Goal: Task Accomplishment & Management: Manage account settings

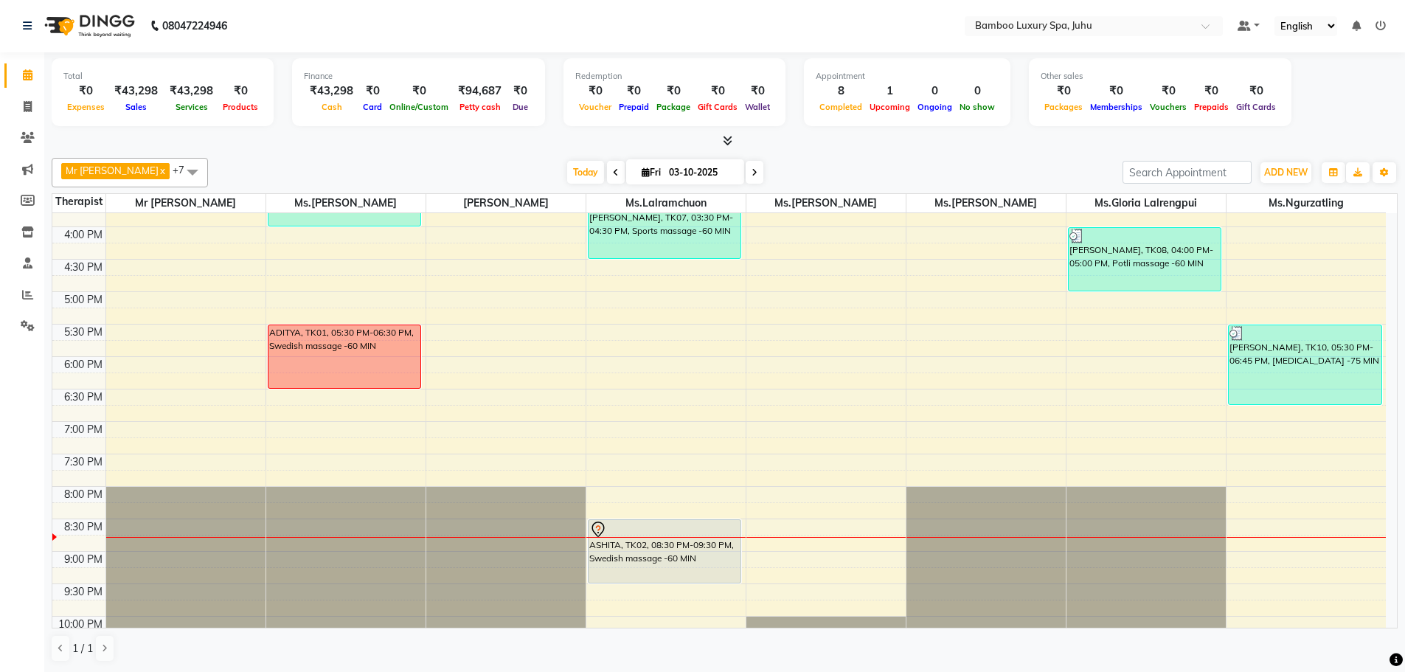
scroll to position [494, 0]
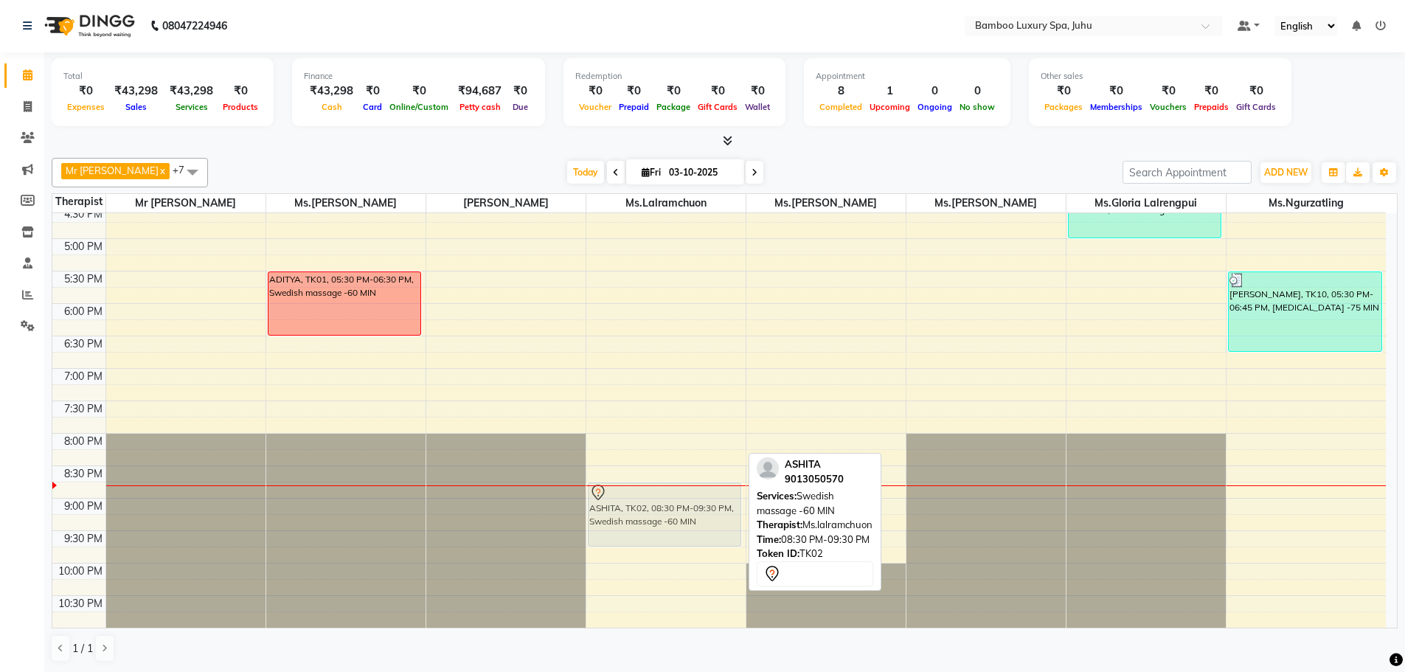
drag, startPoint x: 630, startPoint y: 469, endPoint x: 635, endPoint y: 484, distance: 15.6
click at [637, 484] on div "[PERSON_NAME], TK07, 03:30 PM-04:30 PM, Sports massage -60 MIN ASHITA, TK02, 08…" at bounding box center [666, 174] width 159 height 908
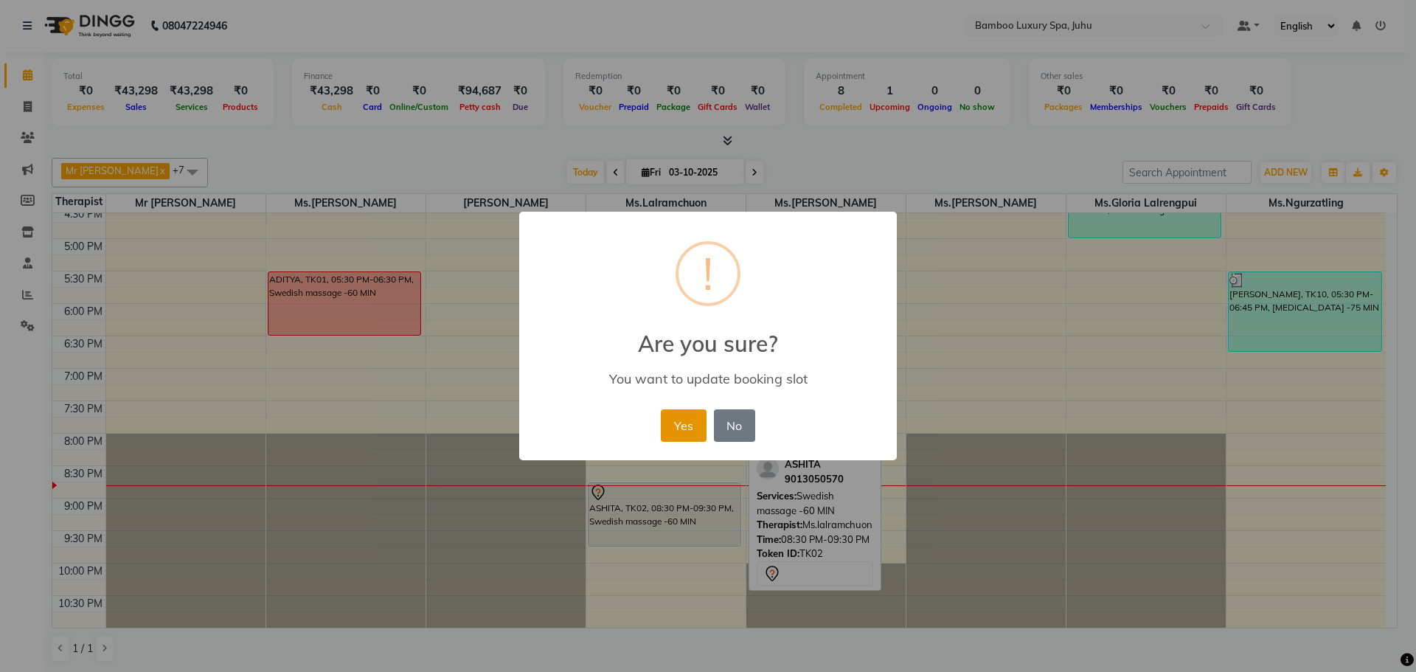
click at [688, 415] on button "Yes" at bounding box center [683, 425] width 45 height 32
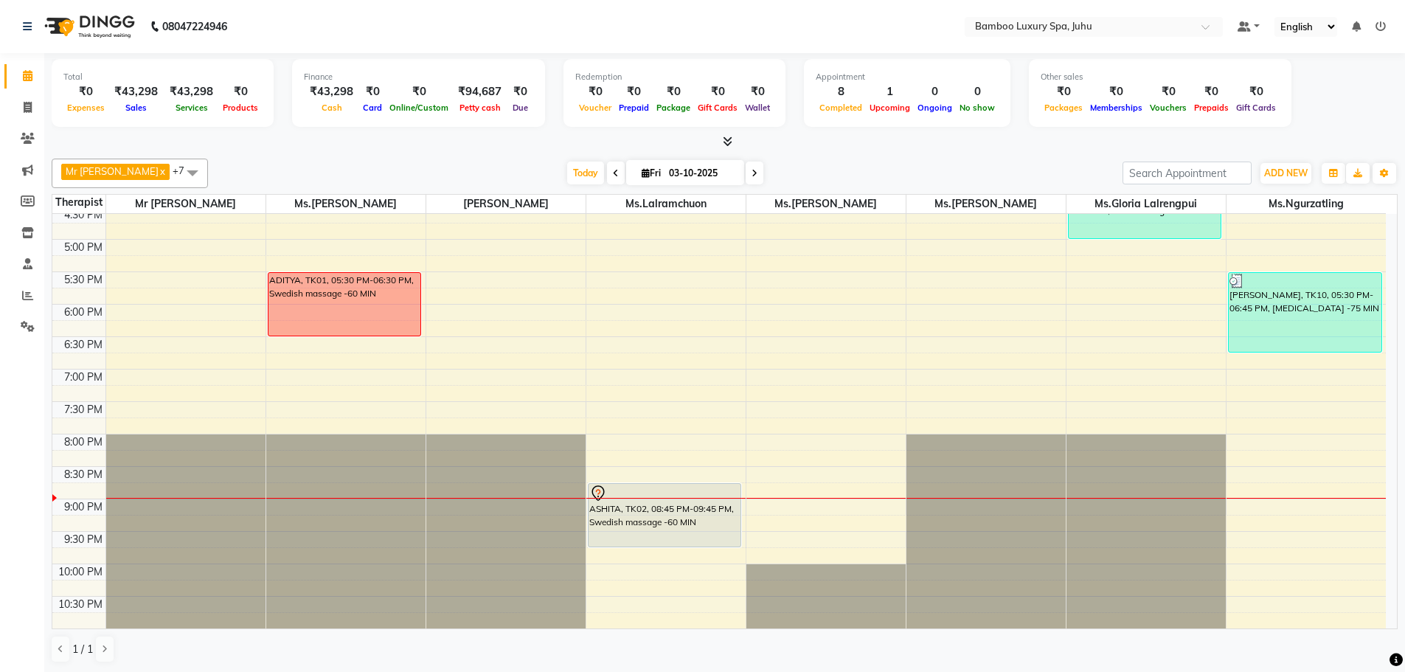
click at [1163, 312] on div "9:00 AM 9:30 AM 10:00 AM 10:30 AM 11:00 AM 11:30 AM 12:00 PM 12:30 PM 1:00 PM 1…" at bounding box center [719, 174] width 1334 height 908
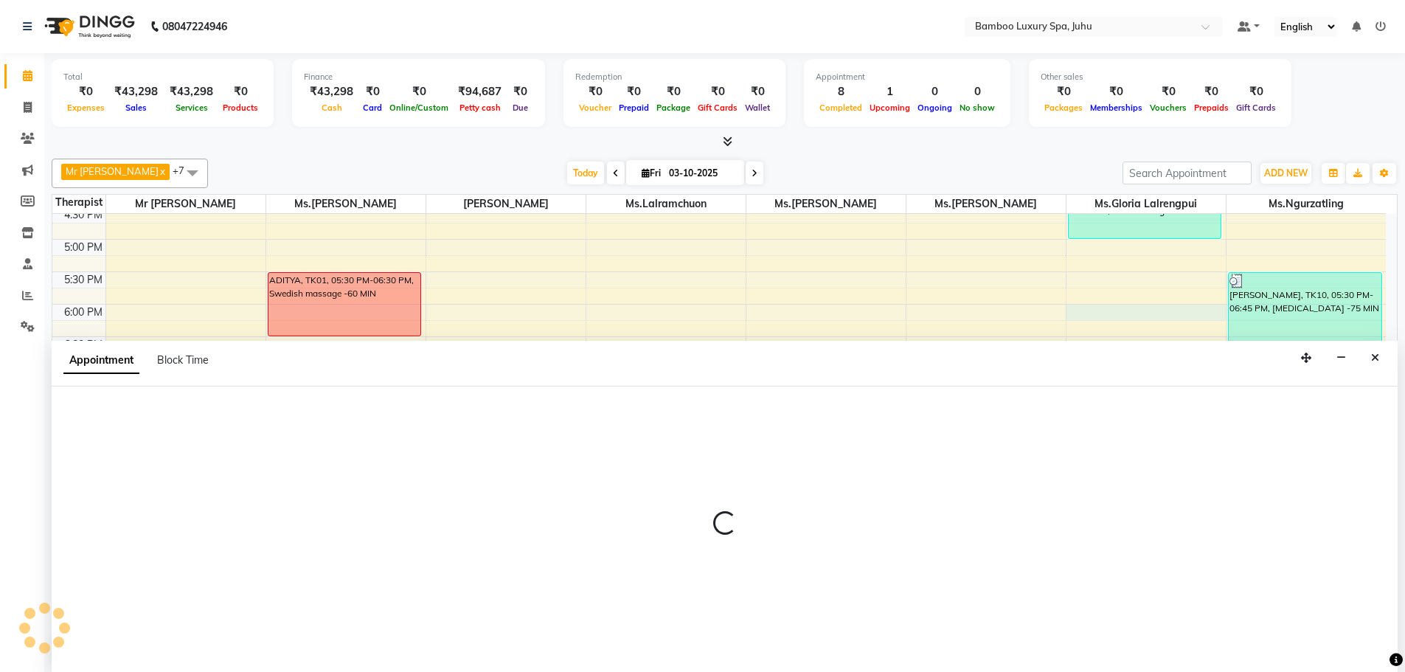
select select "75918"
select select "1080"
select select "tentative"
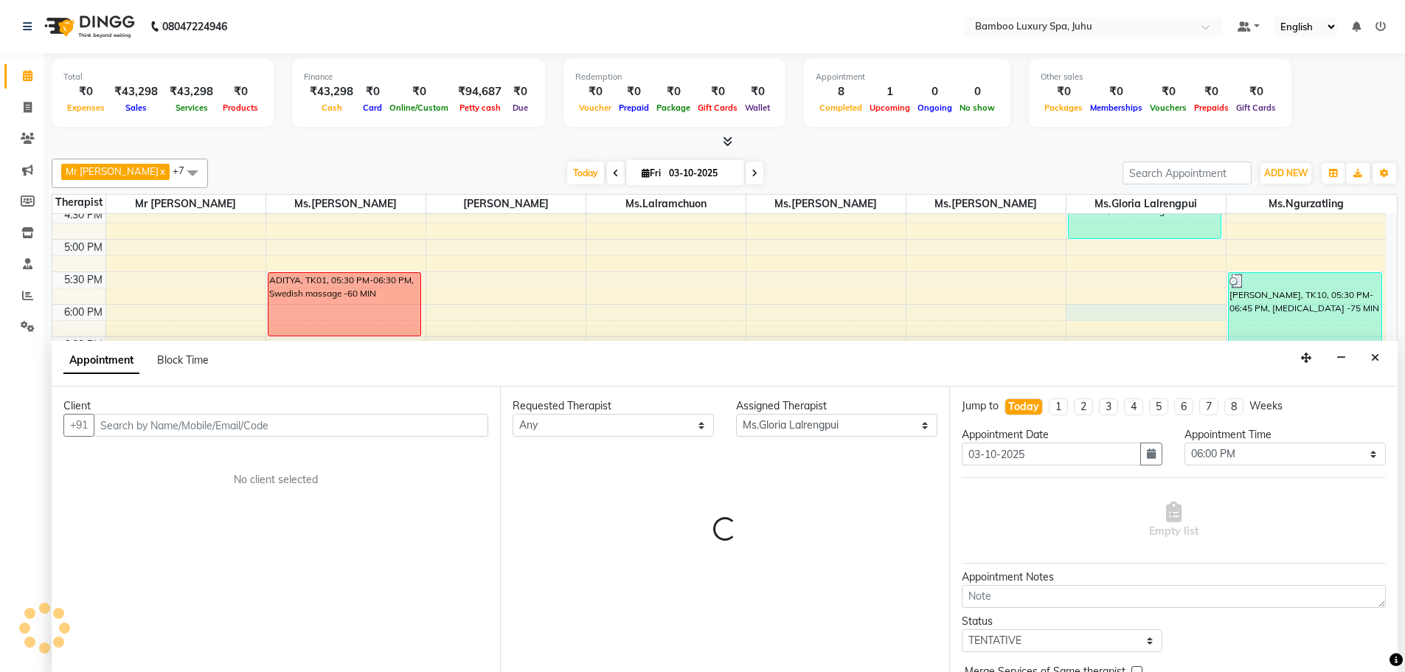
scroll to position [1, 0]
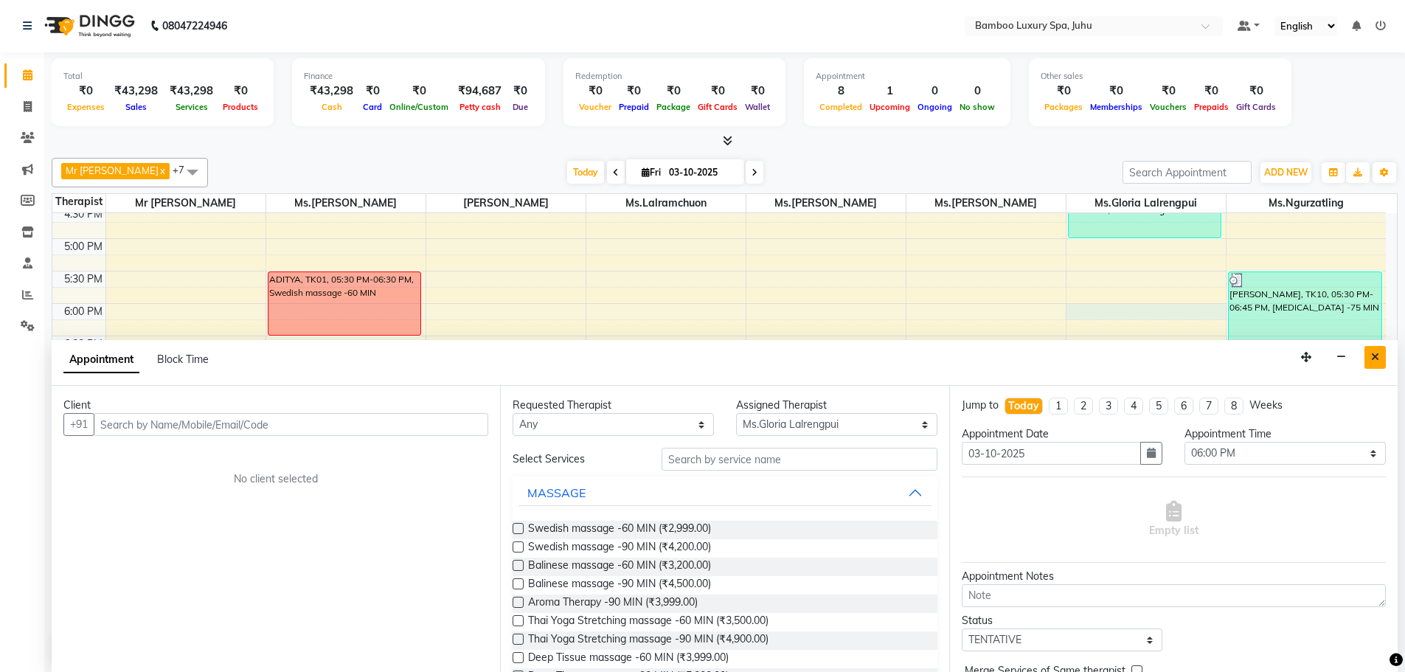
click at [1374, 353] on icon "Close" at bounding box center [1375, 357] width 8 height 10
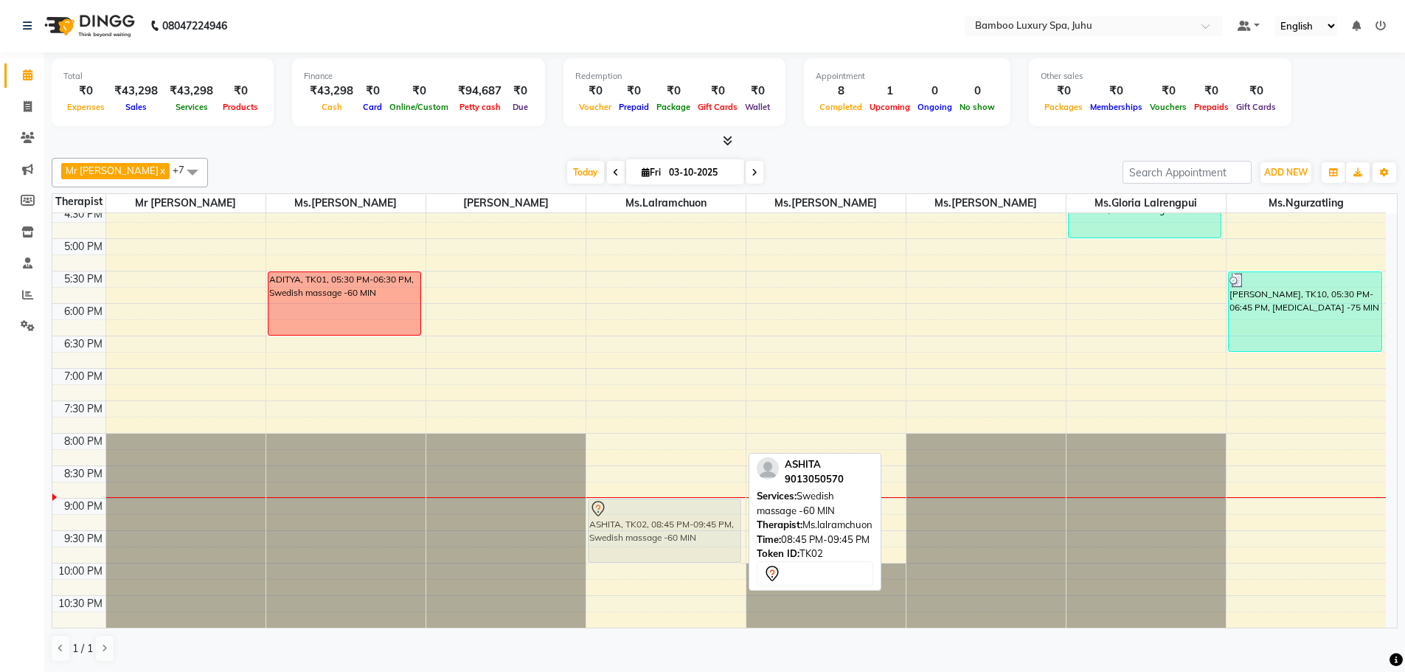
drag, startPoint x: 646, startPoint y: 489, endPoint x: 653, endPoint y: 499, distance: 12.1
click at [653, 499] on div "[PERSON_NAME], TK07, 03:30 PM-04:30 PM, Sports massage -60 MIN ASHITA, TK02, 08…" at bounding box center [666, 174] width 159 height 908
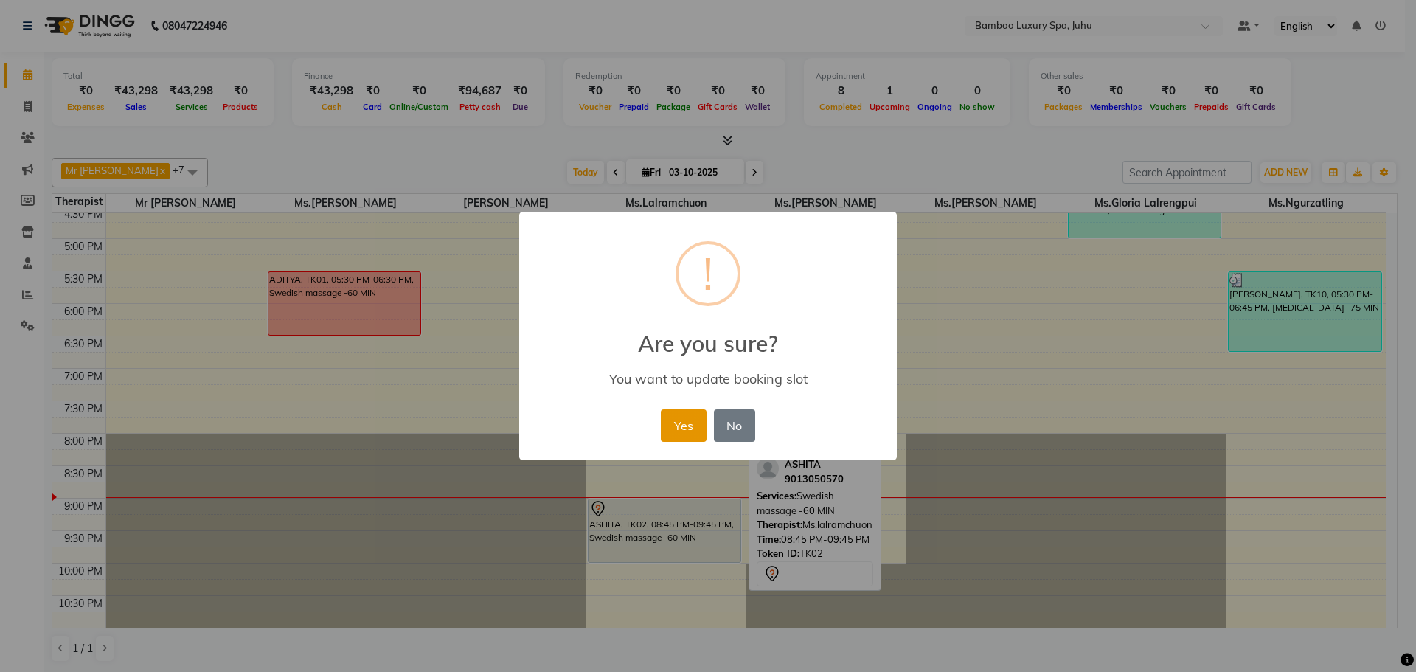
click at [683, 432] on button "Yes" at bounding box center [683, 425] width 45 height 32
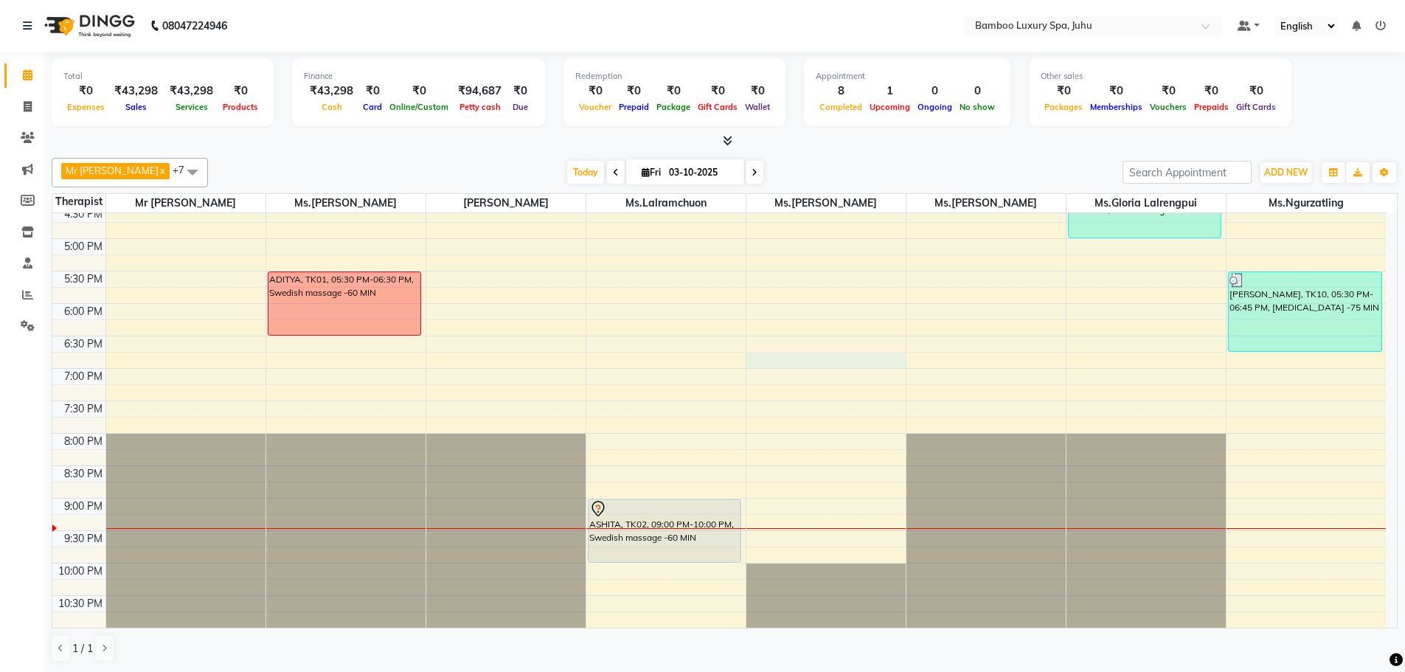
click at [871, 361] on div "9:00 AM 9:30 AM 10:00 AM 10:30 AM 11:00 AM 11:30 AM 12:00 PM 12:30 PM 1:00 PM 1…" at bounding box center [719, 174] width 1334 height 908
select select "75916"
select select "tentative"
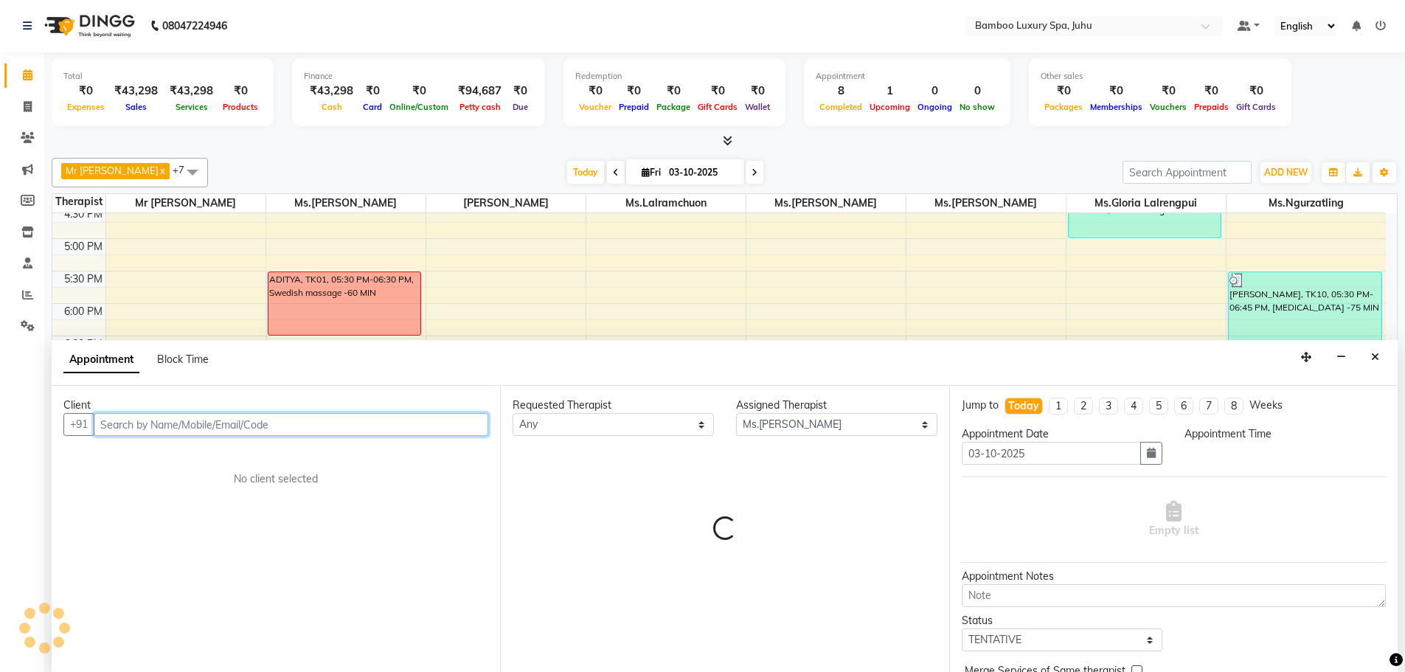
select select "1125"
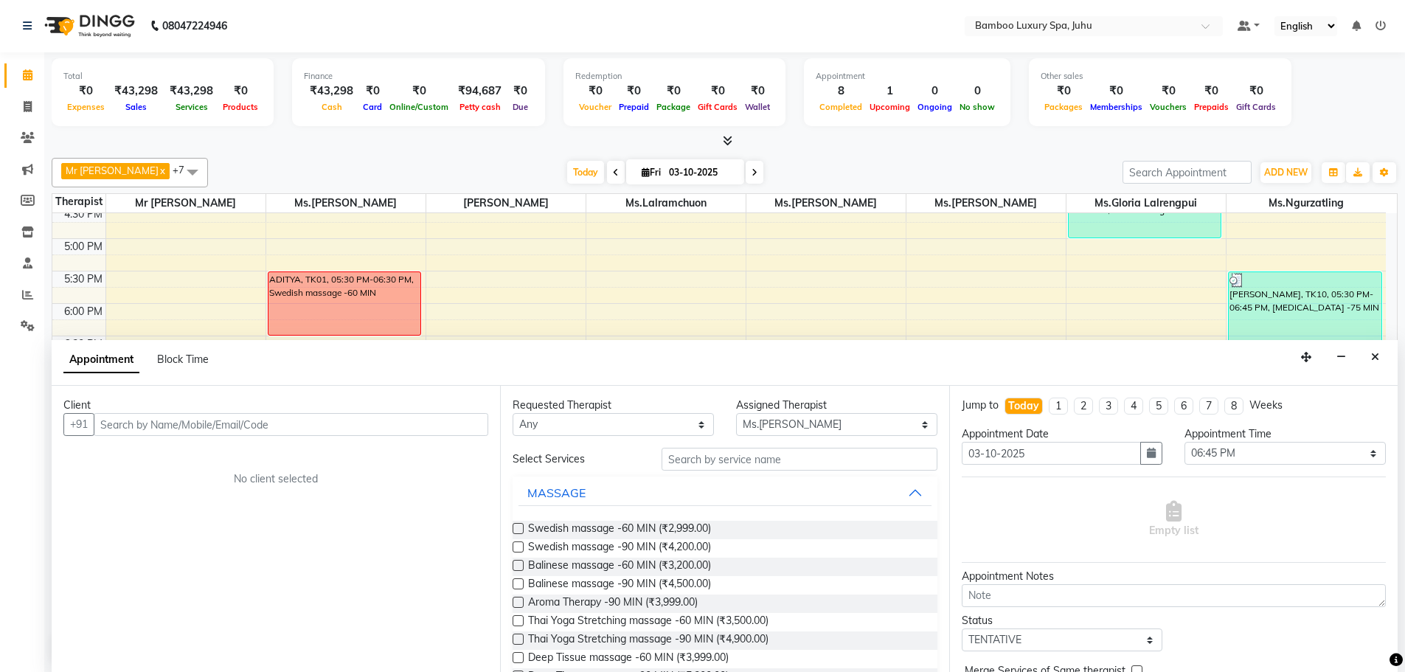
click at [1377, 357] on icon "Close" at bounding box center [1375, 357] width 8 height 10
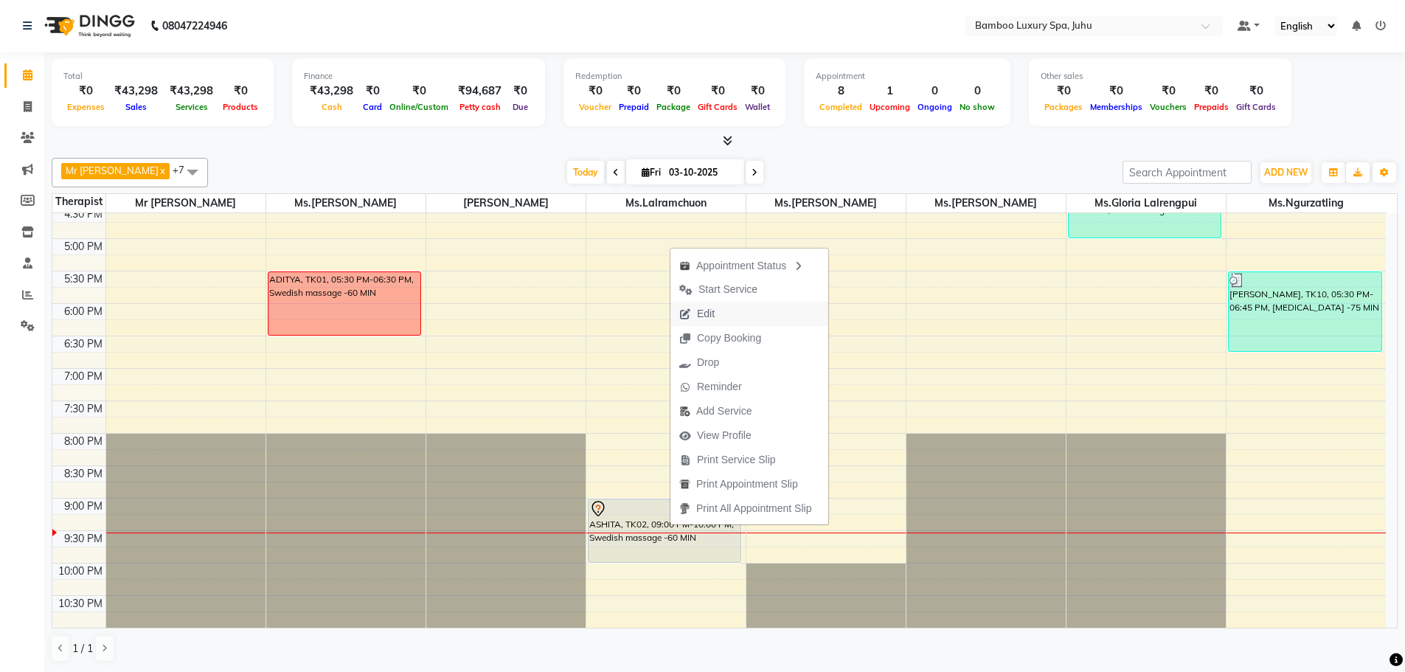
click at [707, 310] on span "Edit" at bounding box center [706, 313] width 18 height 15
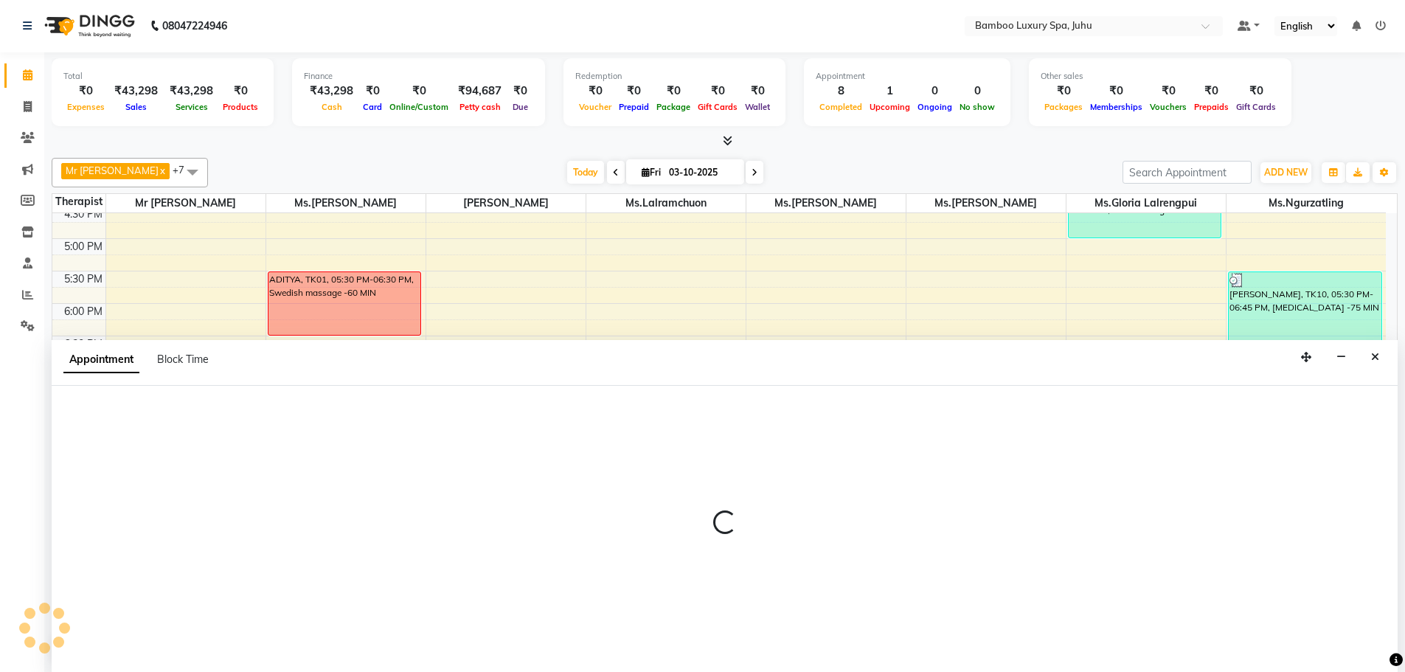
select select "tentative"
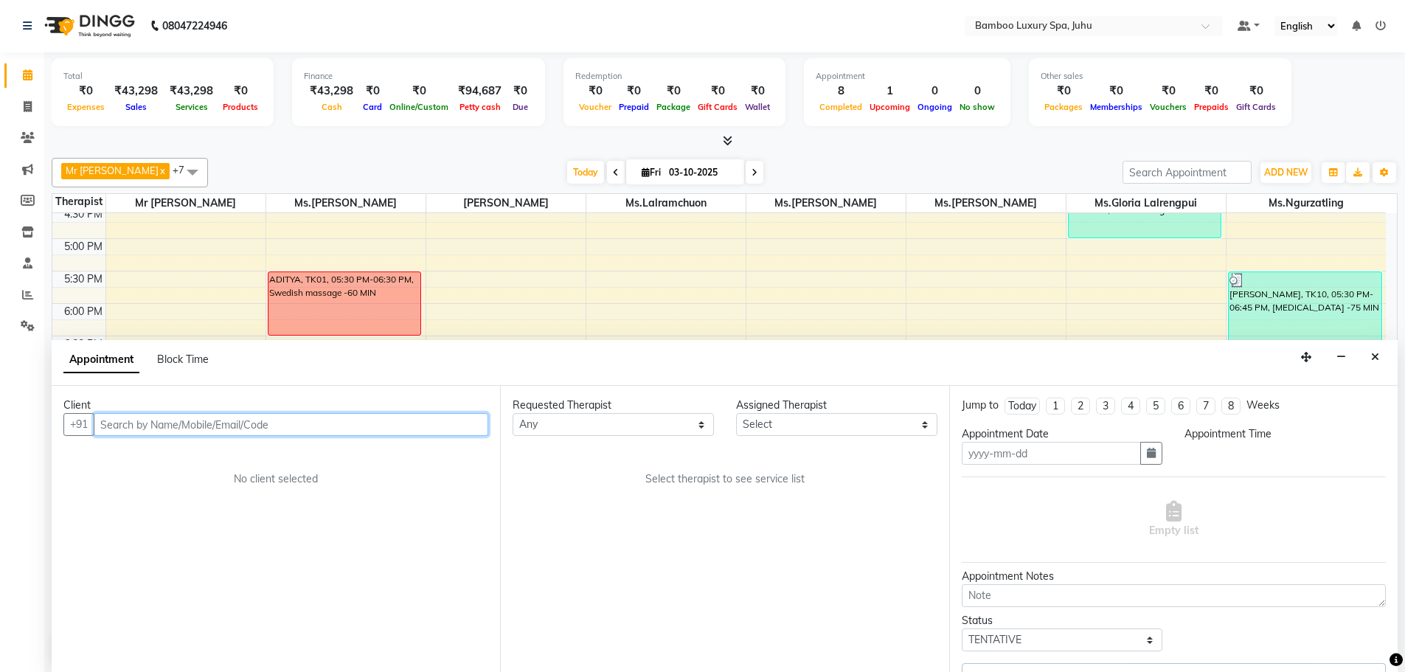
type input "03-10-2025"
select select "1260"
select select "75915"
select select "4088"
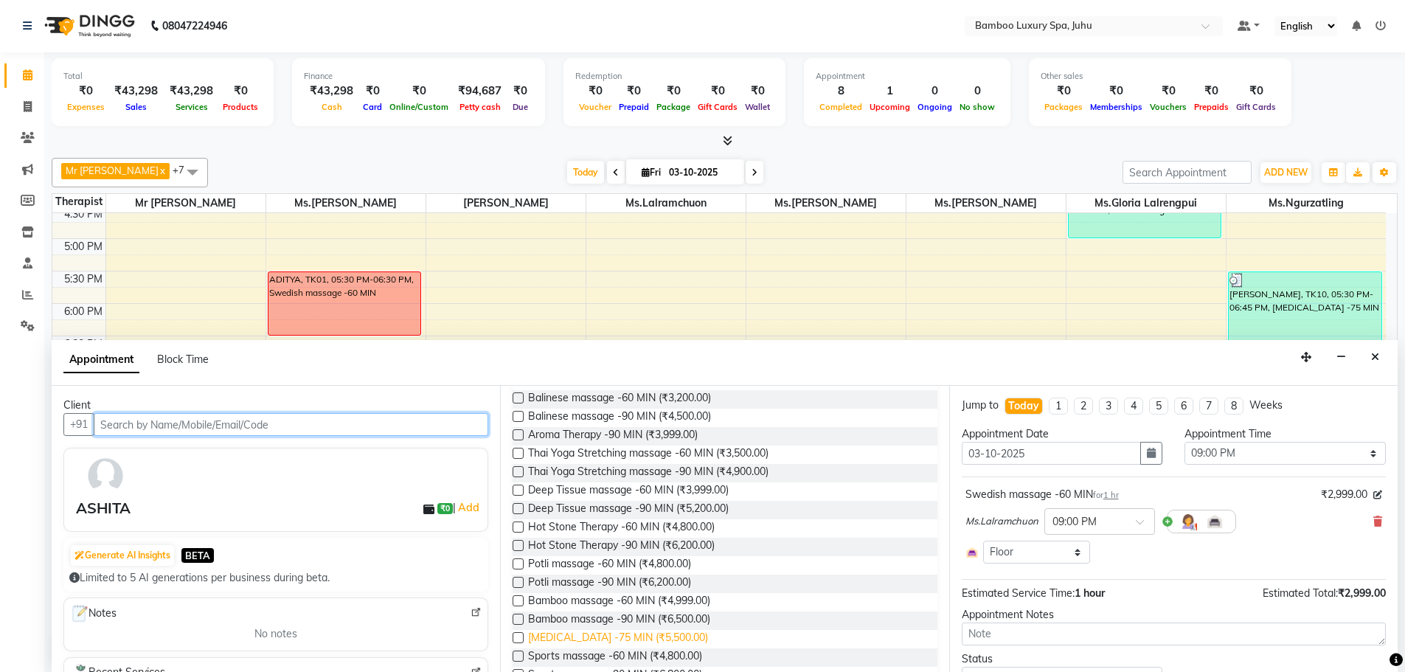
scroll to position [148, 0]
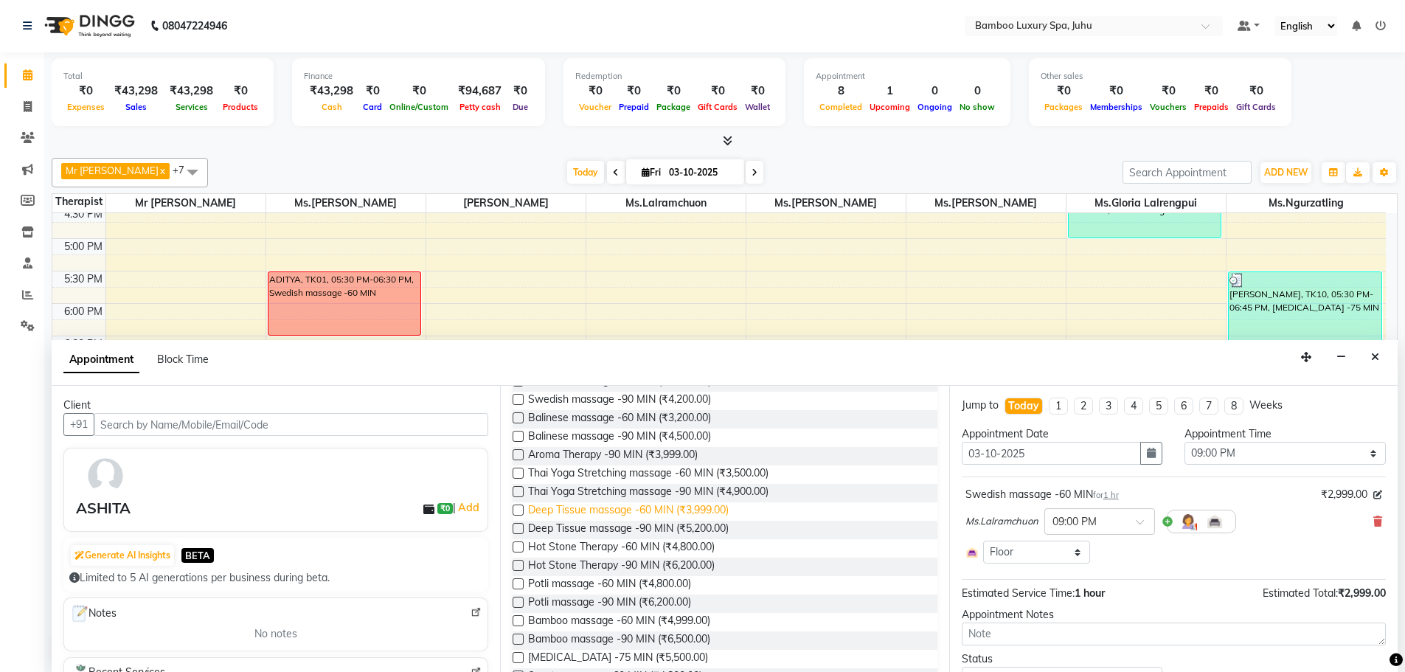
click at [613, 510] on span "Deep Tissue massage -60 MIN (₹3,999.00)" at bounding box center [628, 511] width 201 height 18
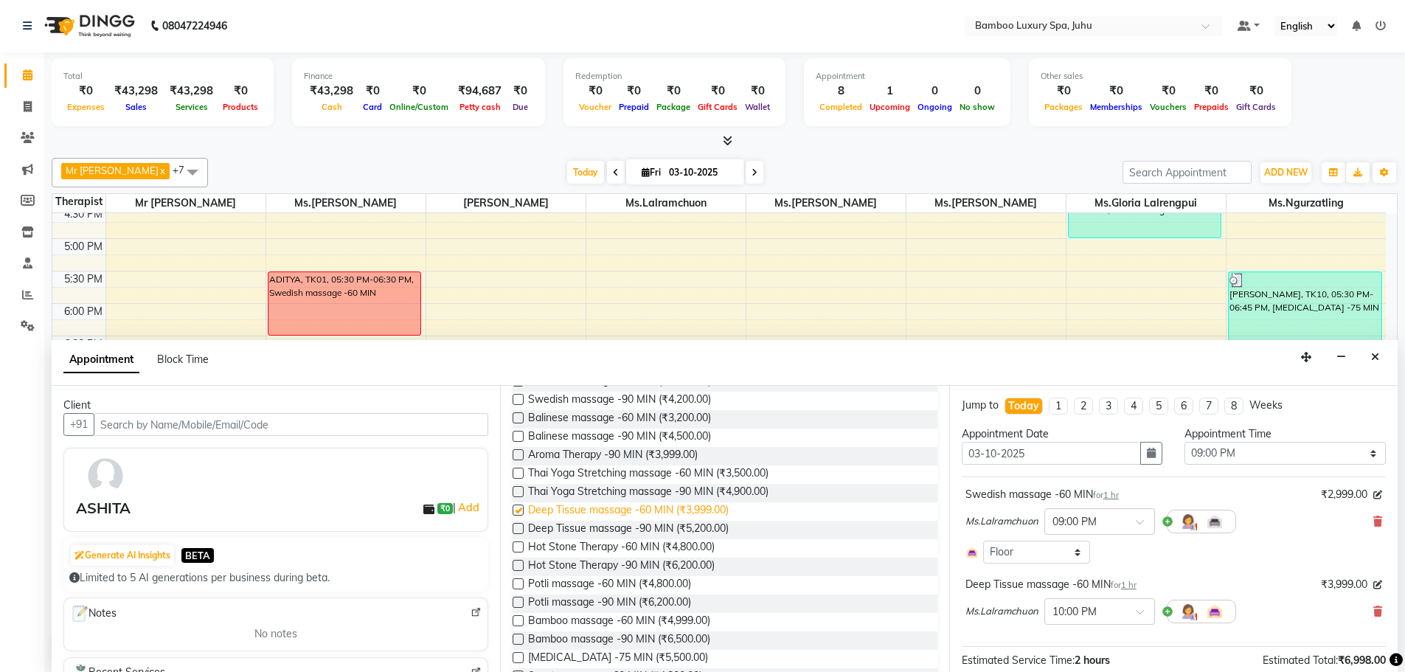
checkbox input "false"
click at [1374, 522] on icon at bounding box center [1378, 521] width 9 height 10
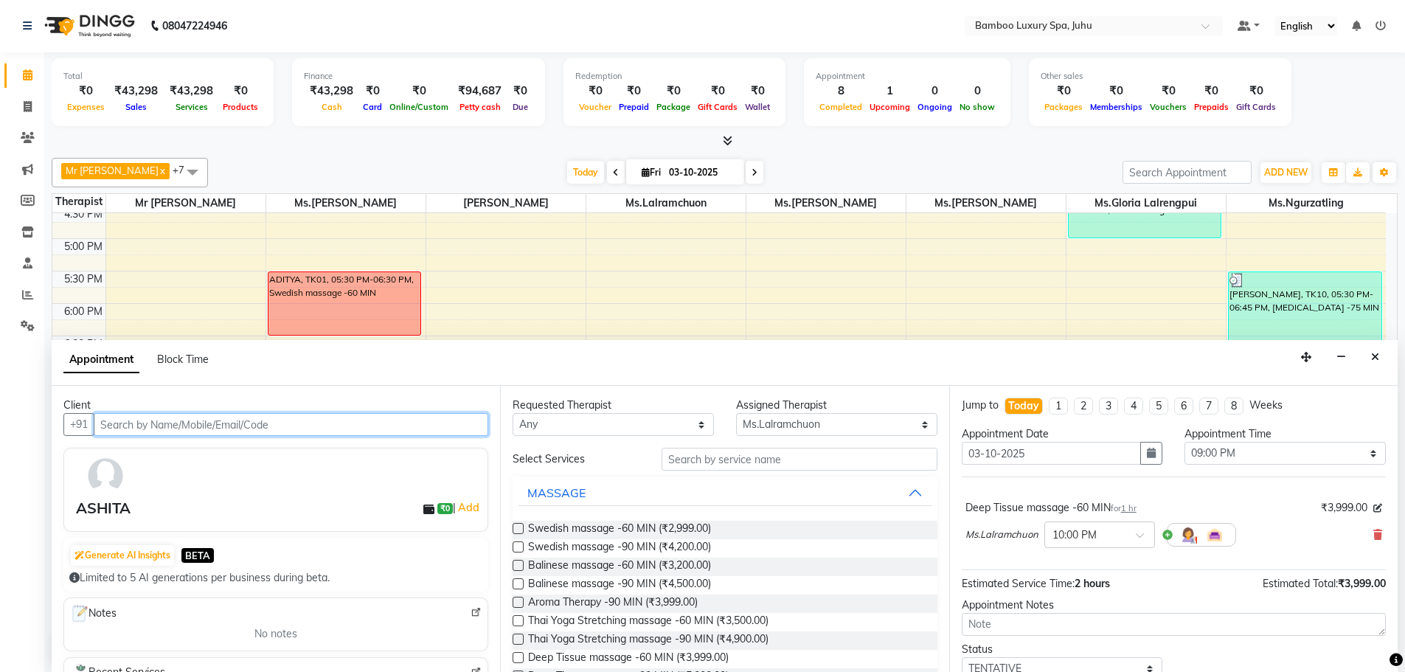
click at [336, 423] on input "text" at bounding box center [291, 424] width 395 height 23
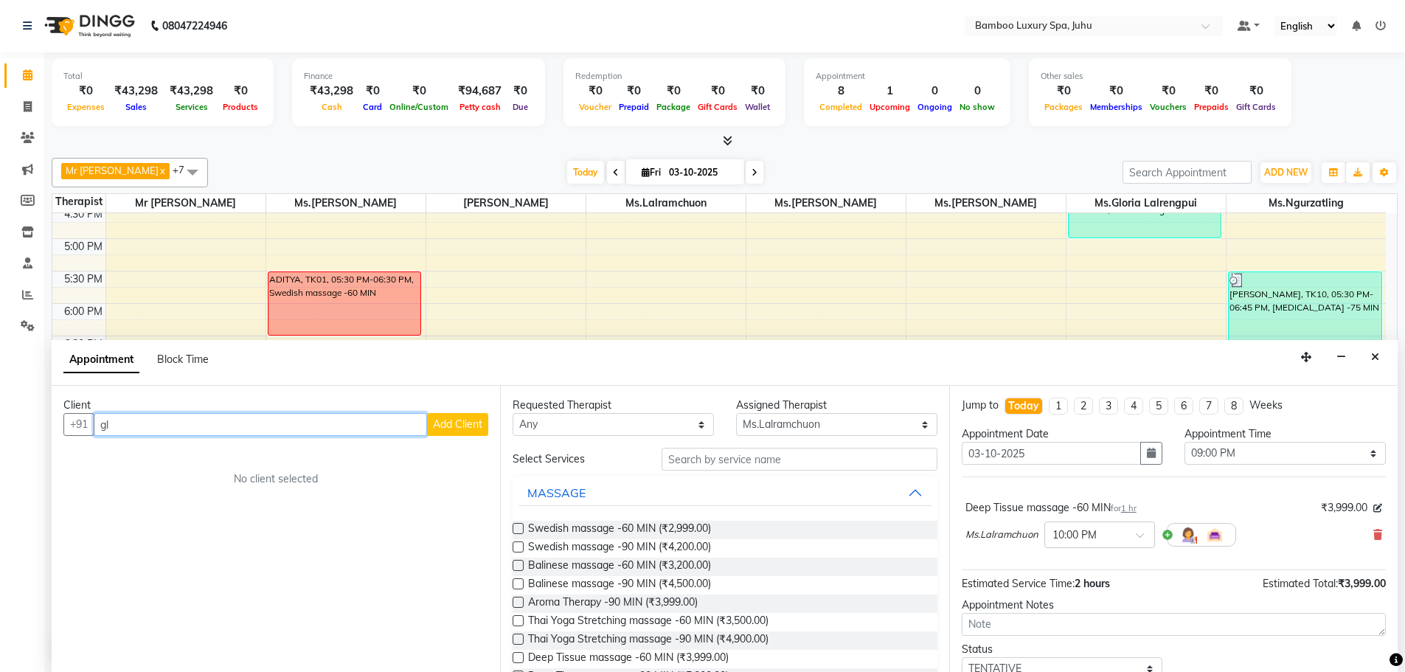
type input "g"
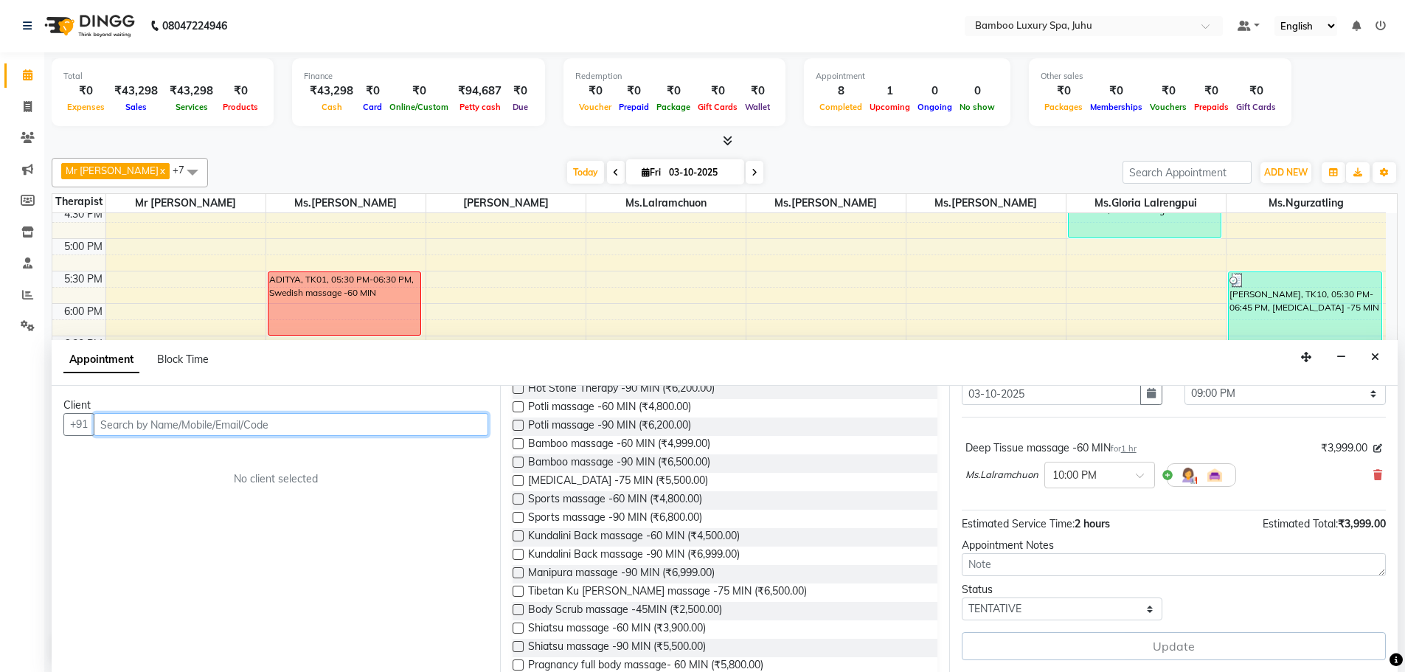
scroll to position [369, 0]
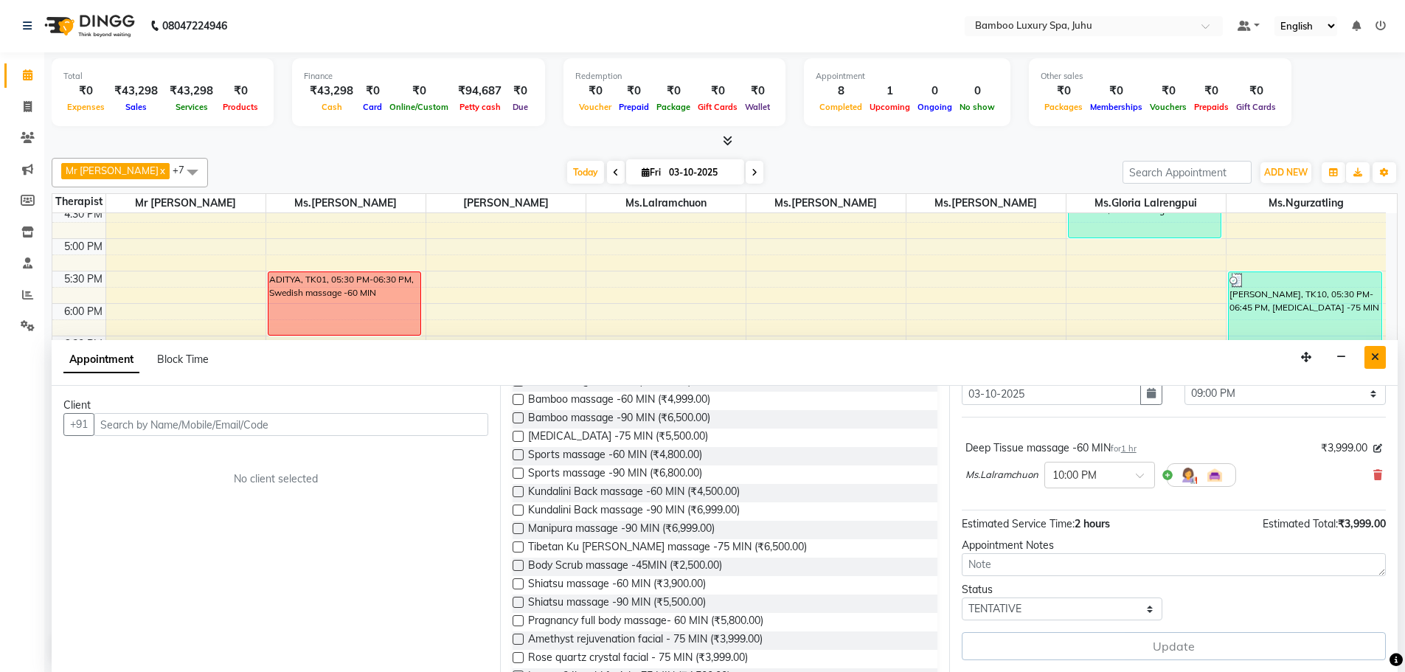
click at [1371, 354] on icon "Close" at bounding box center [1375, 357] width 8 height 10
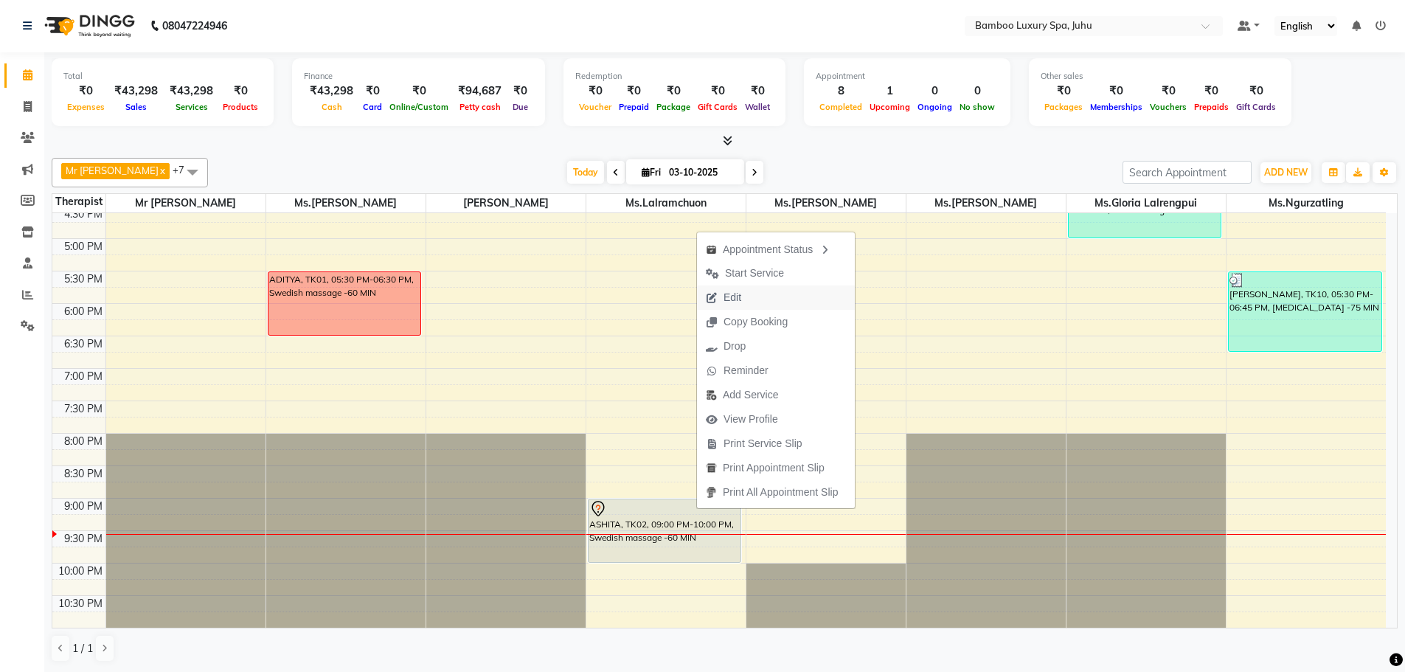
click at [758, 288] on button "Edit" at bounding box center [776, 298] width 158 height 24
select select "tentative"
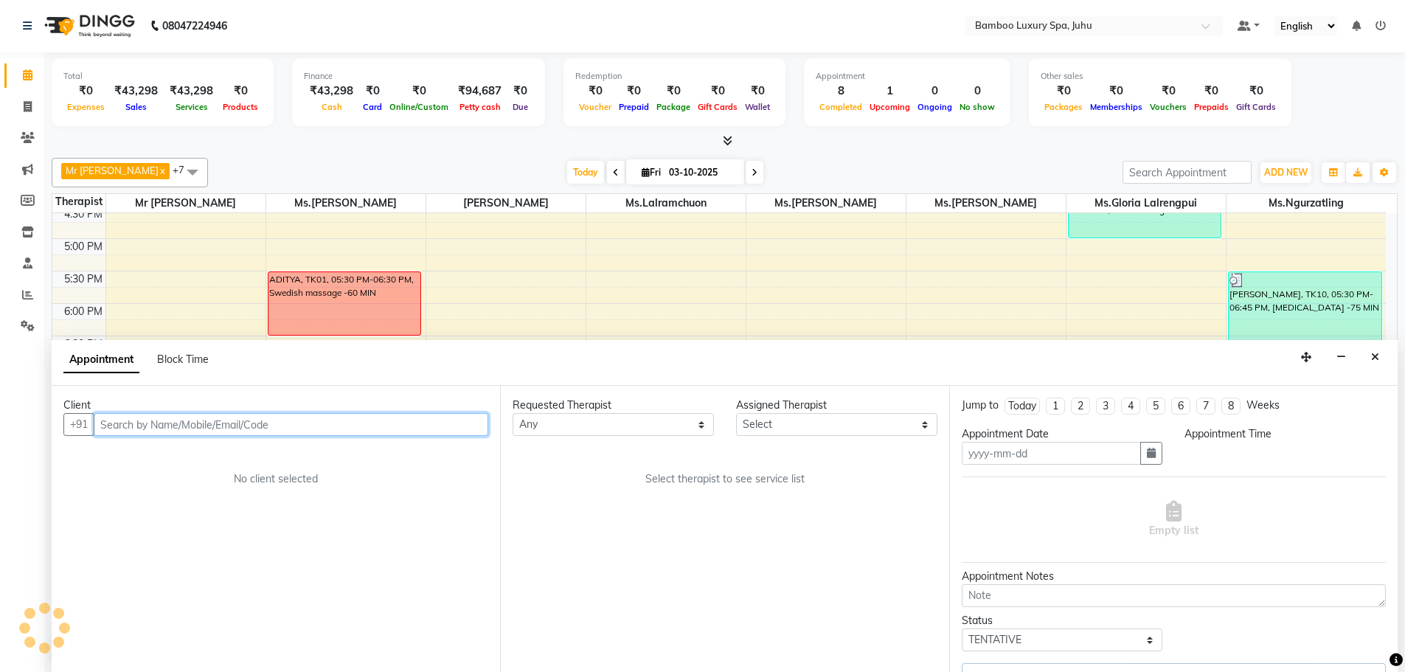
type input "03-10-2025"
select select "1260"
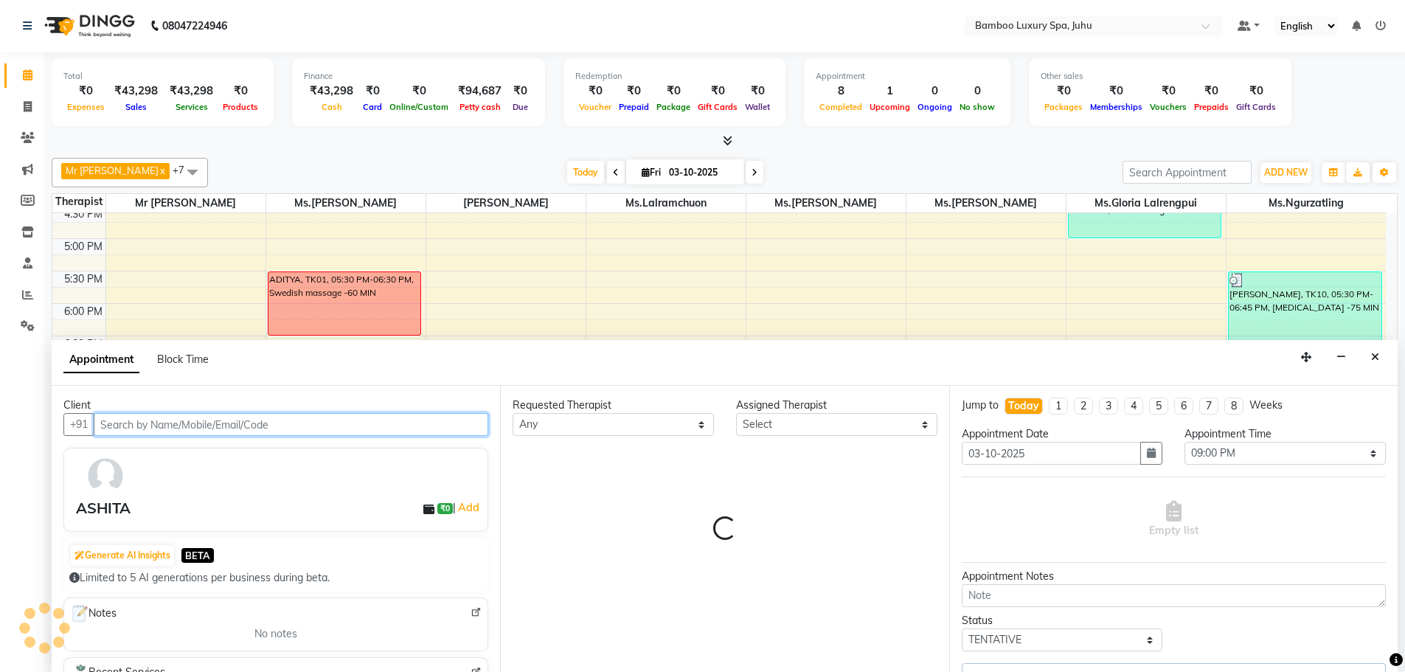
select select "75915"
select select "4088"
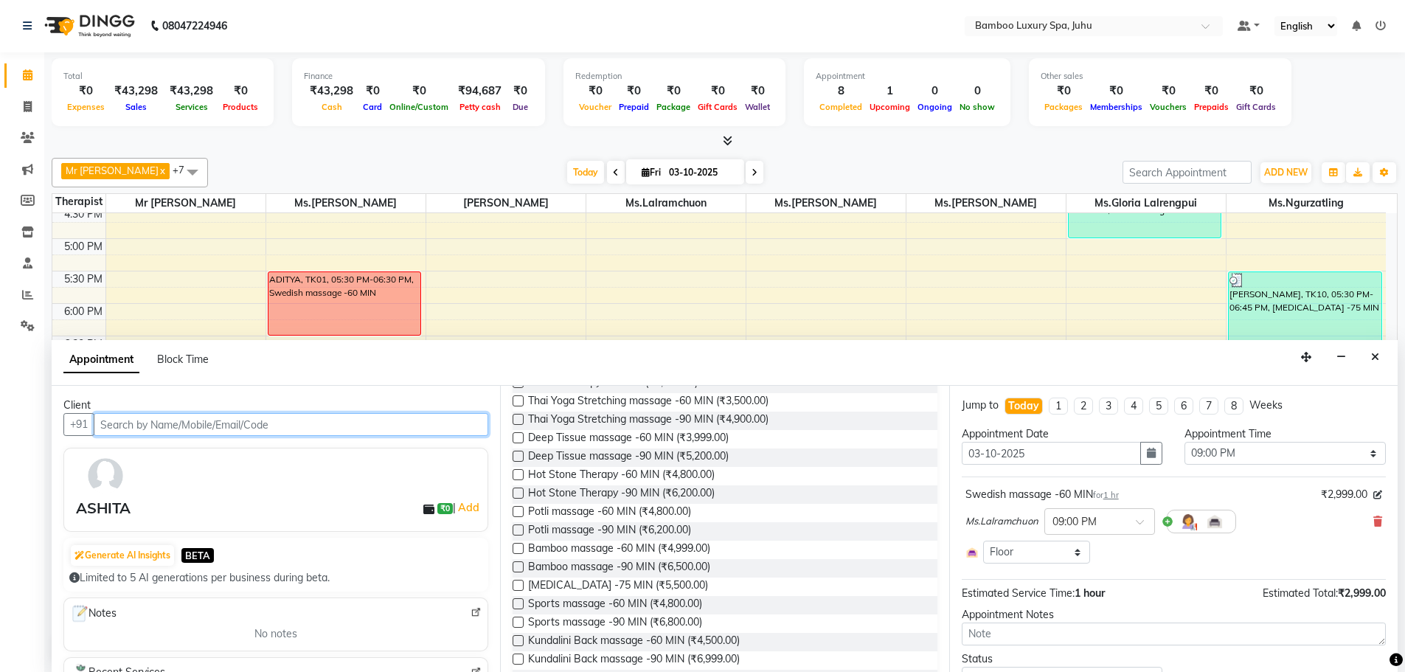
scroll to position [221, 0]
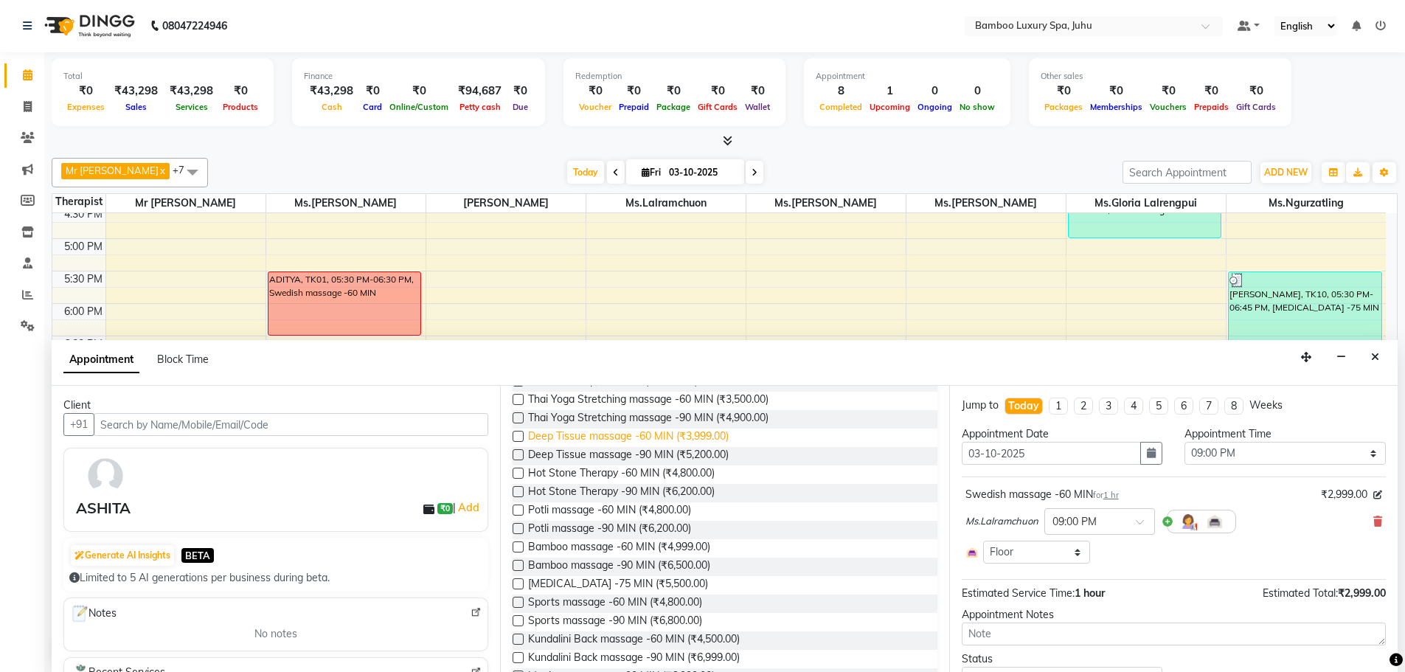
click at [637, 435] on span "Deep Tissue massage -60 MIN (₹3,999.00)" at bounding box center [628, 438] width 201 height 18
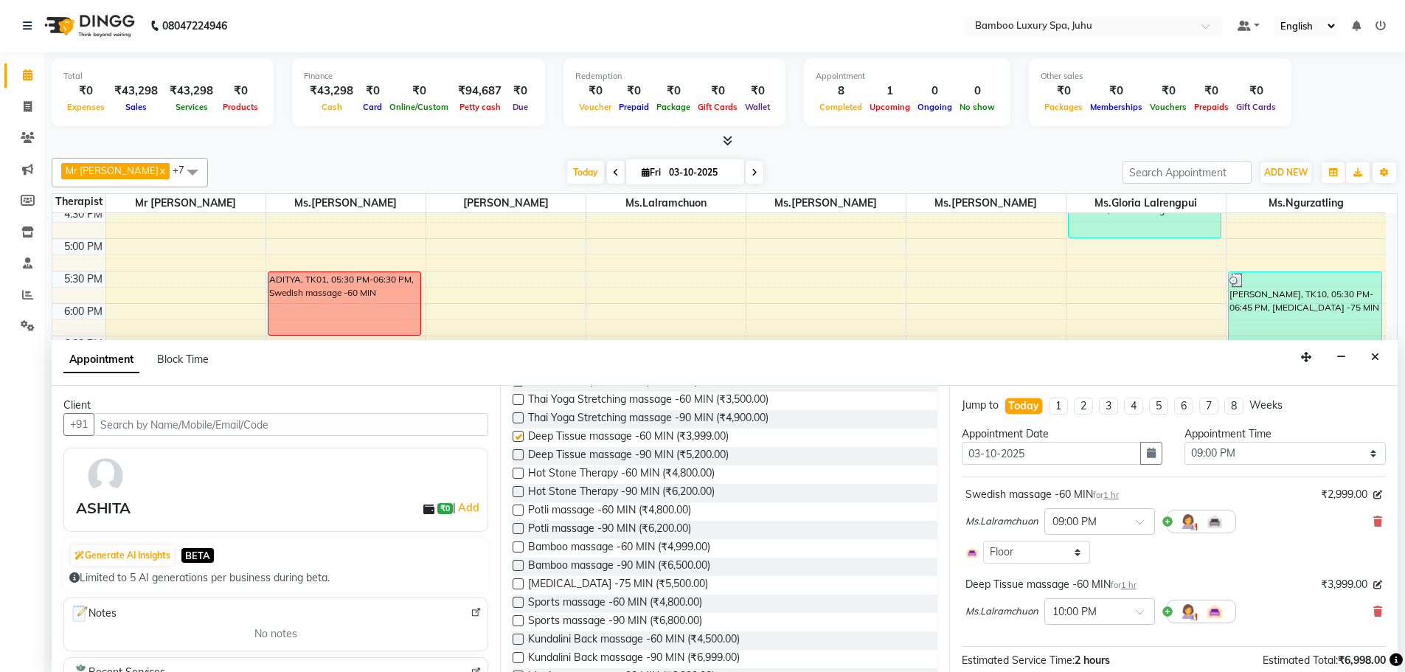
checkbox input "false"
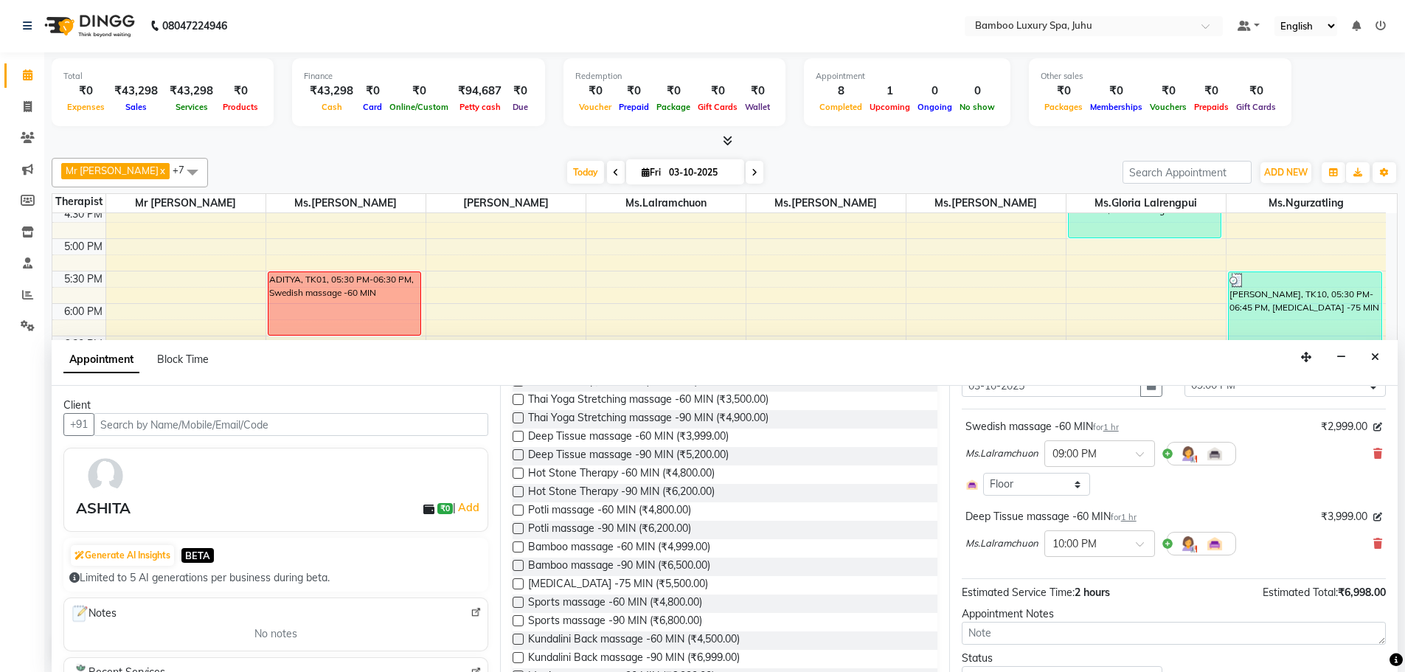
scroll to position [135, 0]
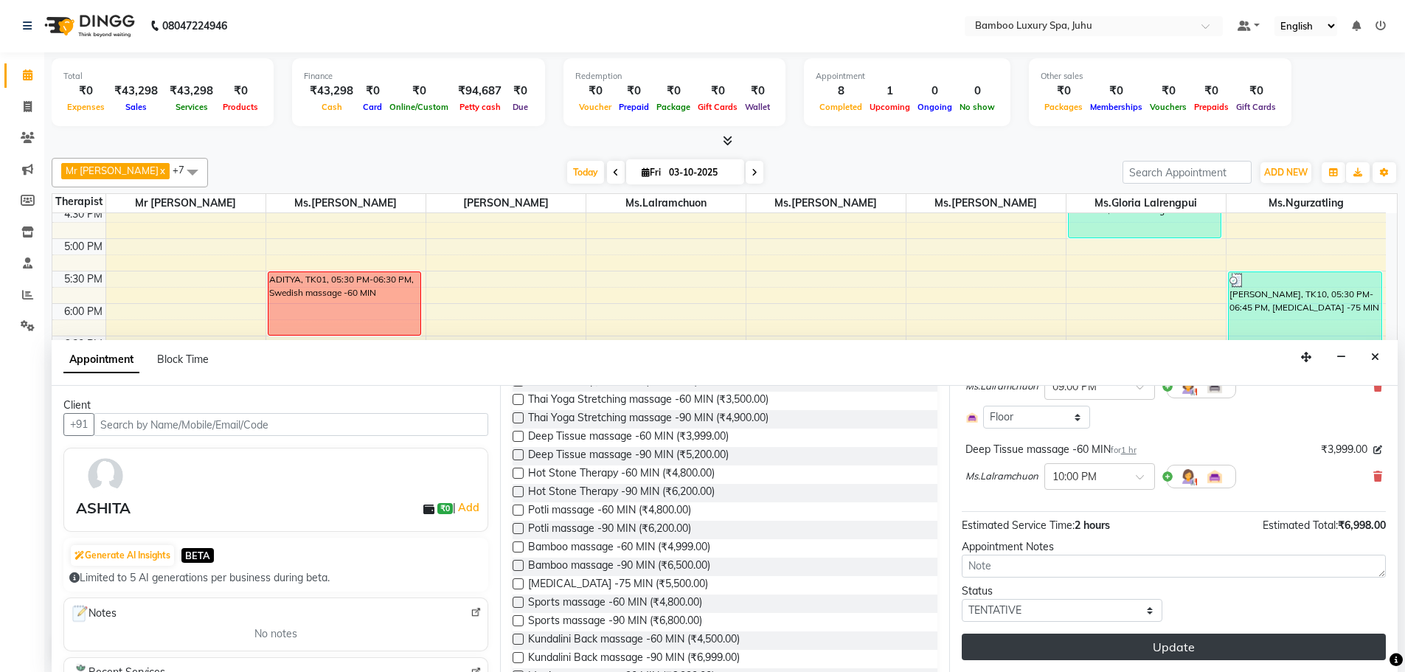
click at [1154, 644] on button "Update" at bounding box center [1174, 647] width 424 height 27
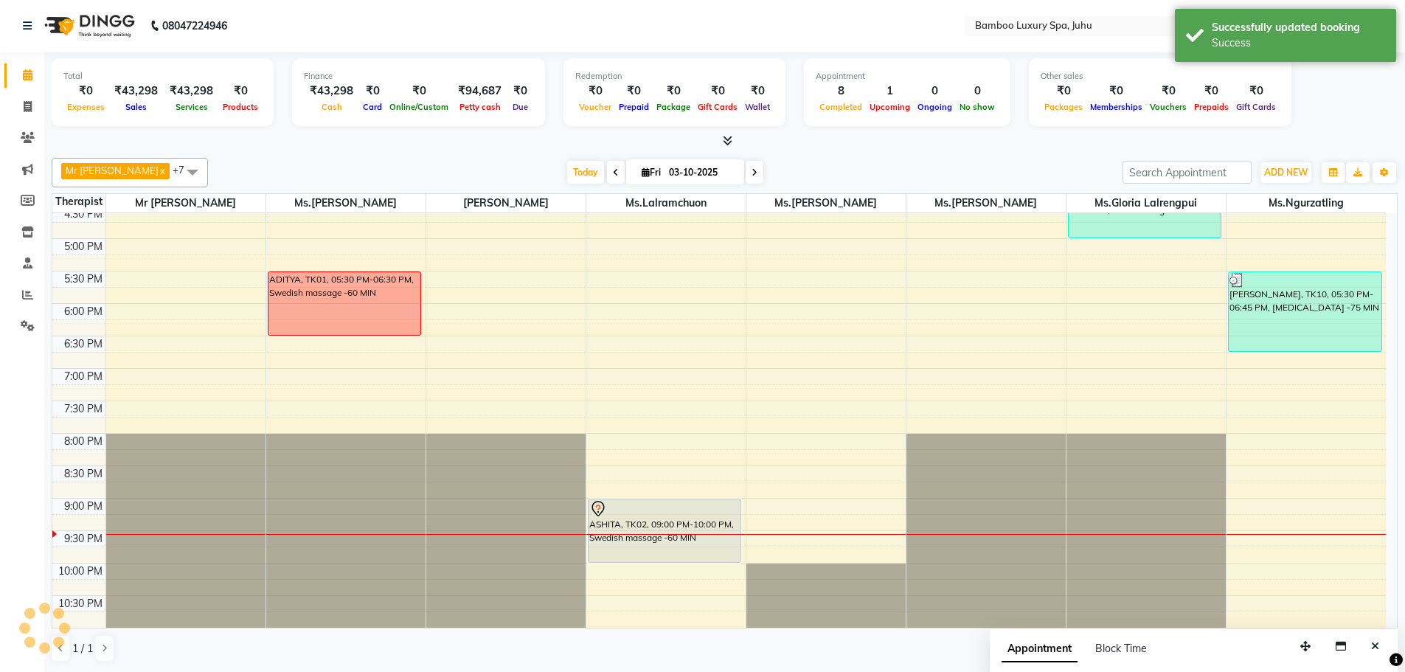
scroll to position [0, 0]
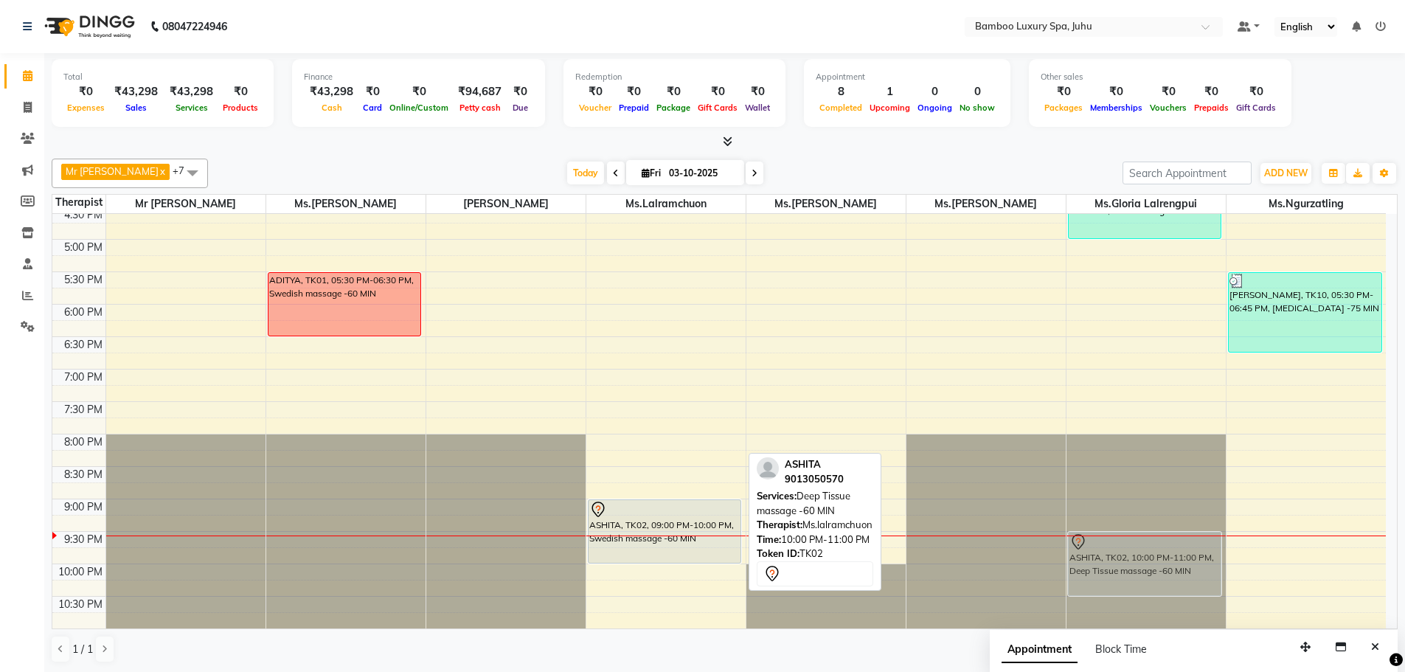
drag, startPoint x: 656, startPoint y: 587, endPoint x: 1088, endPoint y: 556, distance: 433.4
click at [1088, 556] on tr "Sawmi, TK03, 10:30 AM-12:00 PM, Balinese massage -90 MIN Rajna, TK09, 02:45 PM-…" at bounding box center [719, 174] width 1334 height 908
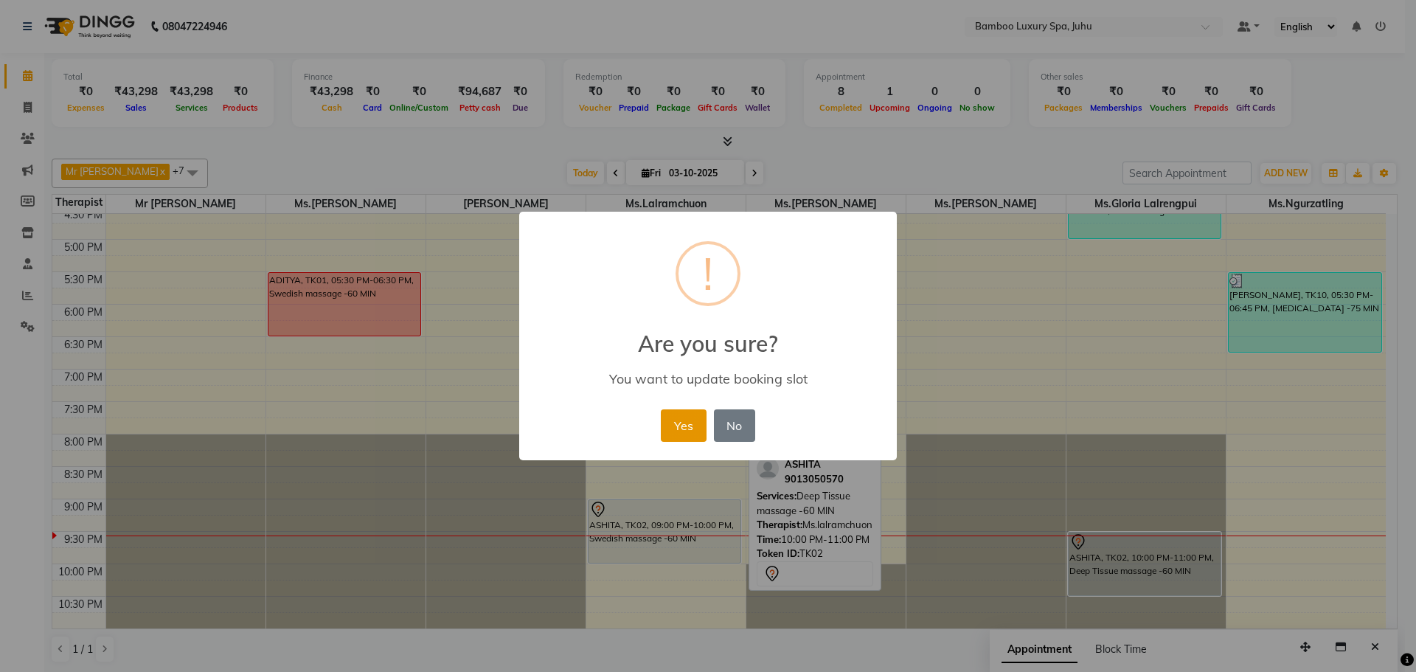
click at [681, 424] on button "Yes" at bounding box center [683, 425] width 45 height 32
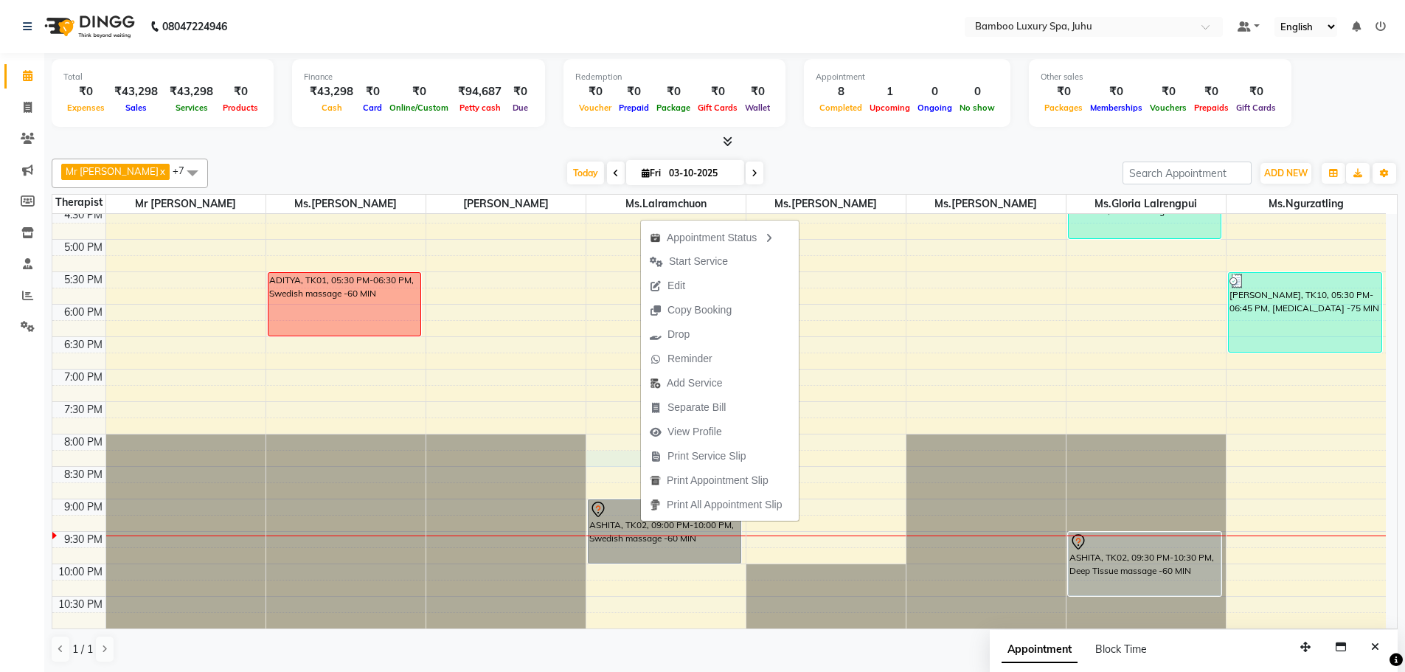
click at [598, 459] on div "9:00 AM 9:30 AM 10:00 AM 10:30 AM 11:00 AM 11:30 AM 12:00 PM 12:30 PM 1:00 PM 1…" at bounding box center [719, 174] width 1334 height 908
select select "75915"
select select "tentative"
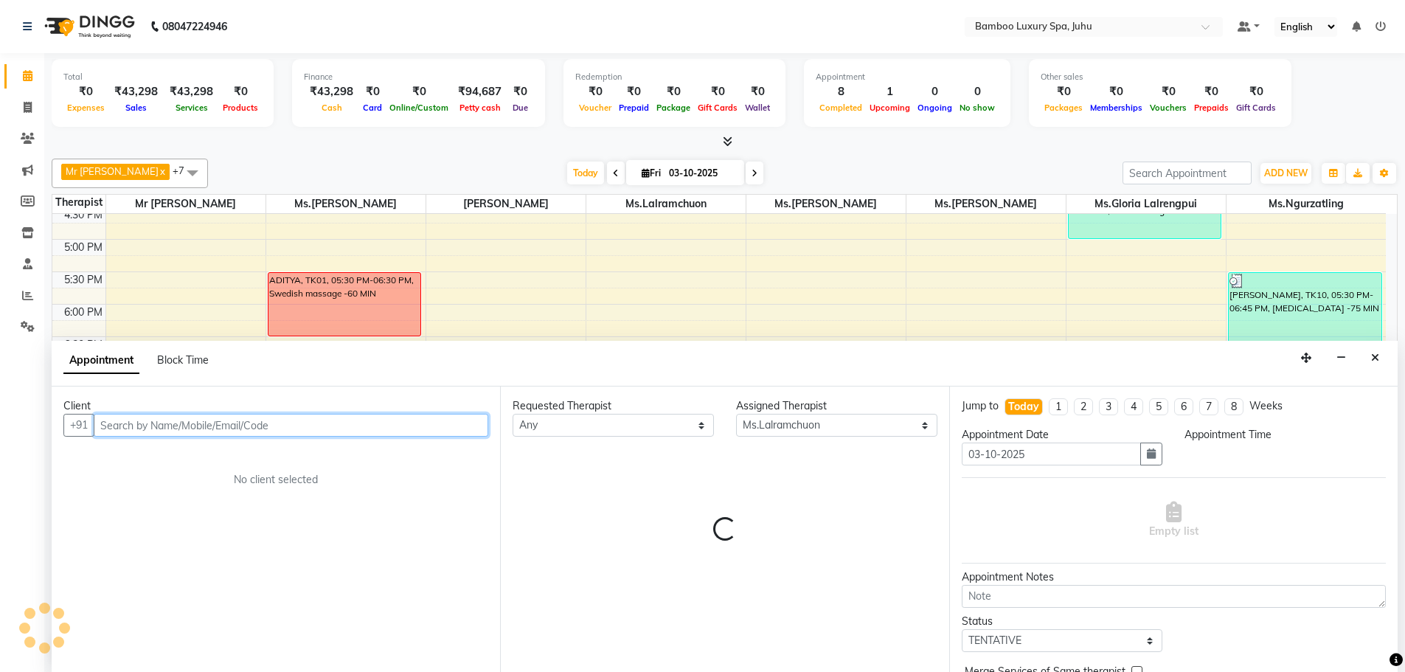
select select "1215"
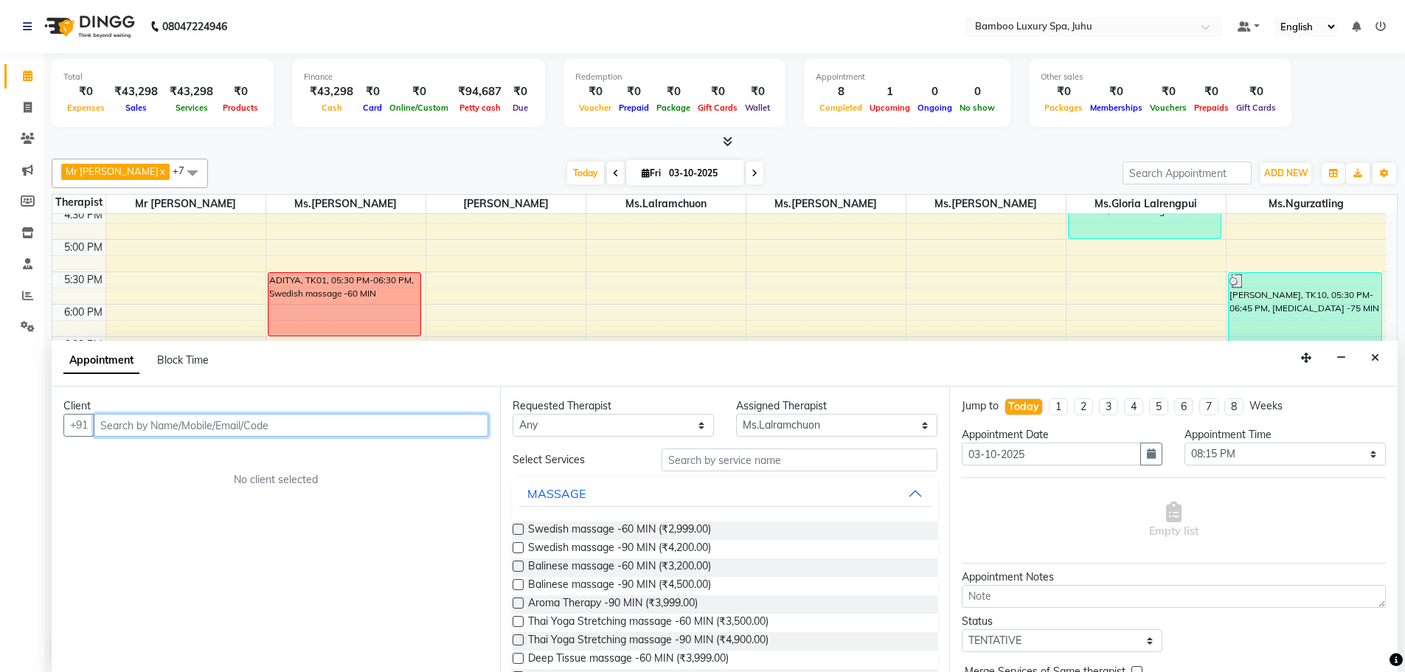
scroll to position [1, 0]
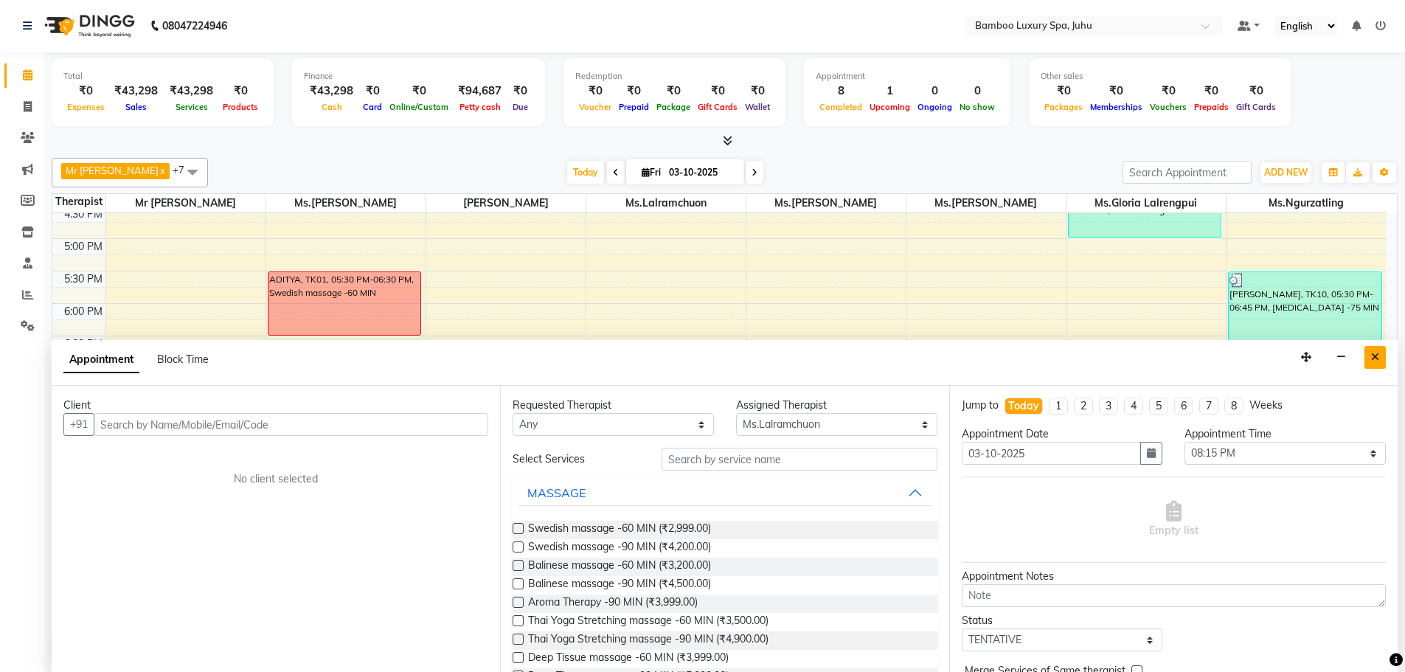
click at [1377, 354] on icon "Close" at bounding box center [1375, 357] width 8 height 10
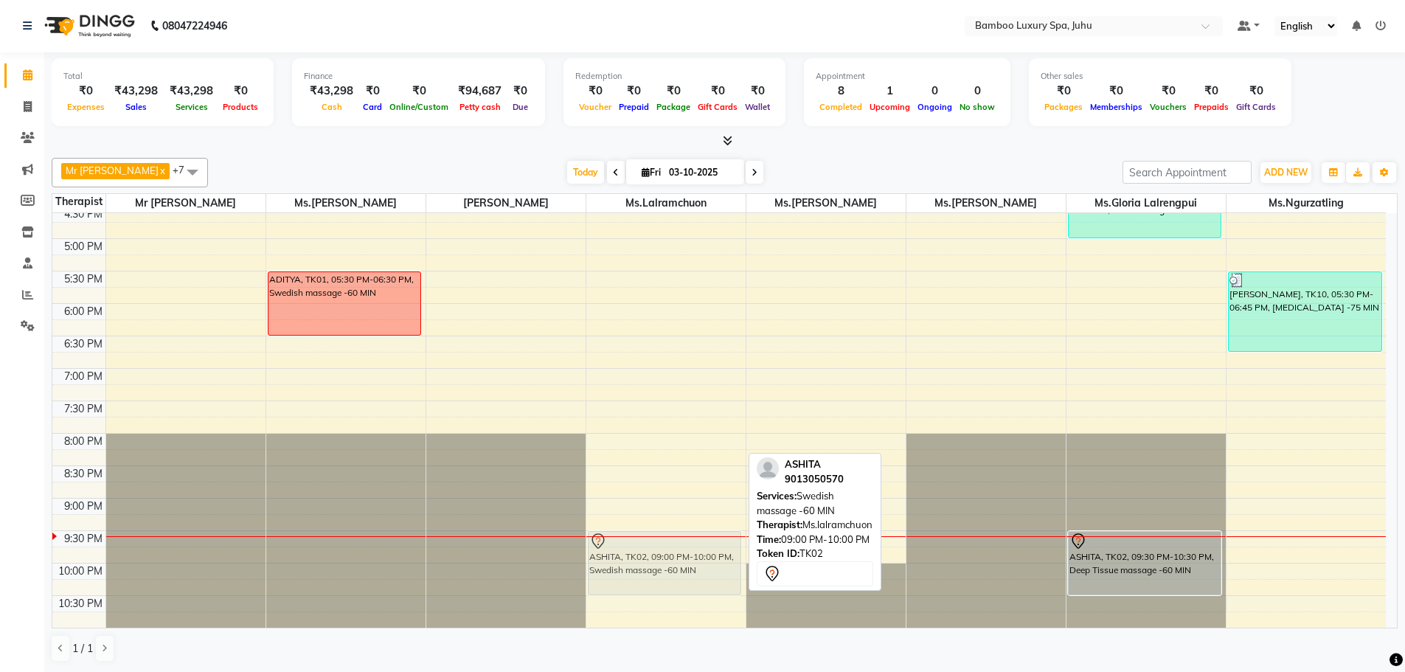
drag, startPoint x: 667, startPoint y: 505, endPoint x: 665, endPoint y: 536, distance: 31.1
click at [665, 536] on div "[PERSON_NAME], TK07, 03:30 PM-04:30 PM, Sports massage -60 MIN ASHITA, TK02, 09…" at bounding box center [666, 174] width 159 height 908
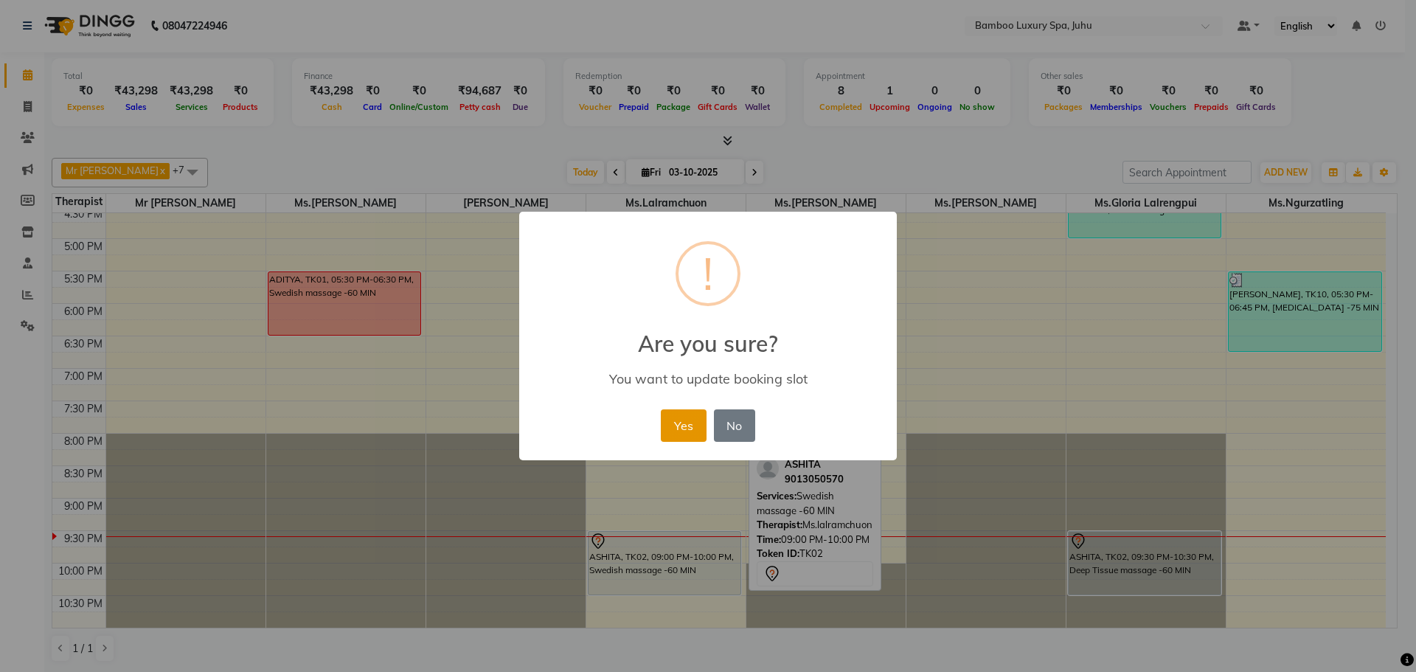
click at [677, 426] on button "Yes" at bounding box center [683, 425] width 45 height 32
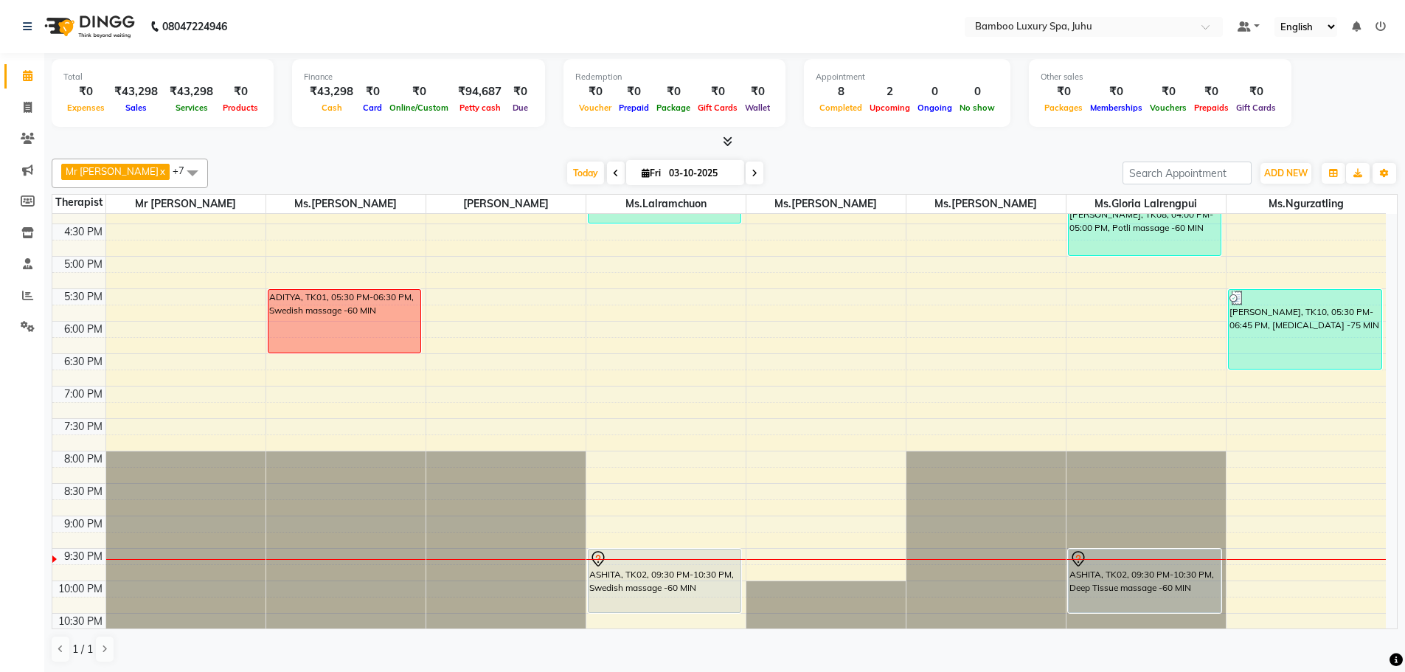
scroll to position [494, 0]
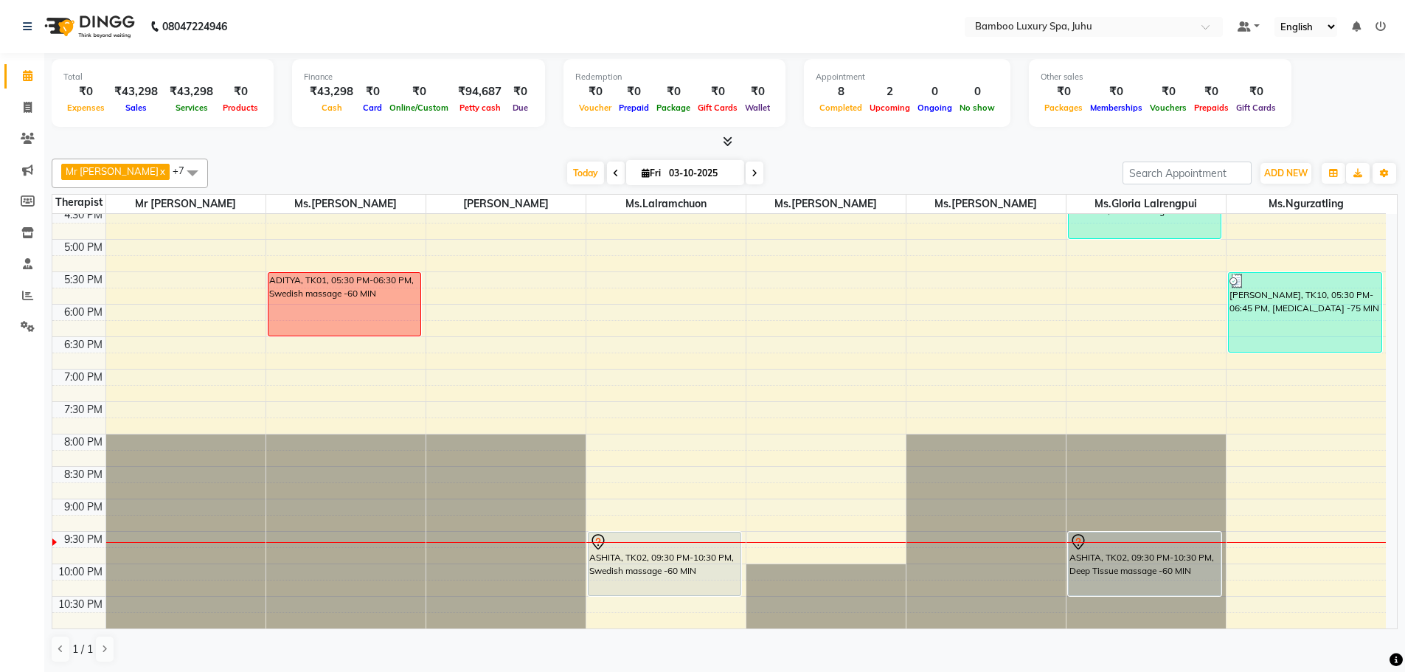
click at [799, 537] on div "9:00 AM 9:30 AM 10:00 AM 10:30 AM 11:00 AM 11:30 AM 12:00 PM 12:30 PM 1:00 PM 1…" at bounding box center [719, 174] width 1334 height 908
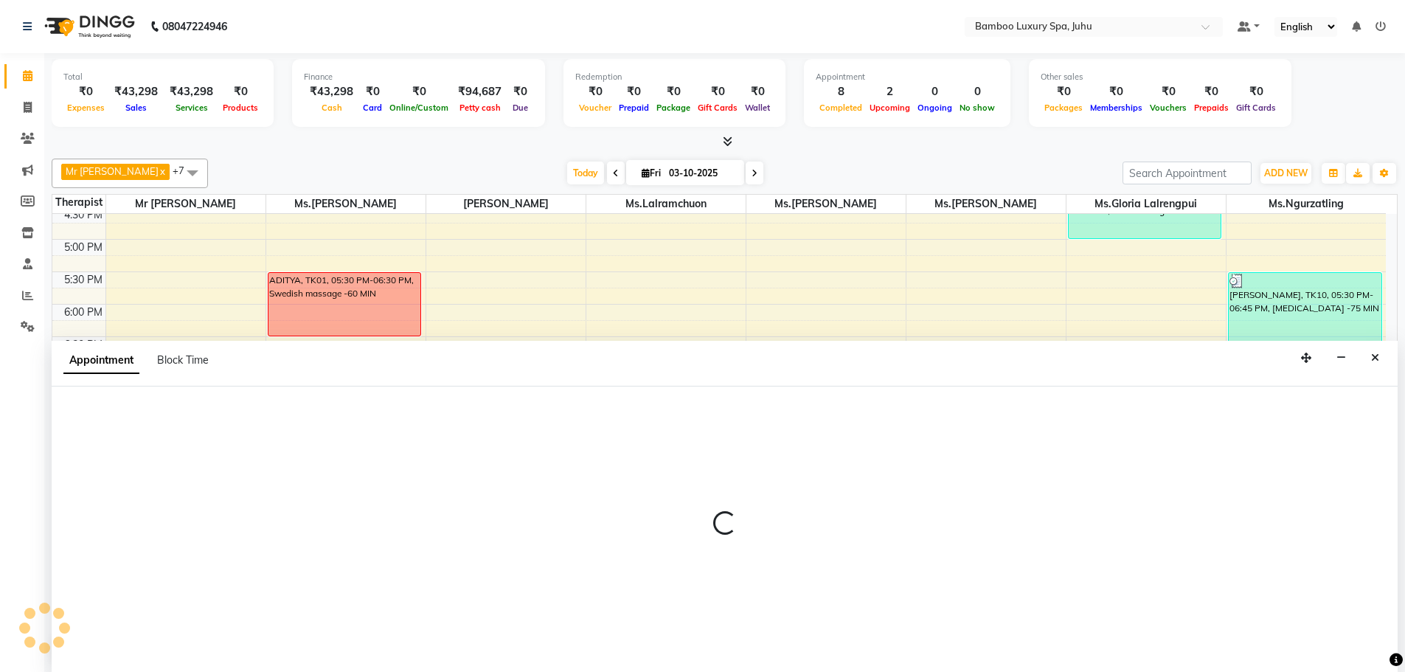
scroll to position [1, 0]
select select "75916"
select select "1290"
select select "tentative"
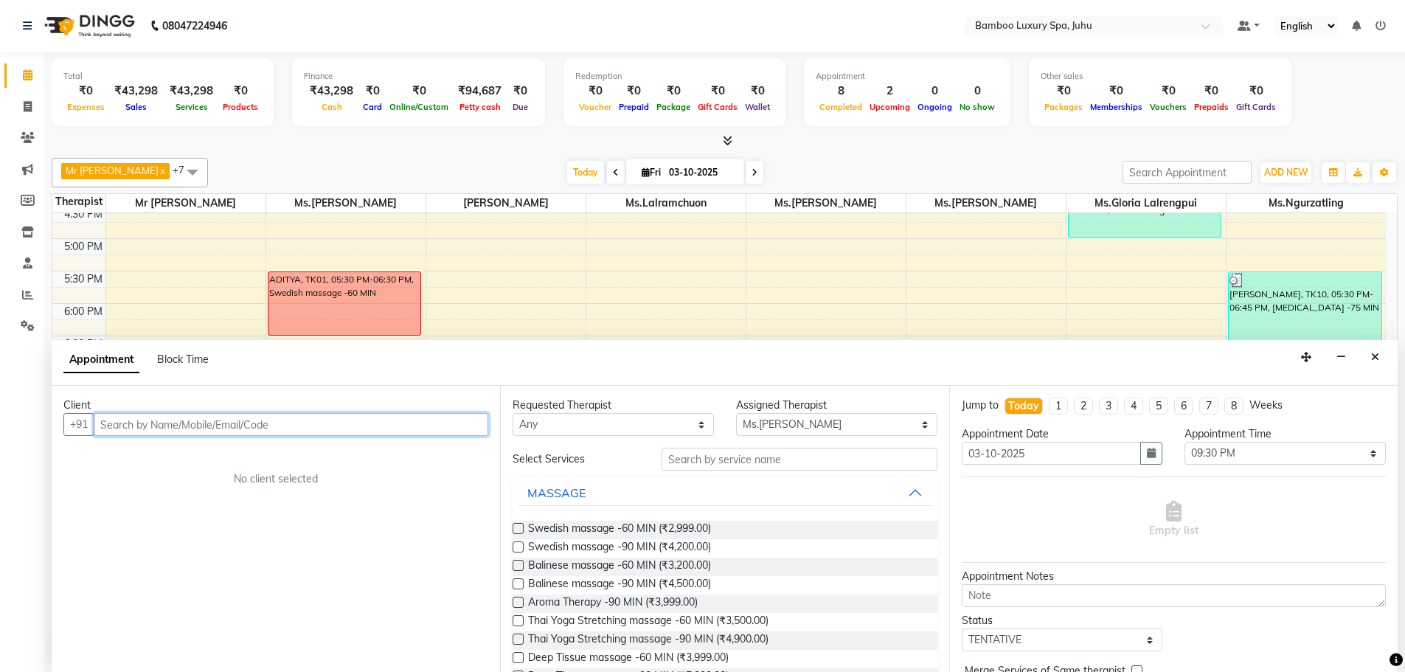
click at [404, 415] on input "text" at bounding box center [291, 424] width 395 height 23
type input "h"
type input "Hanshika"
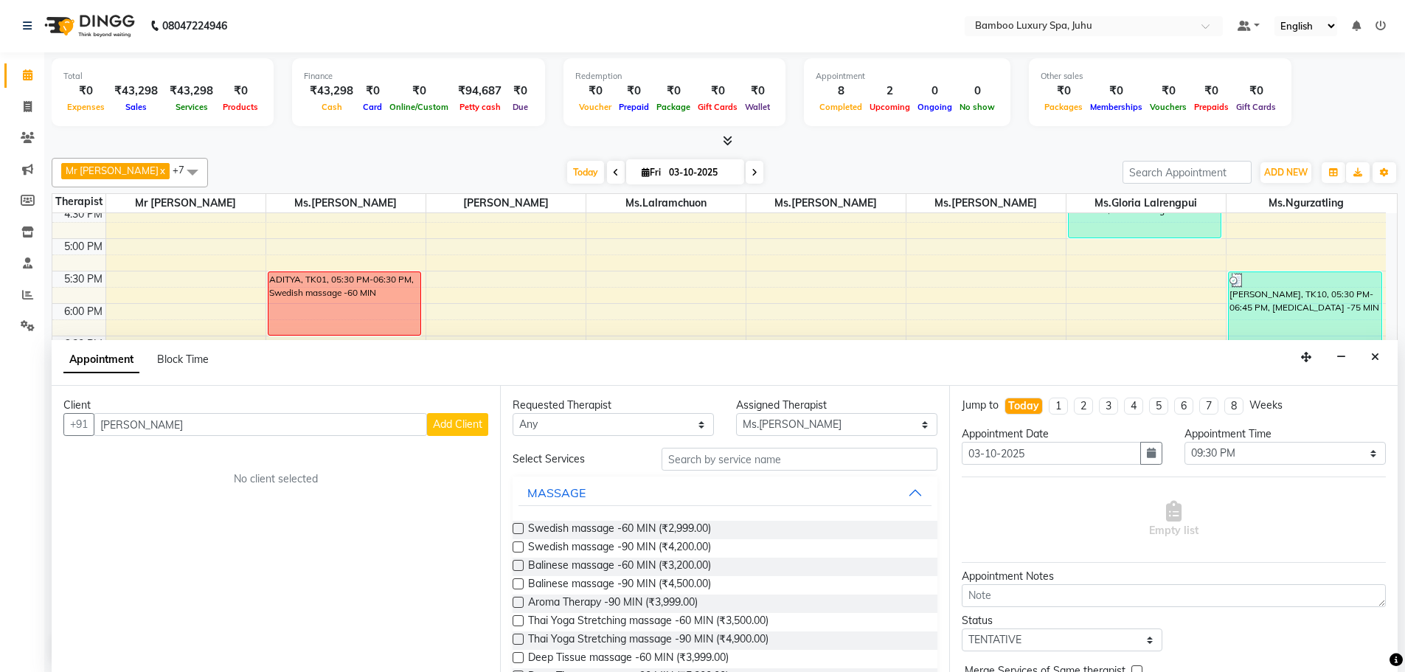
click at [451, 422] on span "Add Client" at bounding box center [457, 424] width 49 height 13
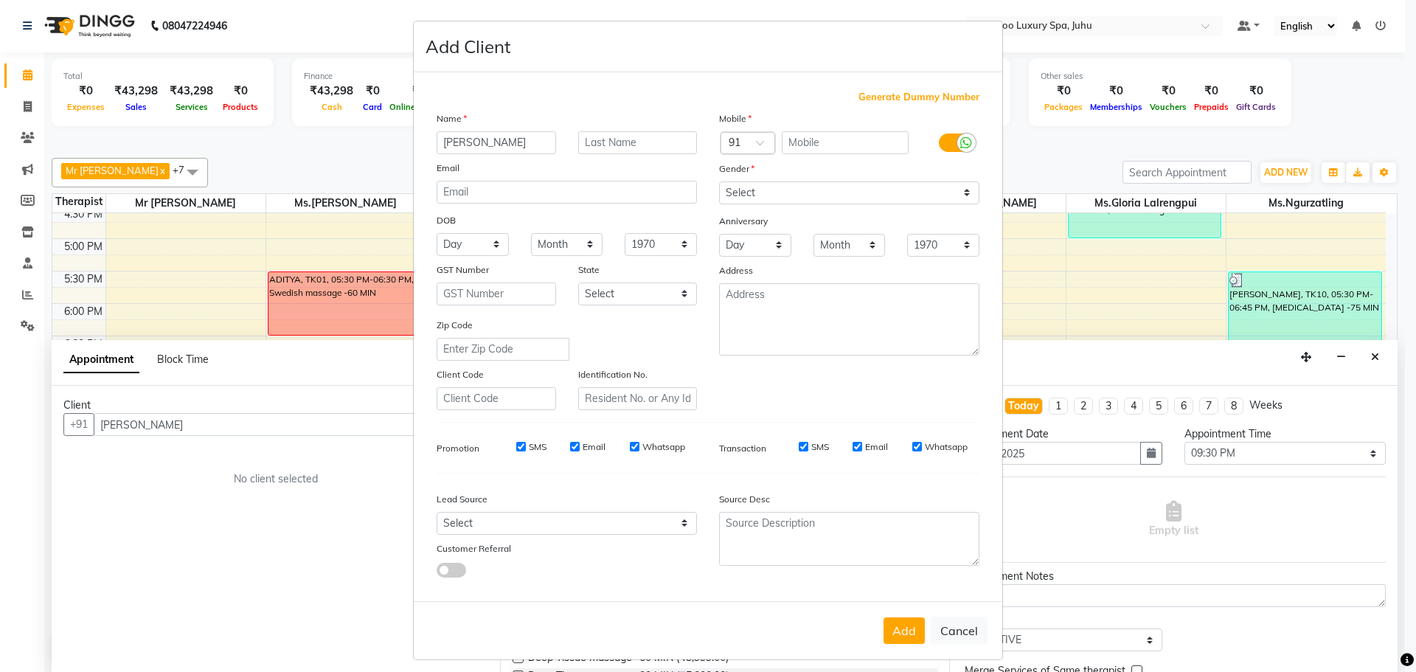
click at [893, 98] on span "Generate Dummy Number" at bounding box center [919, 97] width 121 height 15
type input "1356100000404"
checkbox input "false"
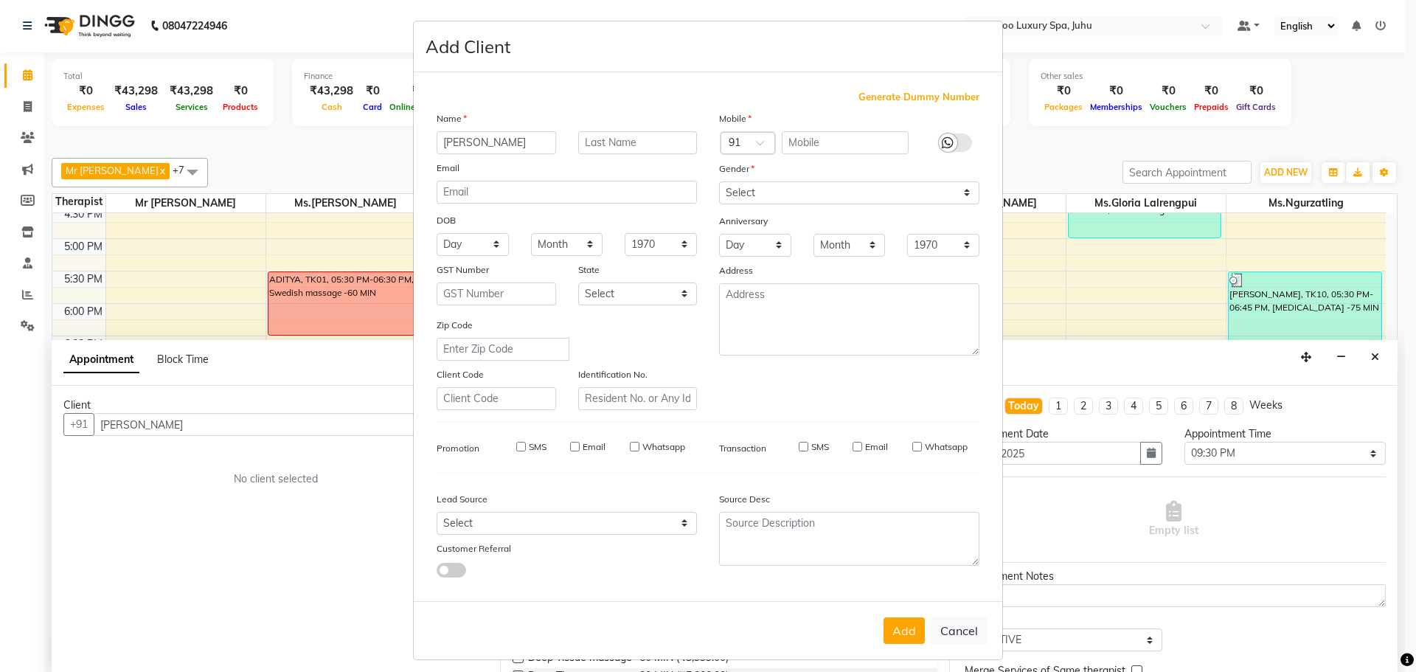
checkbox input "false"
click at [965, 193] on select "Select Male Female Other Prefer Not To Say" at bounding box center [849, 192] width 260 height 23
select select "female"
click at [719, 181] on select "Select Male Female Other Prefer Not To Say" at bounding box center [849, 192] width 260 height 23
click at [890, 621] on button "Add" at bounding box center [904, 630] width 41 height 27
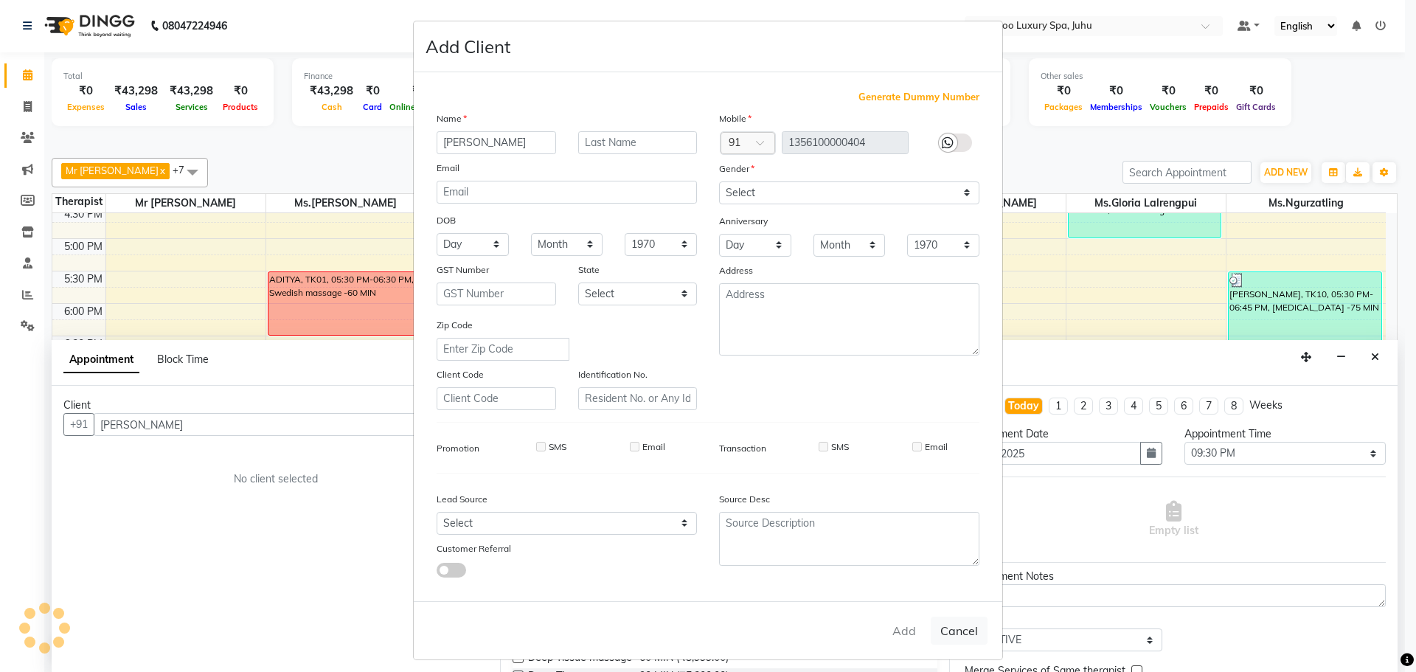
type input "13*********04"
select select
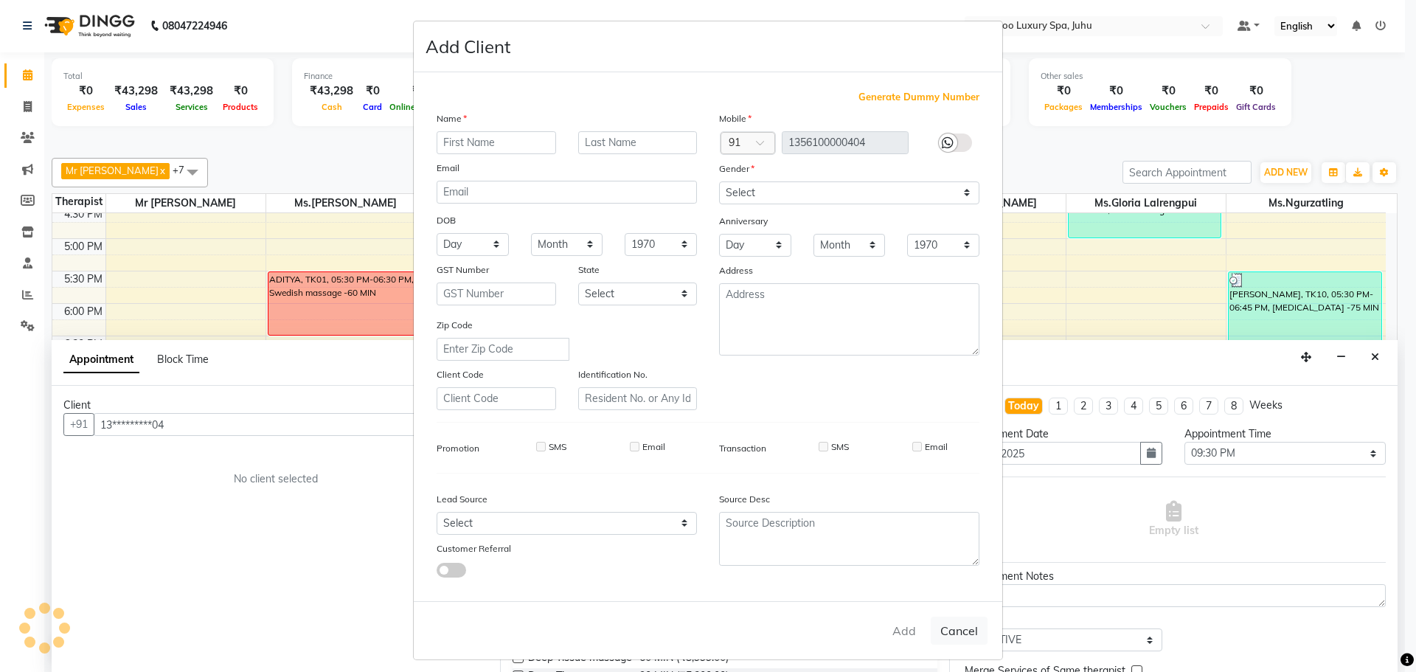
select select
checkbox input "false"
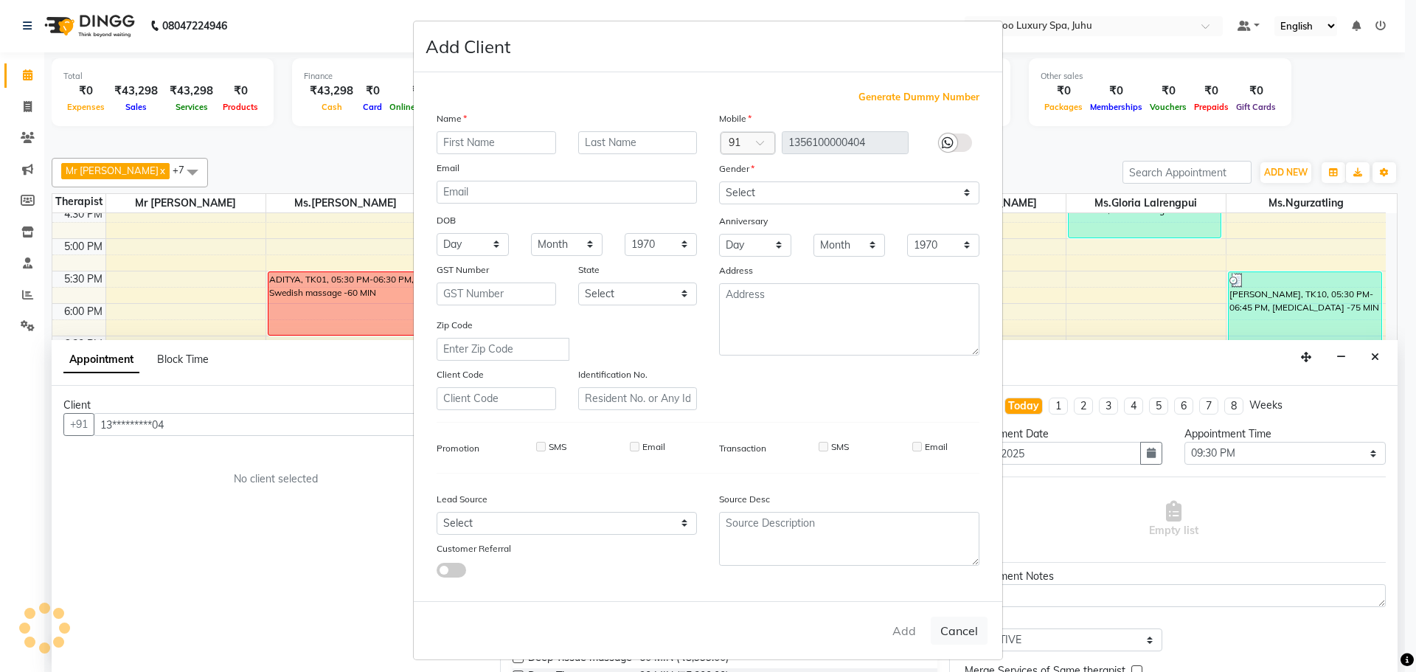
checkbox input "false"
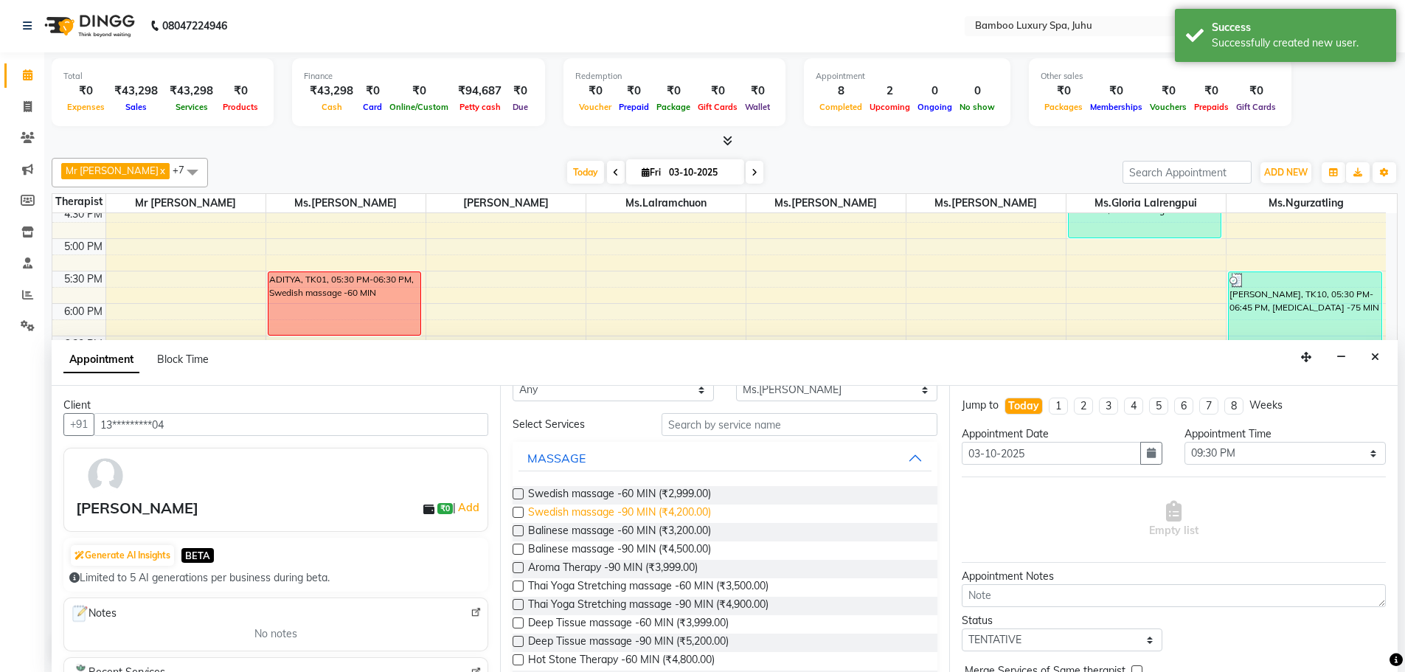
scroll to position [0, 0]
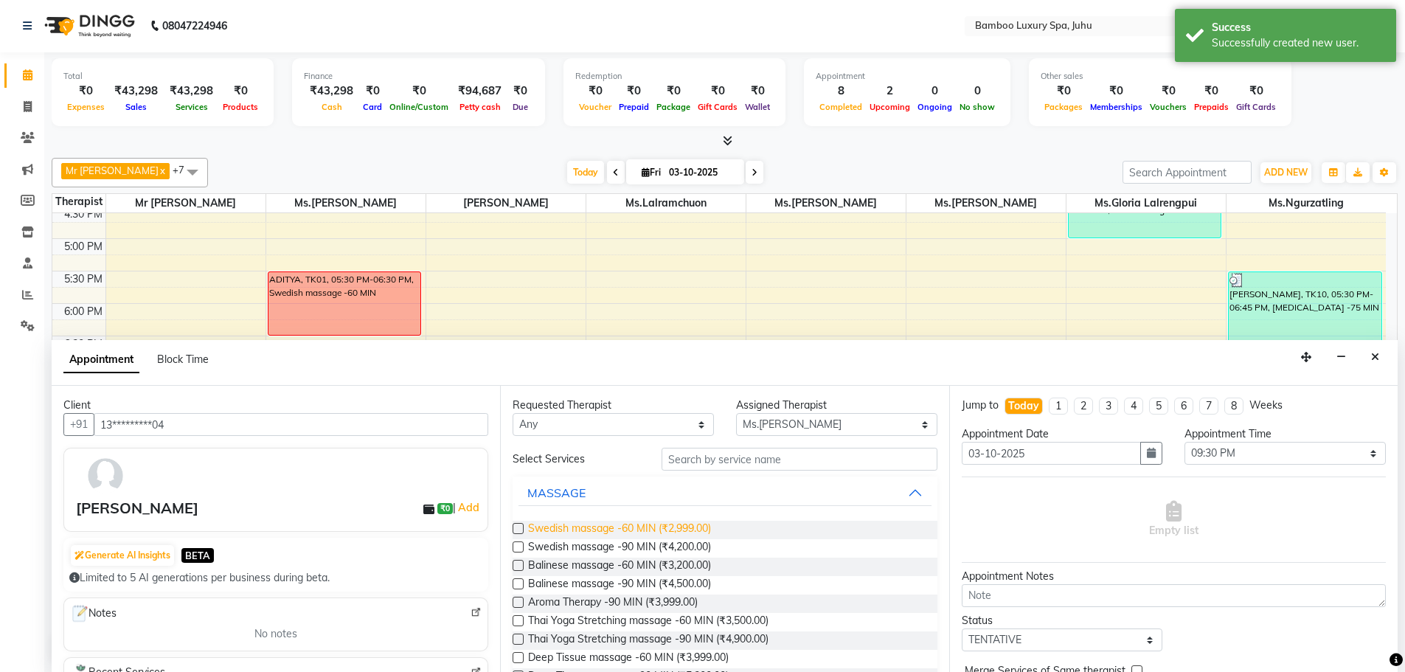
click at [643, 527] on span "Swedish massage -60 MIN (₹2,999.00)" at bounding box center [619, 530] width 183 height 18
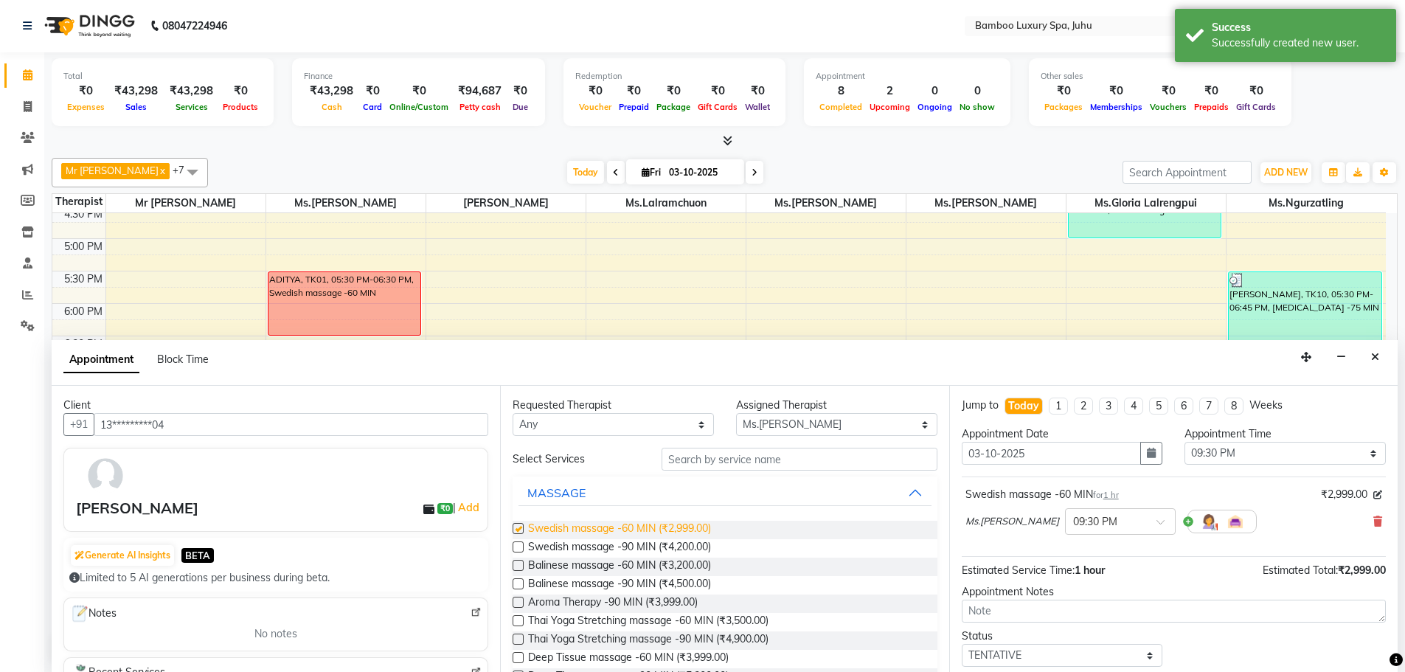
checkbox input "false"
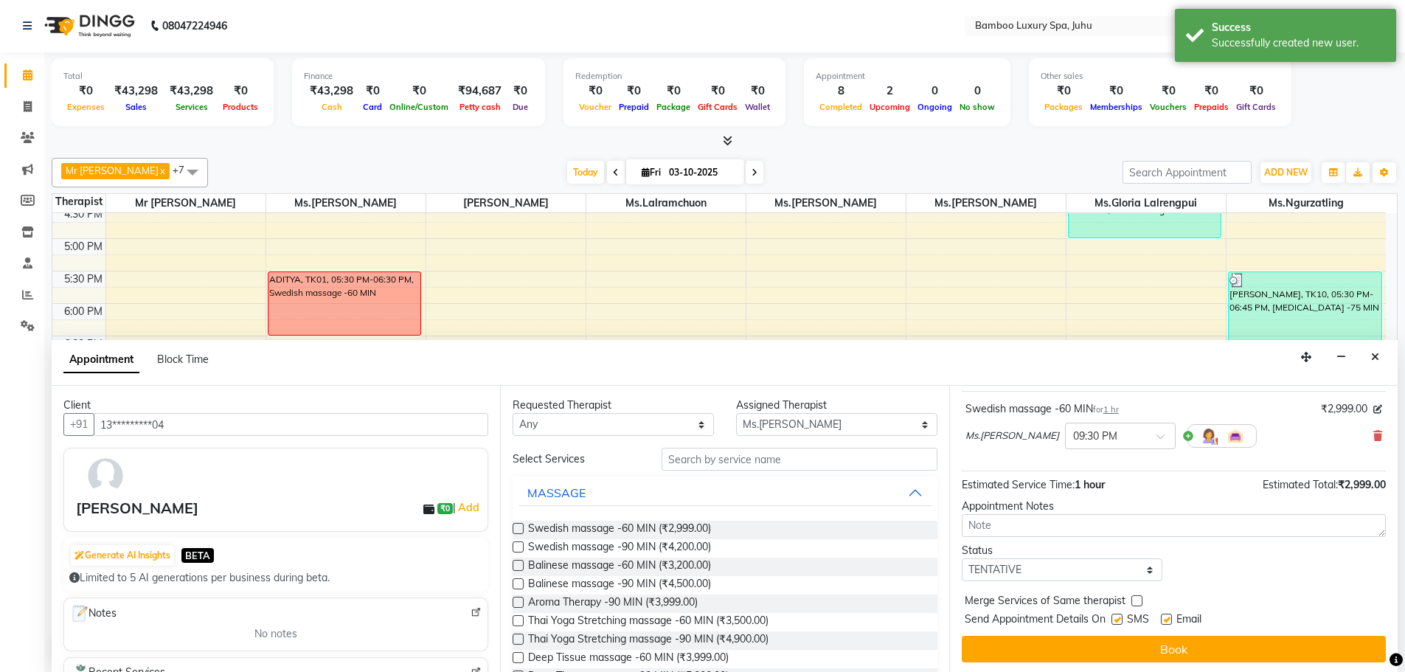
scroll to position [88, 0]
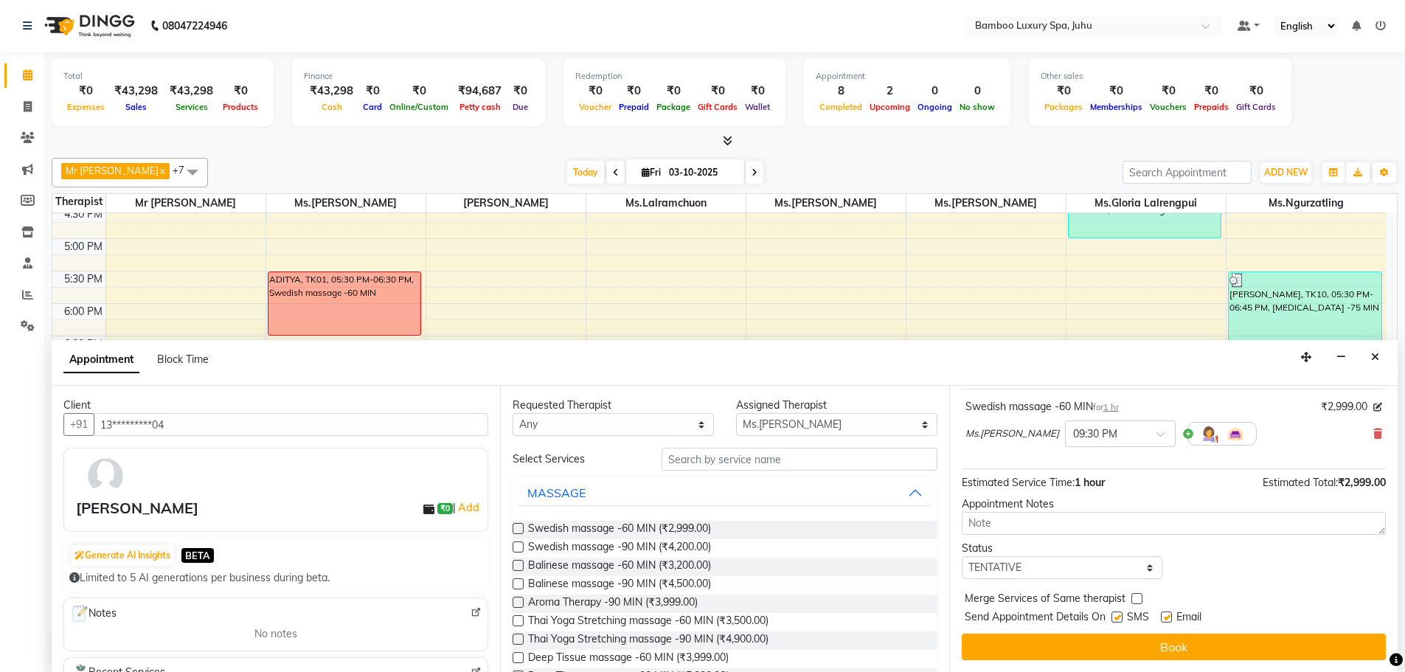
click at [1168, 617] on label at bounding box center [1166, 617] width 11 height 11
click at [1168, 617] on input "checkbox" at bounding box center [1166, 619] width 10 height 10
checkbox input "false"
click at [1116, 617] on label at bounding box center [1117, 617] width 11 height 11
click at [1116, 617] on input "checkbox" at bounding box center [1117, 619] width 10 height 10
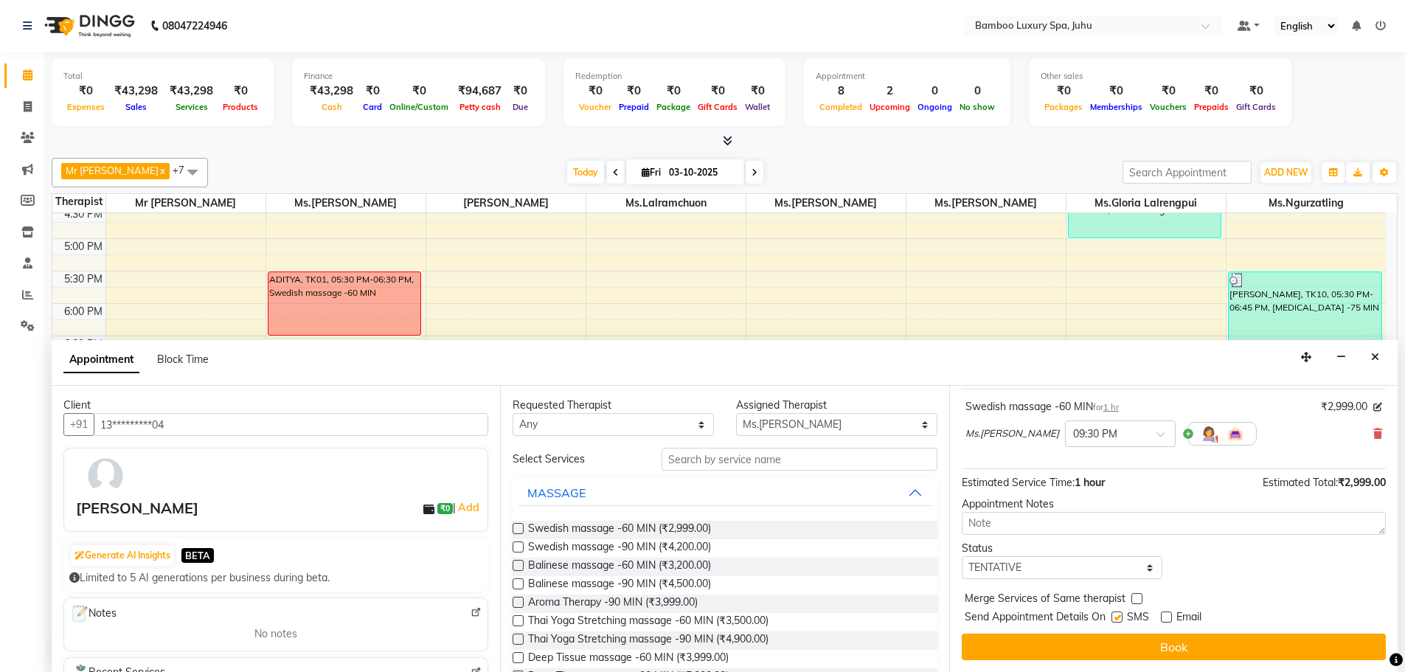
checkbox input "false"
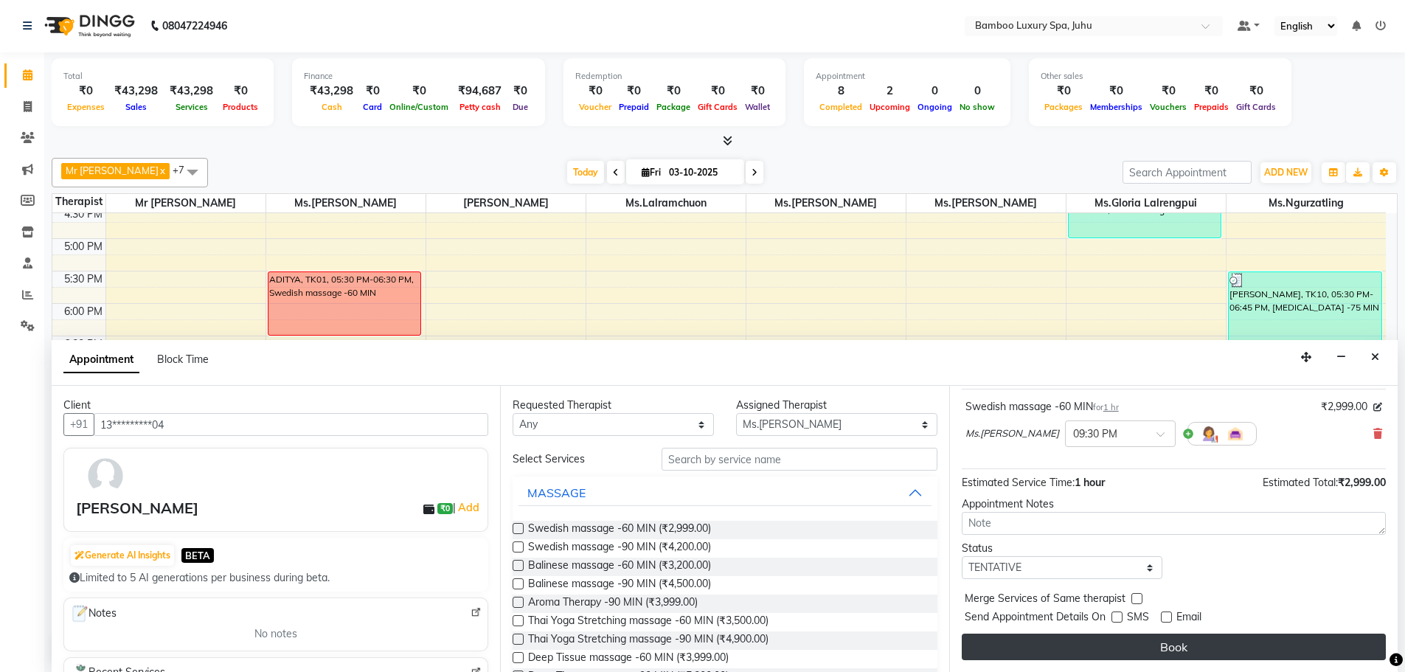
click at [1117, 648] on button "Book" at bounding box center [1174, 647] width 424 height 27
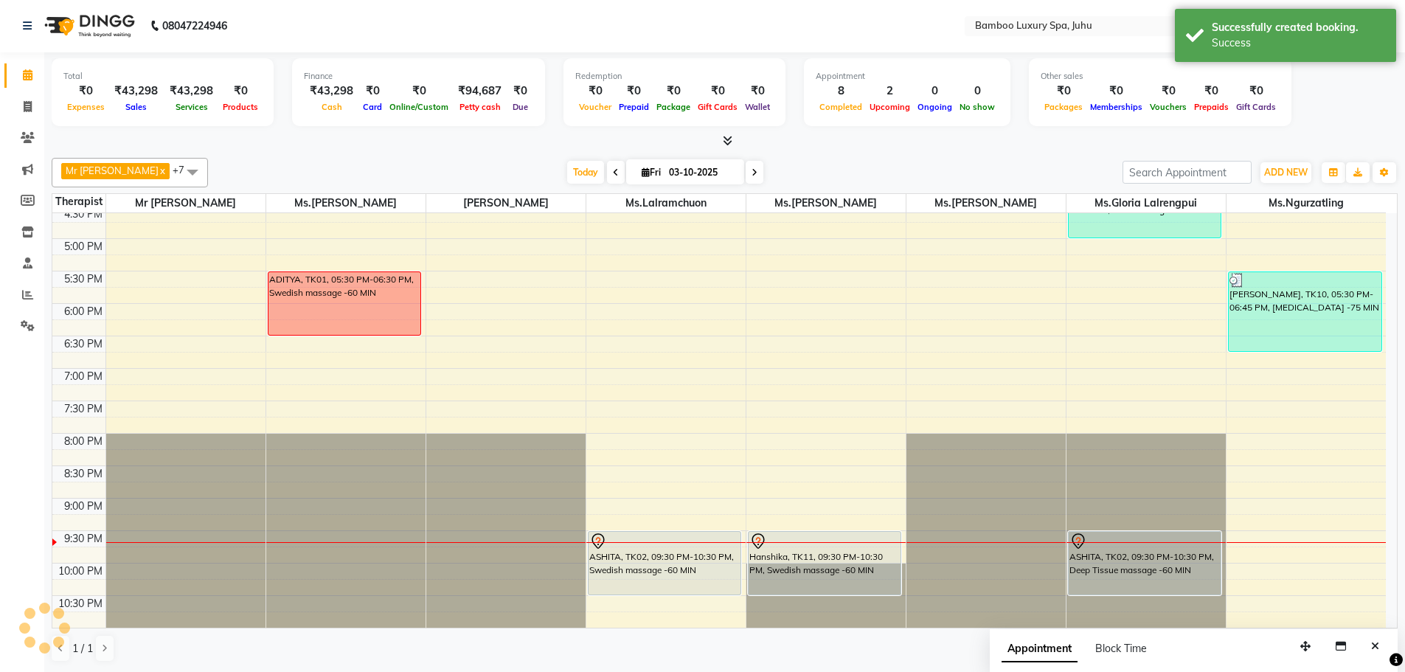
scroll to position [0, 0]
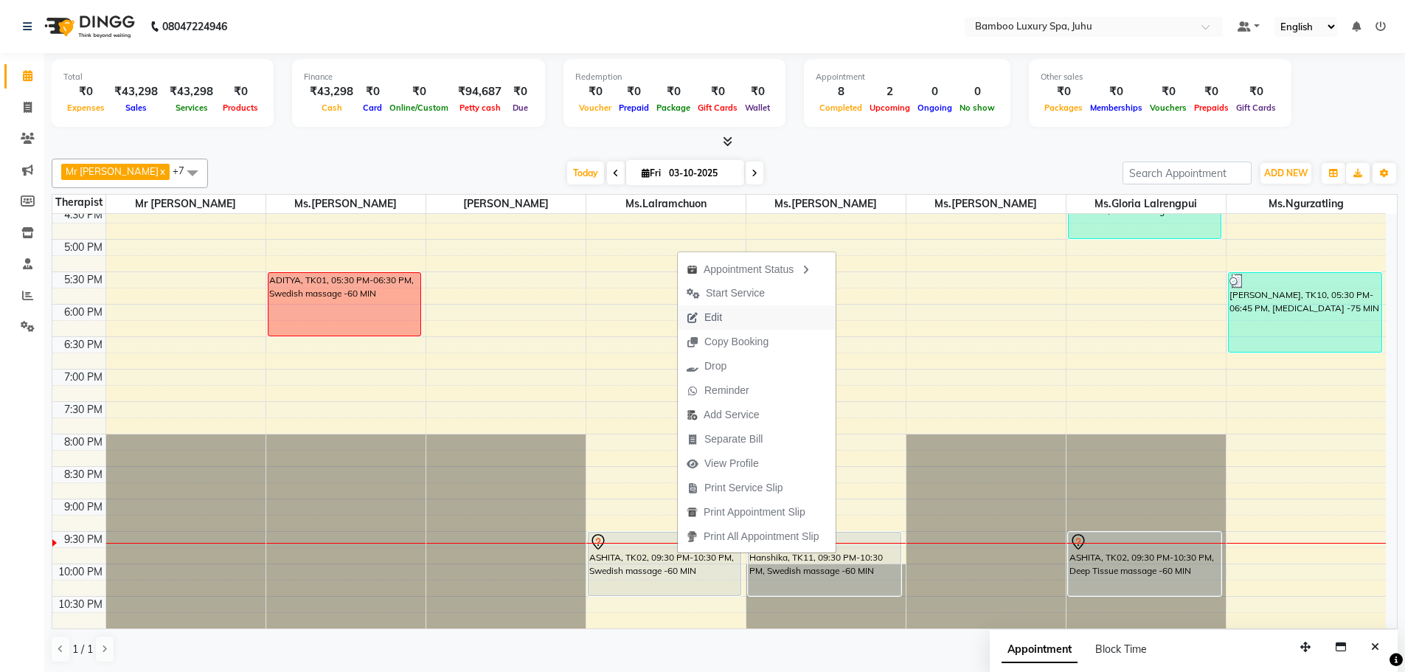
click at [730, 315] on span "Edit" at bounding box center [704, 317] width 53 height 24
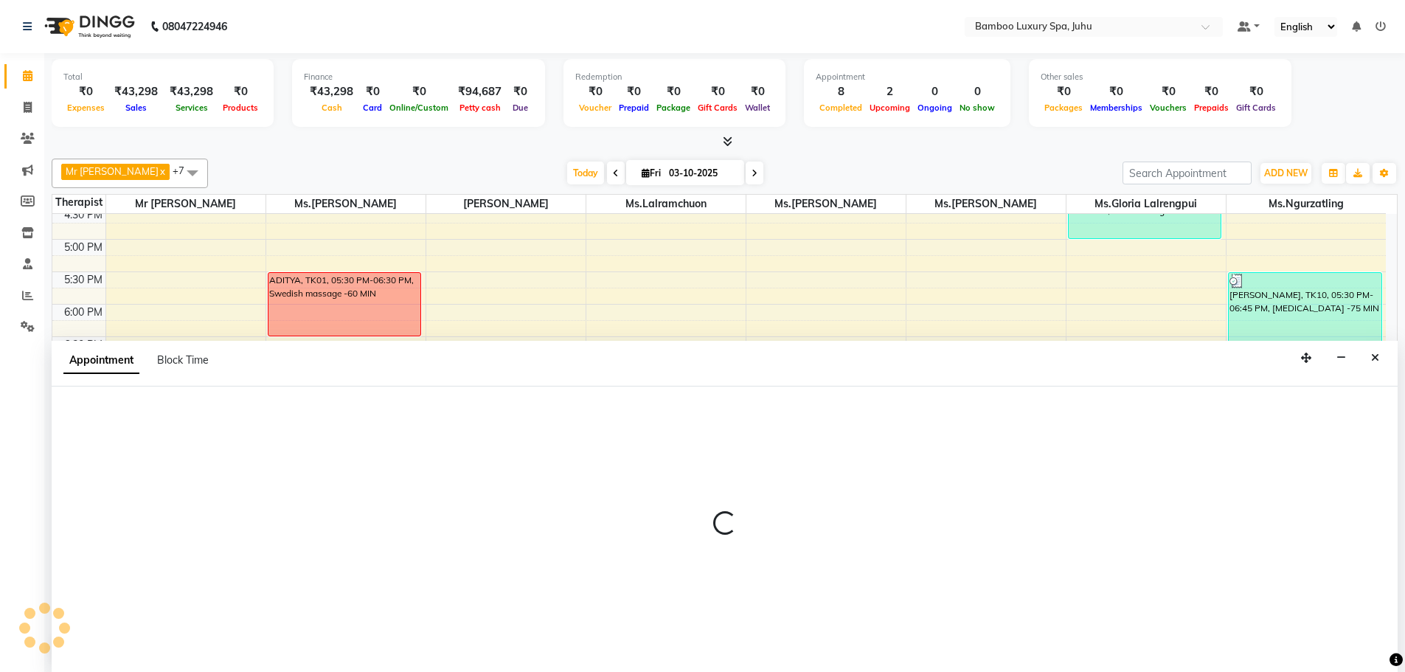
select select "tentative"
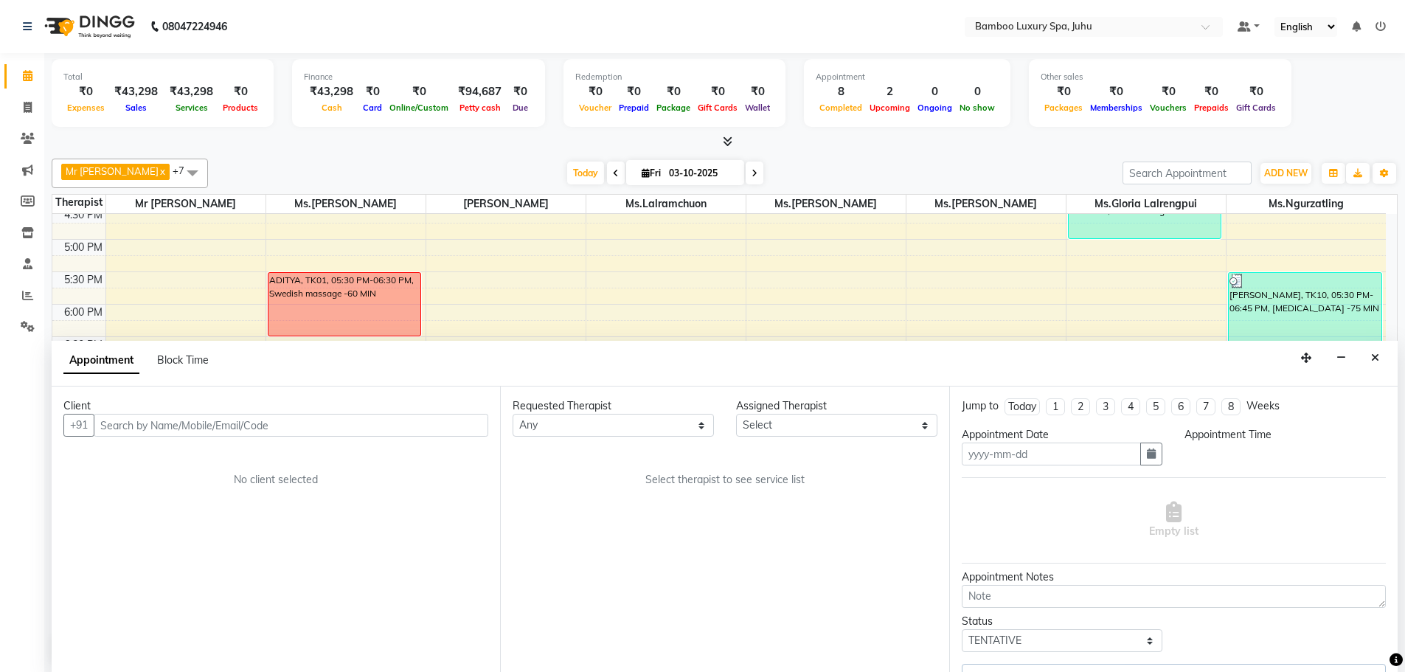
scroll to position [1, 0]
type input "03-10-2025"
select select "1290"
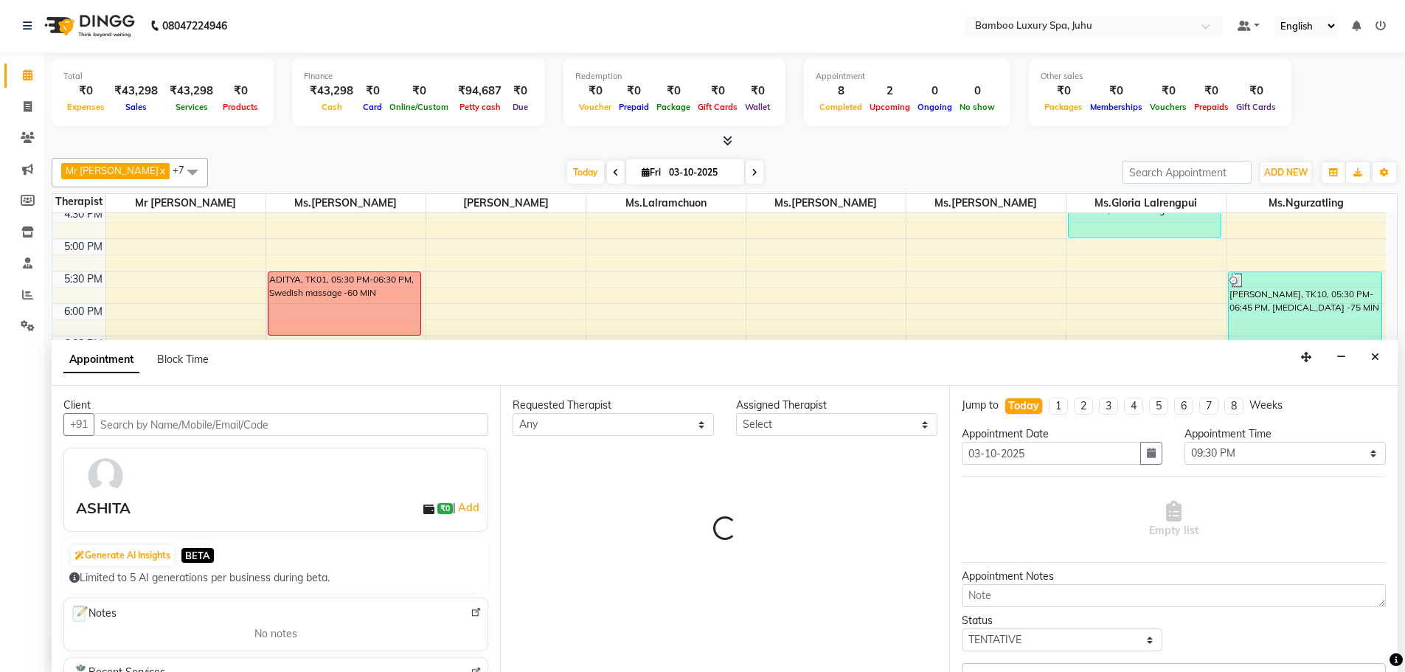
select select "75915"
select select "4088"
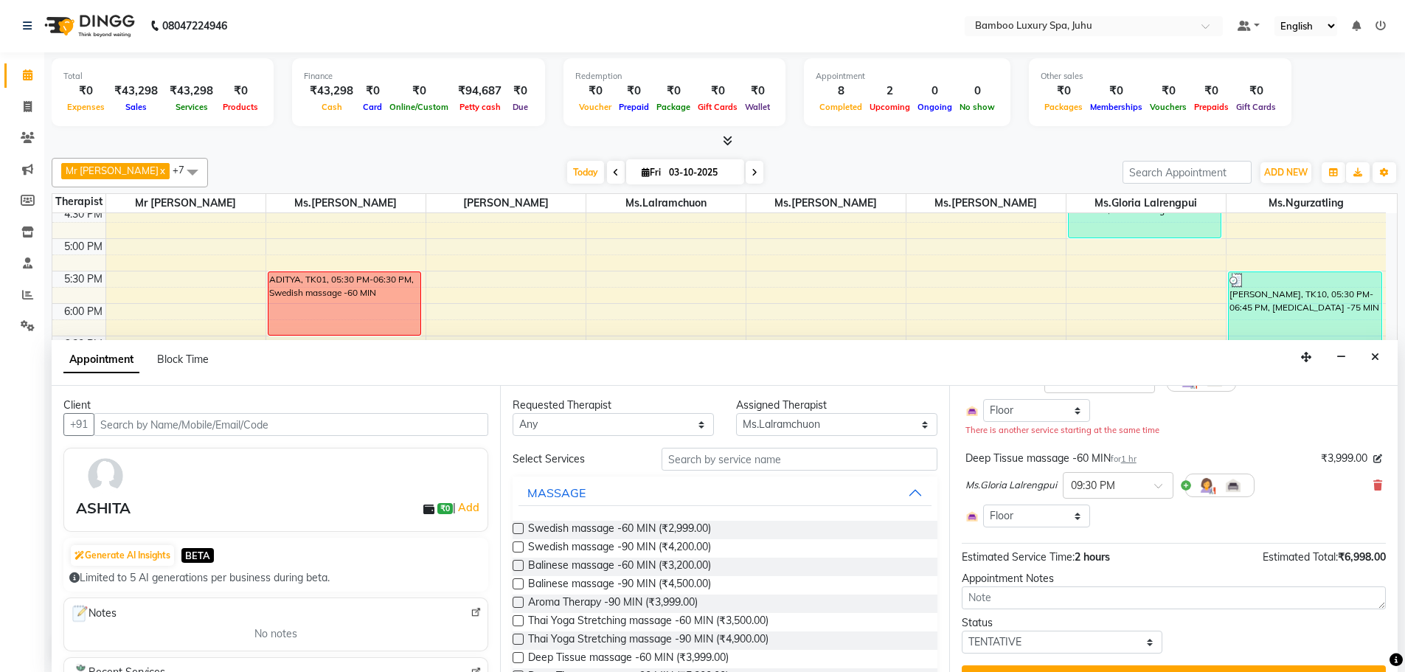
scroll to position [148, 0]
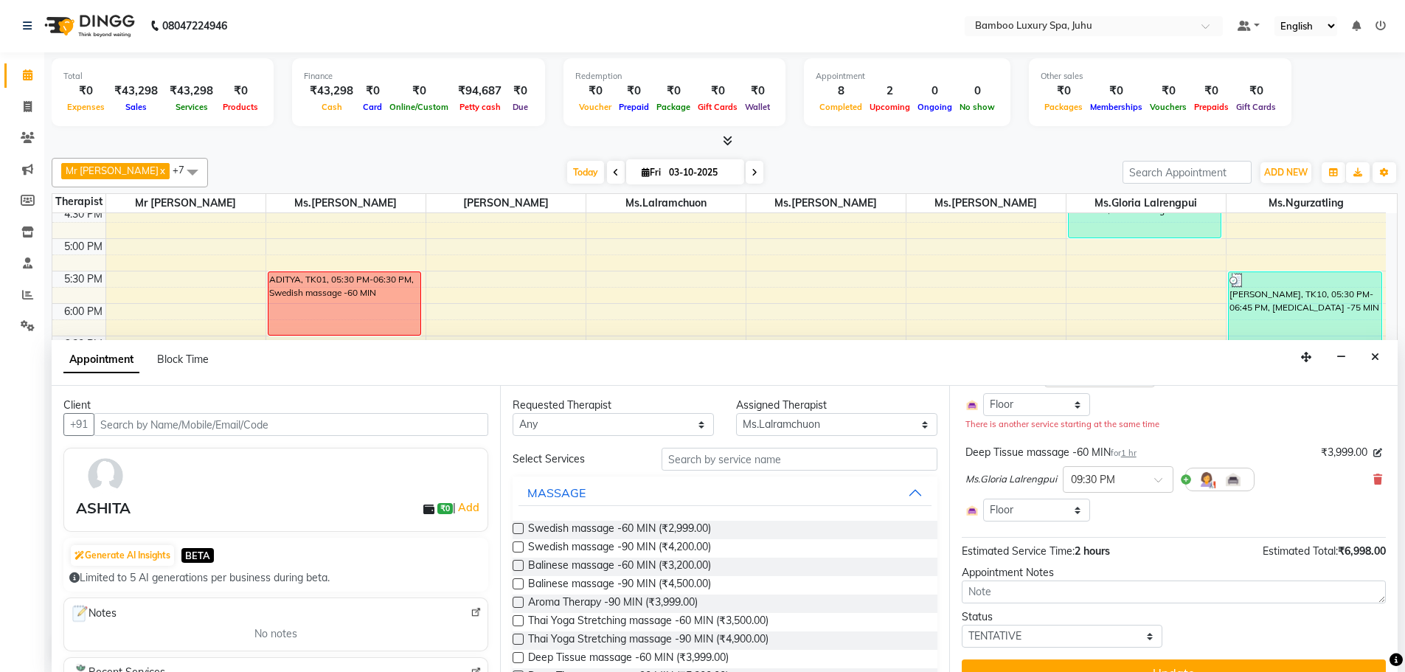
click at [1374, 359] on icon "Close" at bounding box center [1375, 357] width 8 height 10
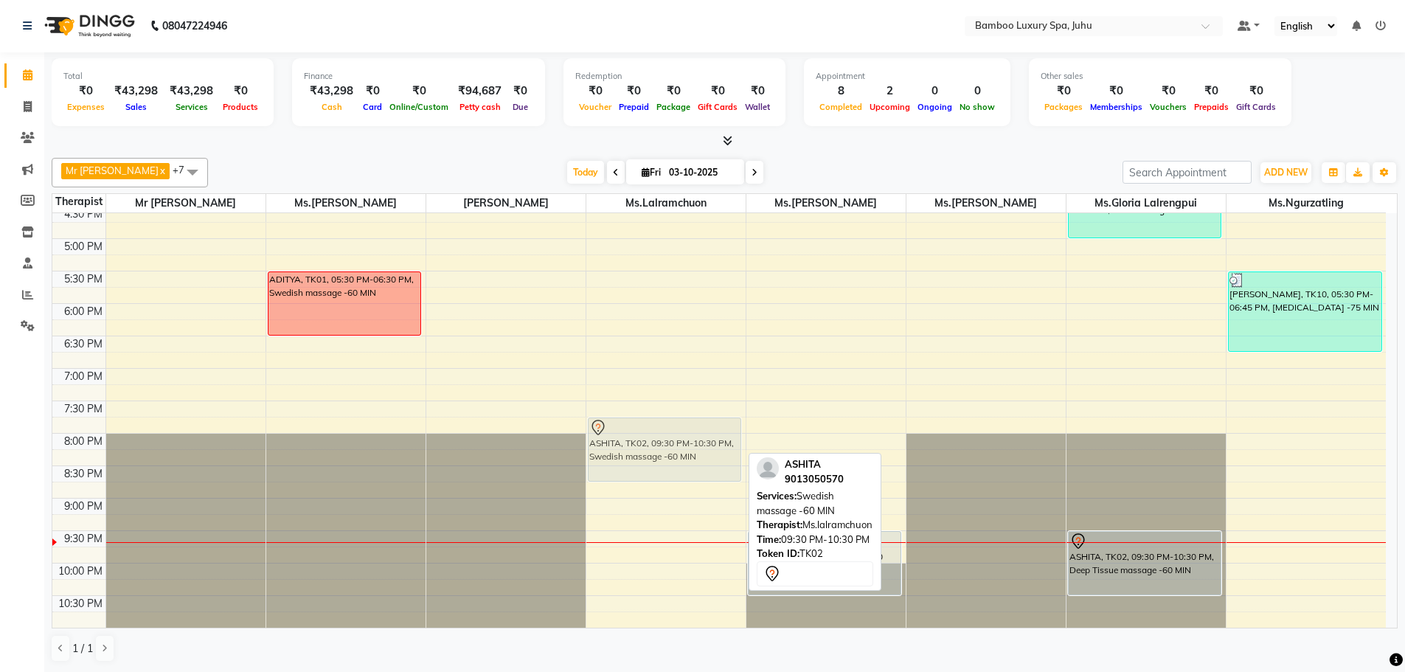
drag, startPoint x: 655, startPoint y: 461, endPoint x: 657, endPoint y: 423, distance: 38.4
click at [657, 423] on div "Nicky, TK07, 03:30 PM-04:30 PM, Sports massage -60 MIN ASHITA, TK02, 09:30 PM-1…" at bounding box center [666, 174] width 159 height 908
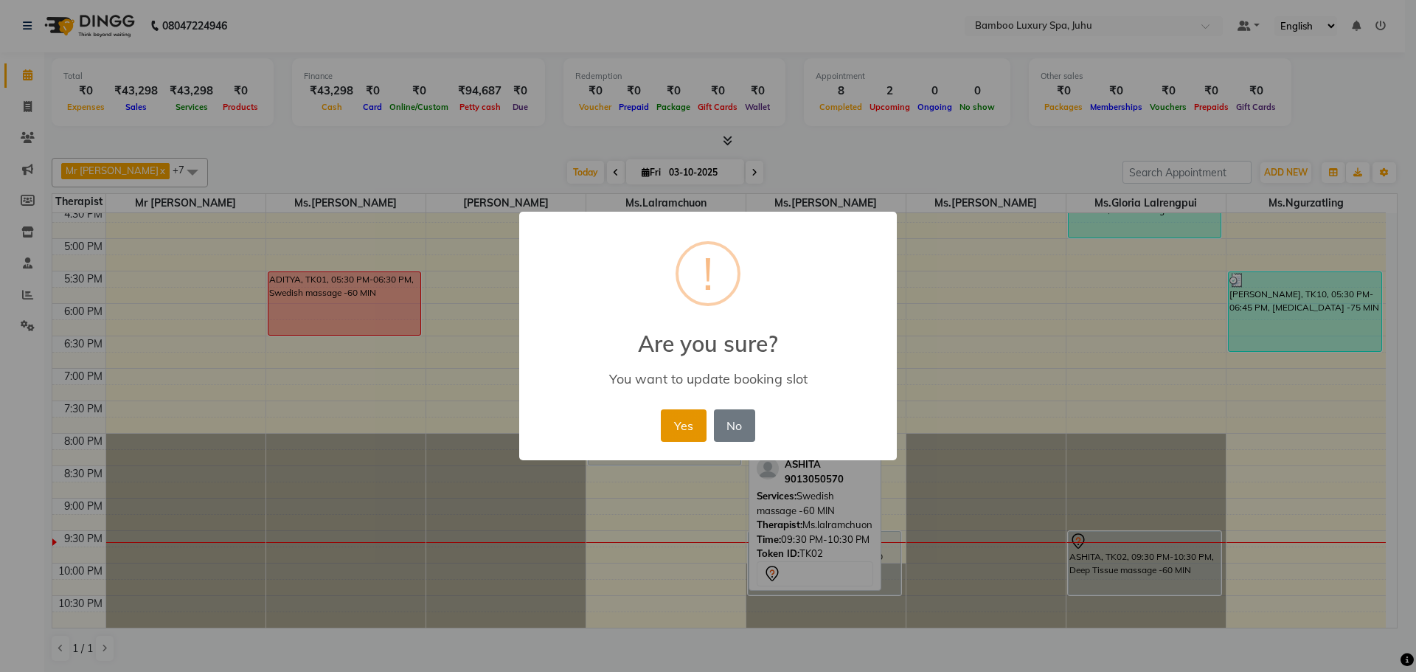
click at [693, 427] on button "Yes" at bounding box center [683, 425] width 45 height 32
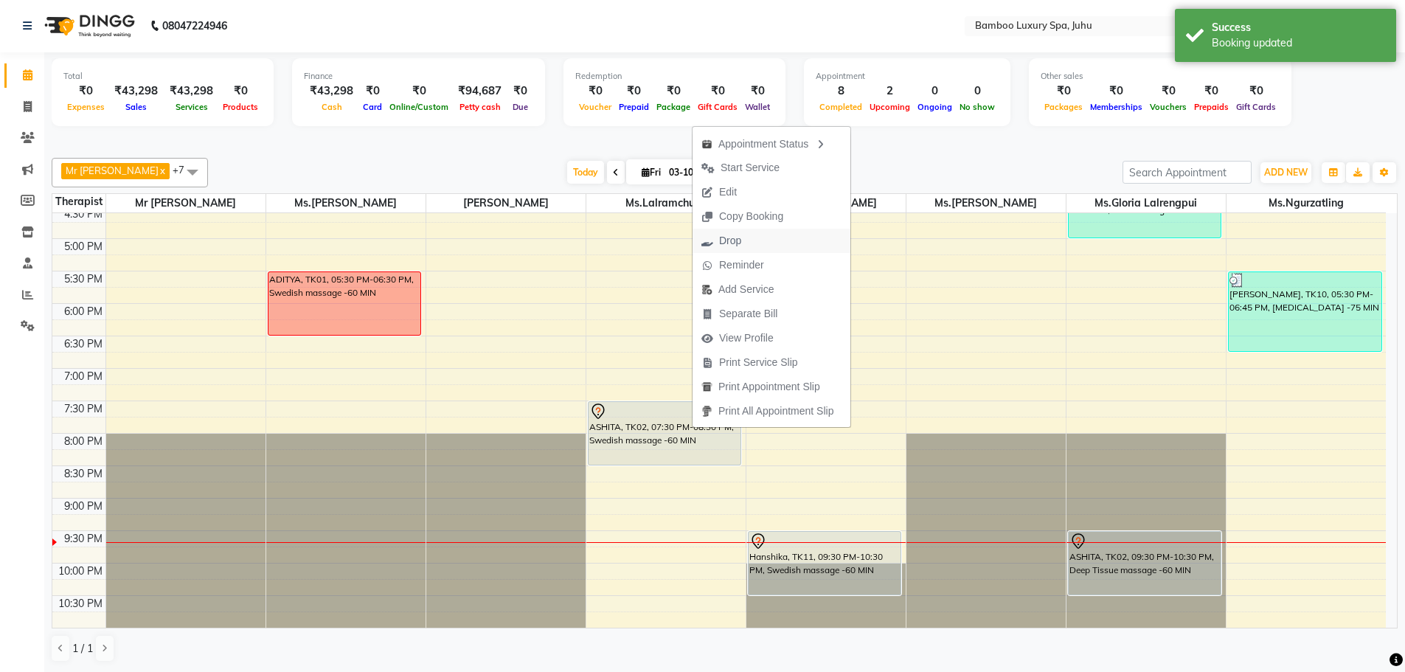
click at [743, 237] on span "Drop" at bounding box center [722, 241] width 58 height 24
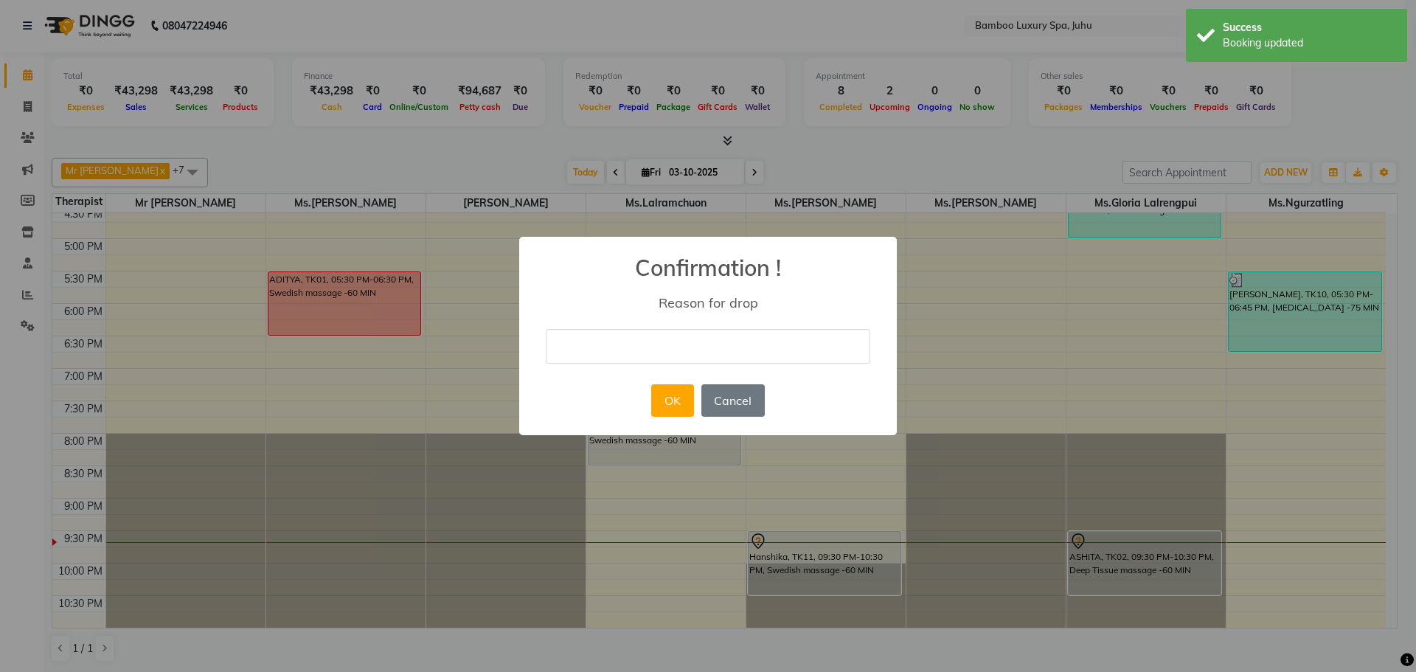
click at [681, 352] on input "text" at bounding box center [708, 346] width 325 height 35
type input "cancel"
click at [669, 394] on button "OK" at bounding box center [672, 400] width 42 height 32
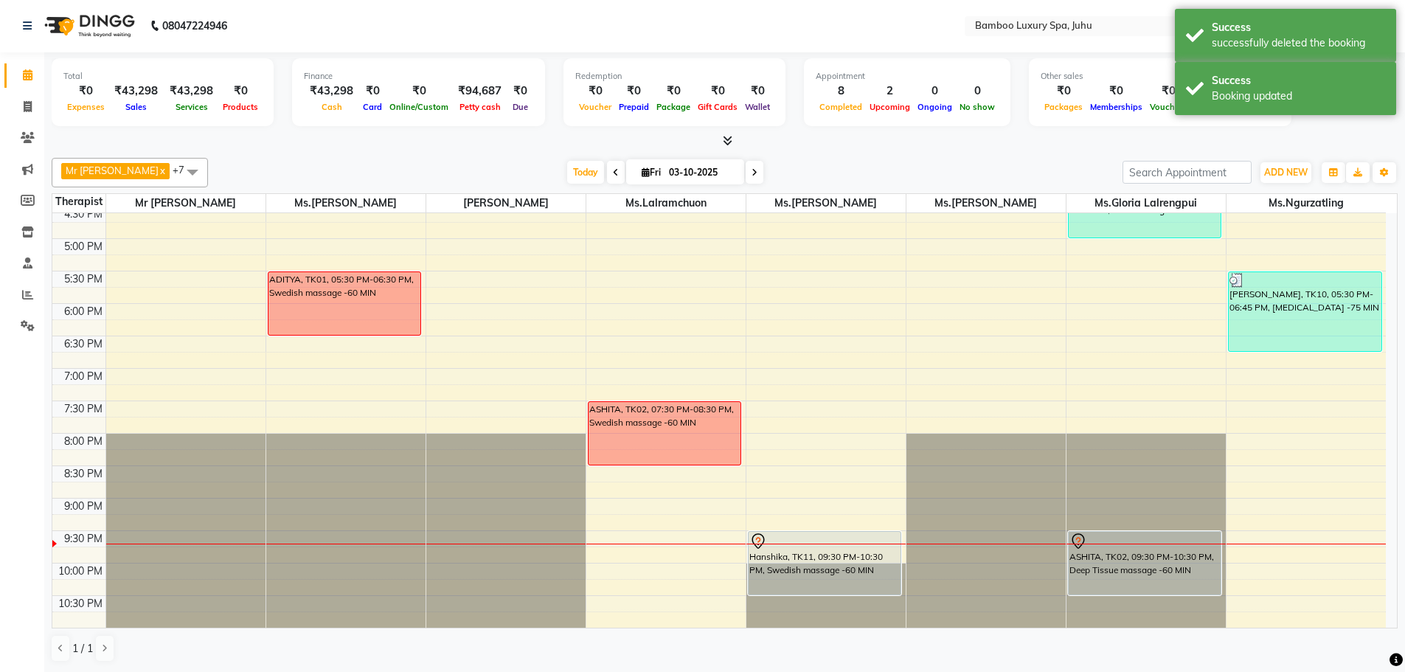
click at [614, 533] on div "9:00 AM 9:30 AM 10:00 AM 10:30 AM 11:00 AM 11:30 AM 12:00 PM 12:30 PM 1:00 PM 1…" at bounding box center [719, 174] width 1334 height 908
select select "75915"
select select "tentative"
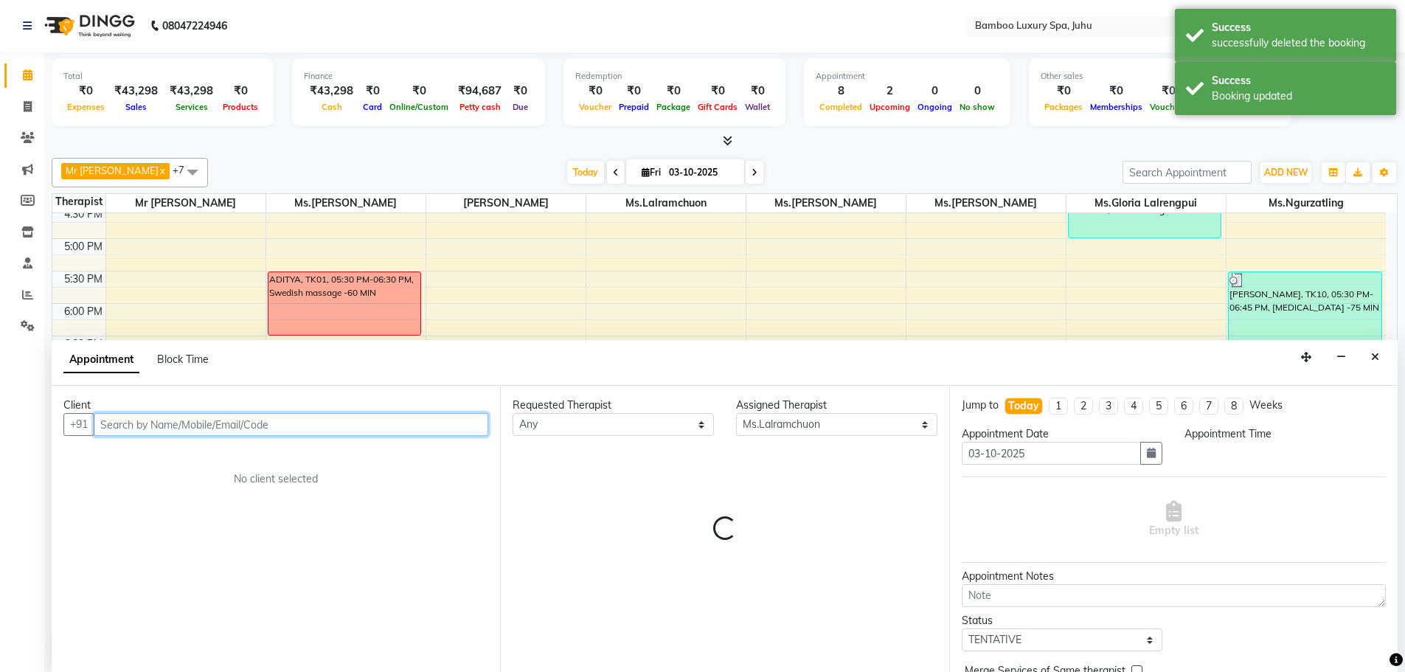
select select "1290"
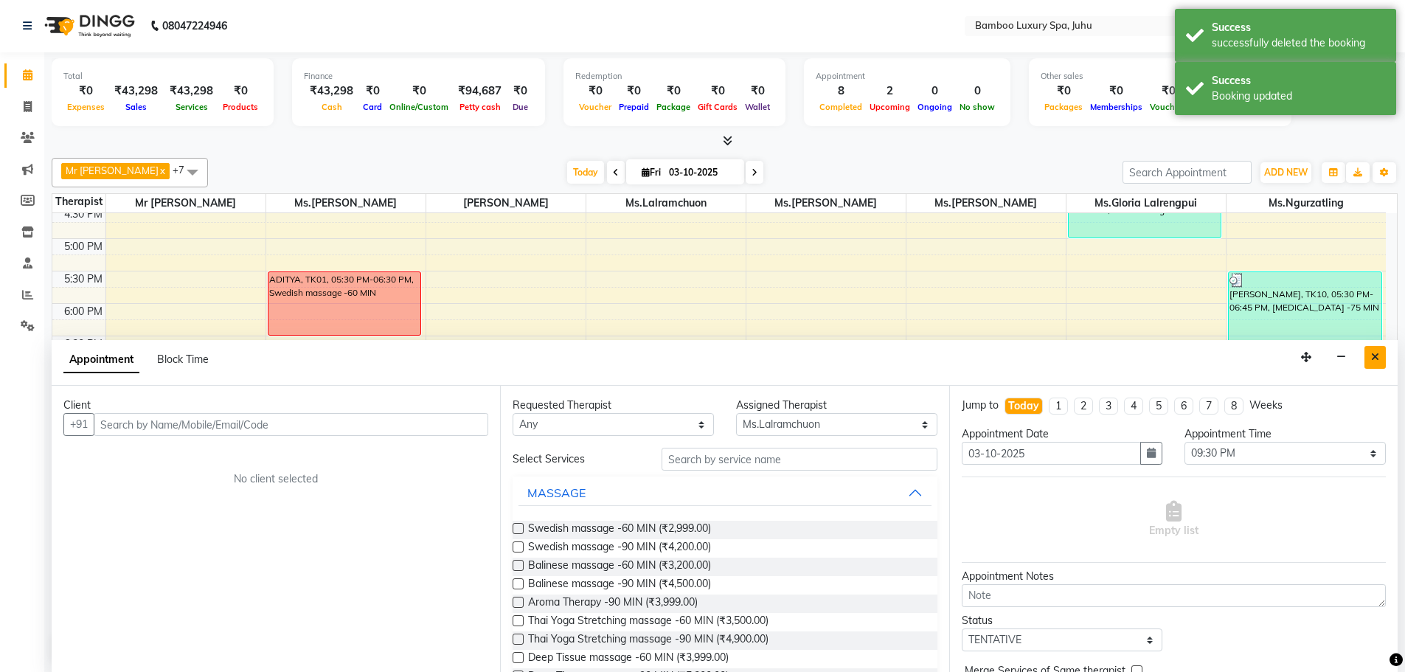
click at [1374, 354] on icon "Close" at bounding box center [1375, 357] width 8 height 10
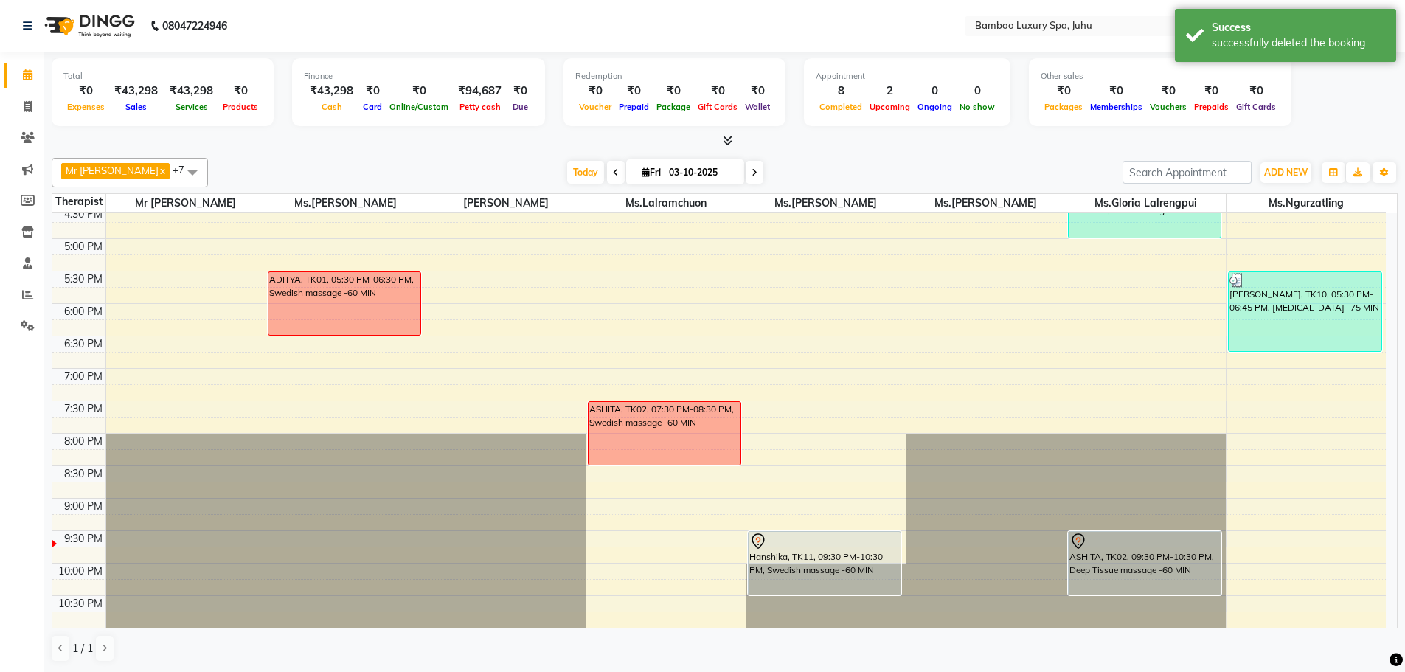
click at [617, 536] on div "9:00 AM 9:30 AM 10:00 AM 10:30 AM 11:00 AM 11:30 AM 12:00 PM 12:30 PM 1:00 PM 1…" at bounding box center [719, 174] width 1334 height 908
select select "75915"
select select "tentative"
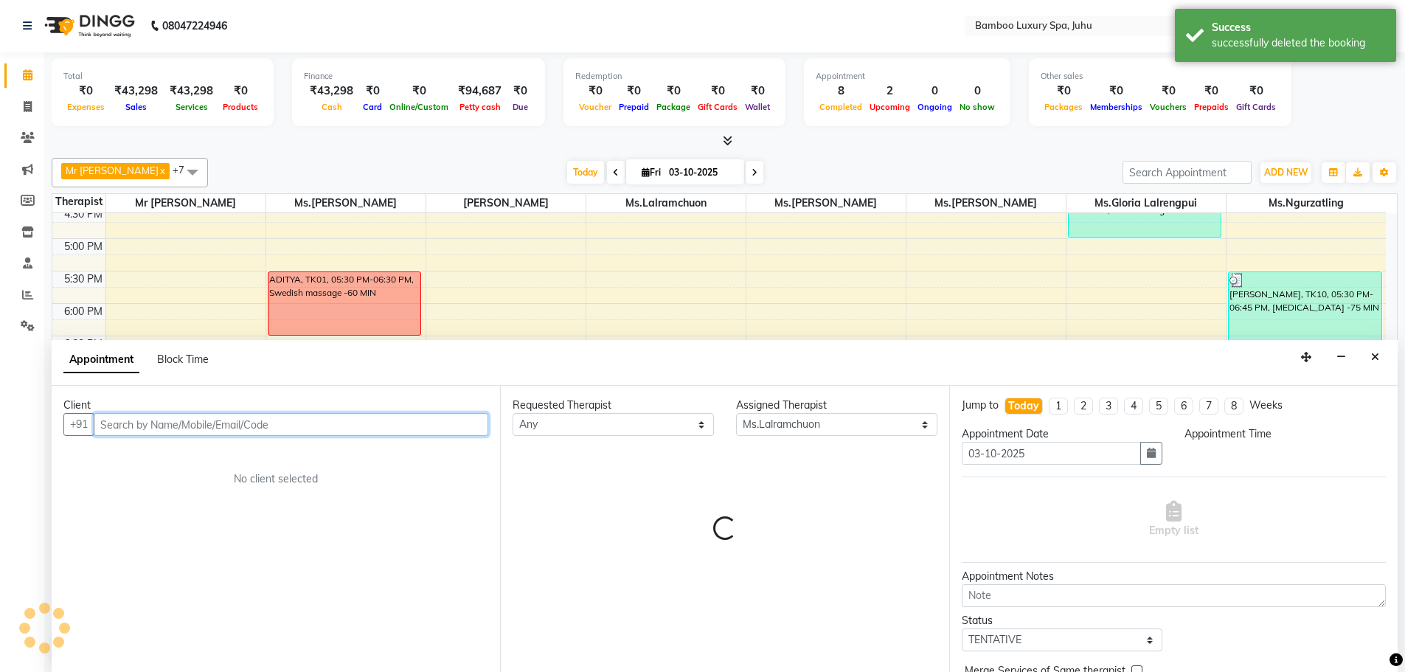
select select "1290"
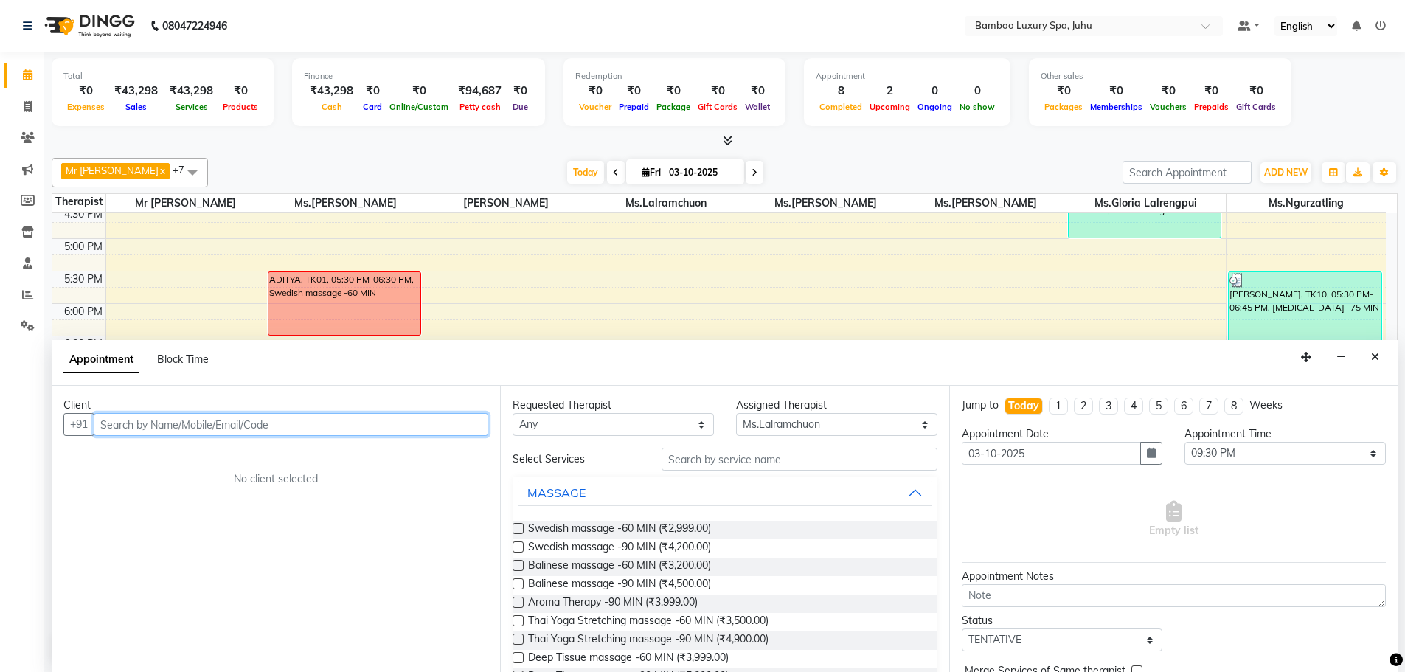
click at [360, 421] on input "text" at bounding box center [291, 424] width 395 height 23
type input "Sanchin"
click at [451, 426] on span "Add Client" at bounding box center [457, 424] width 49 height 13
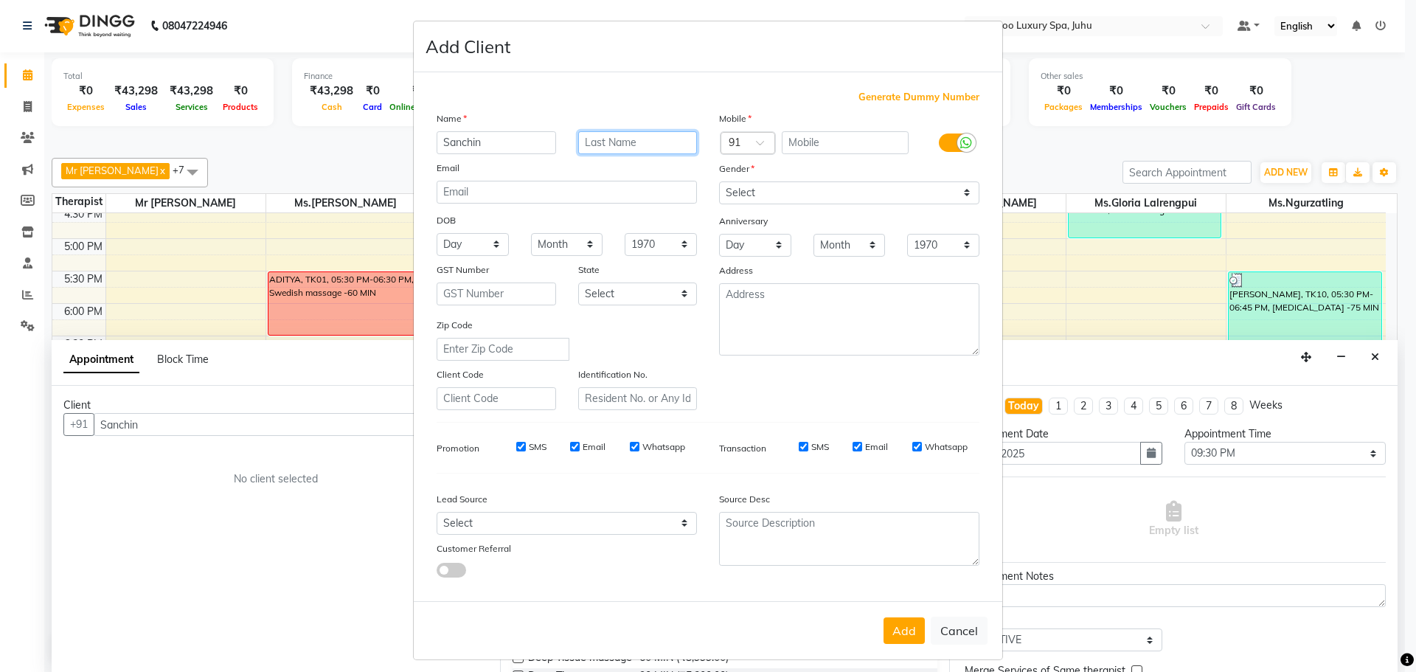
click at [634, 150] on input "text" at bounding box center [638, 142] width 120 height 23
click at [854, 142] on input "text" at bounding box center [846, 142] width 128 height 23
type input "9267961905"
click at [957, 192] on select "Select Male Female Other Prefer Not To Say" at bounding box center [849, 192] width 260 height 23
select select "male"
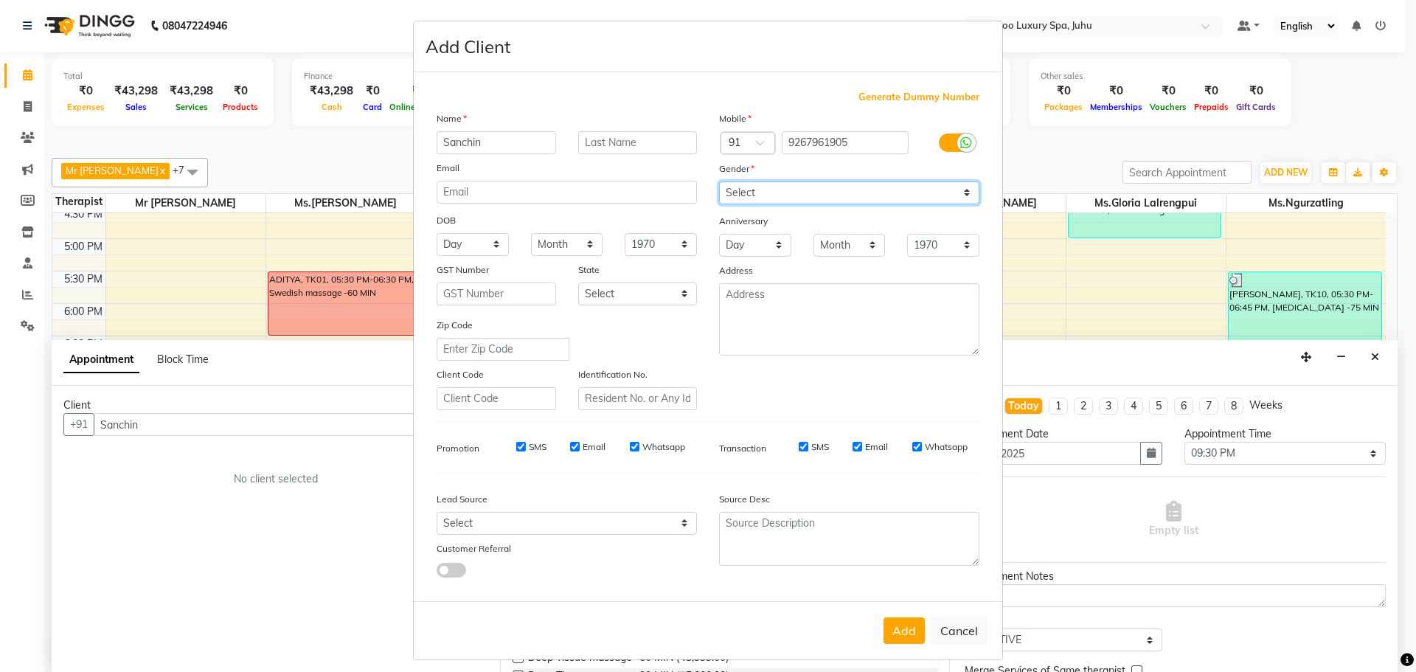
click at [719, 181] on select "Select Male Female Other Prefer Not To Say" at bounding box center [849, 192] width 260 height 23
click at [886, 624] on button "Add" at bounding box center [904, 630] width 41 height 27
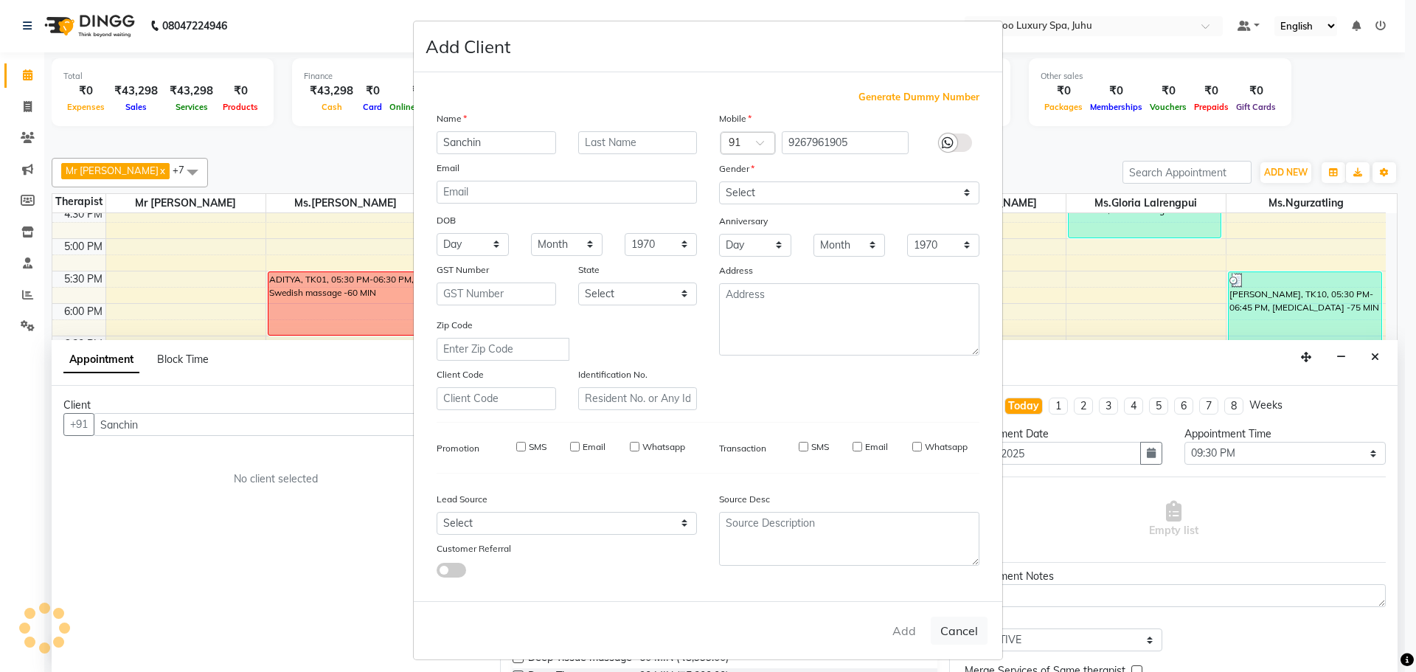
type input "92******05"
select select
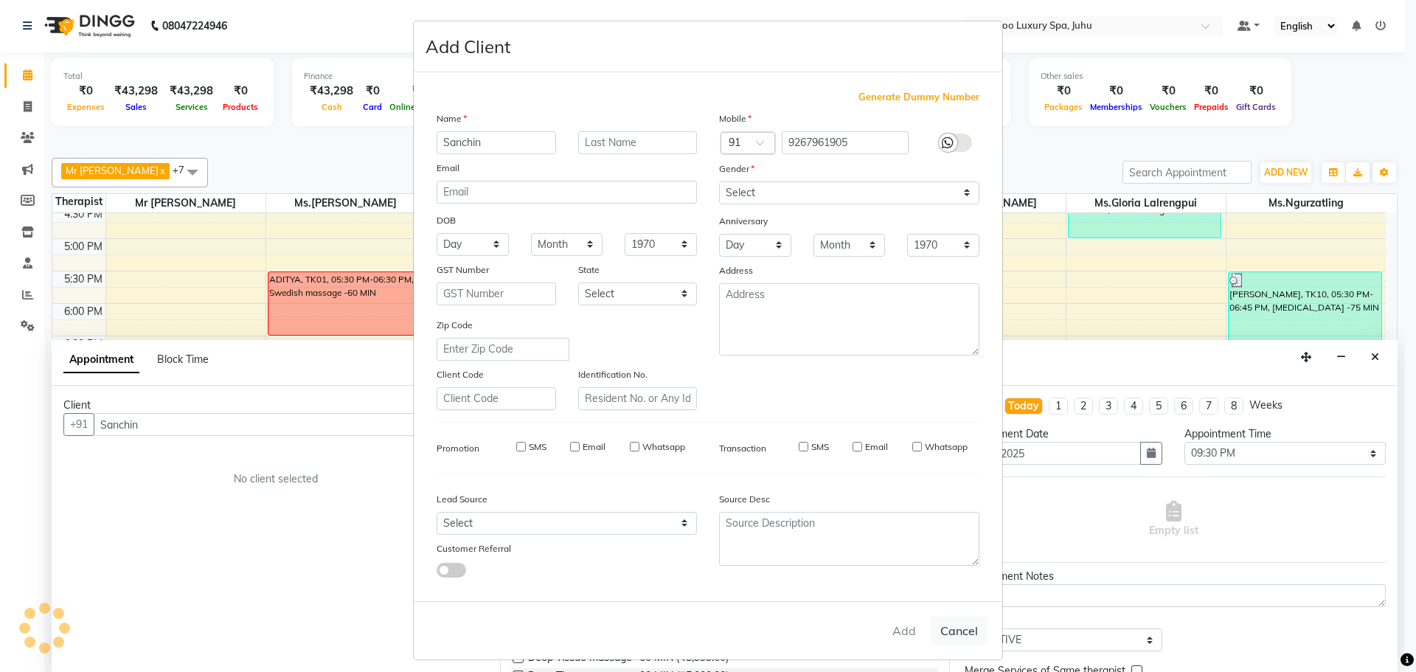
select select
checkbox input "false"
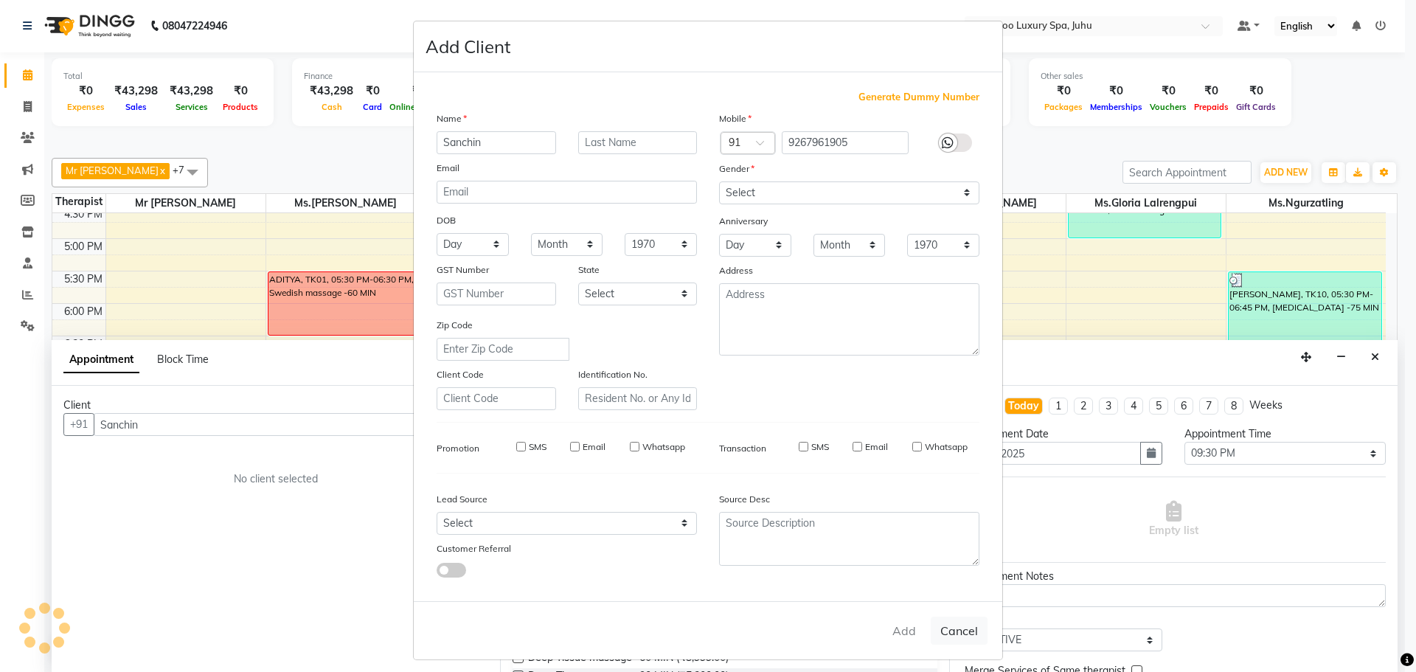
checkbox input "false"
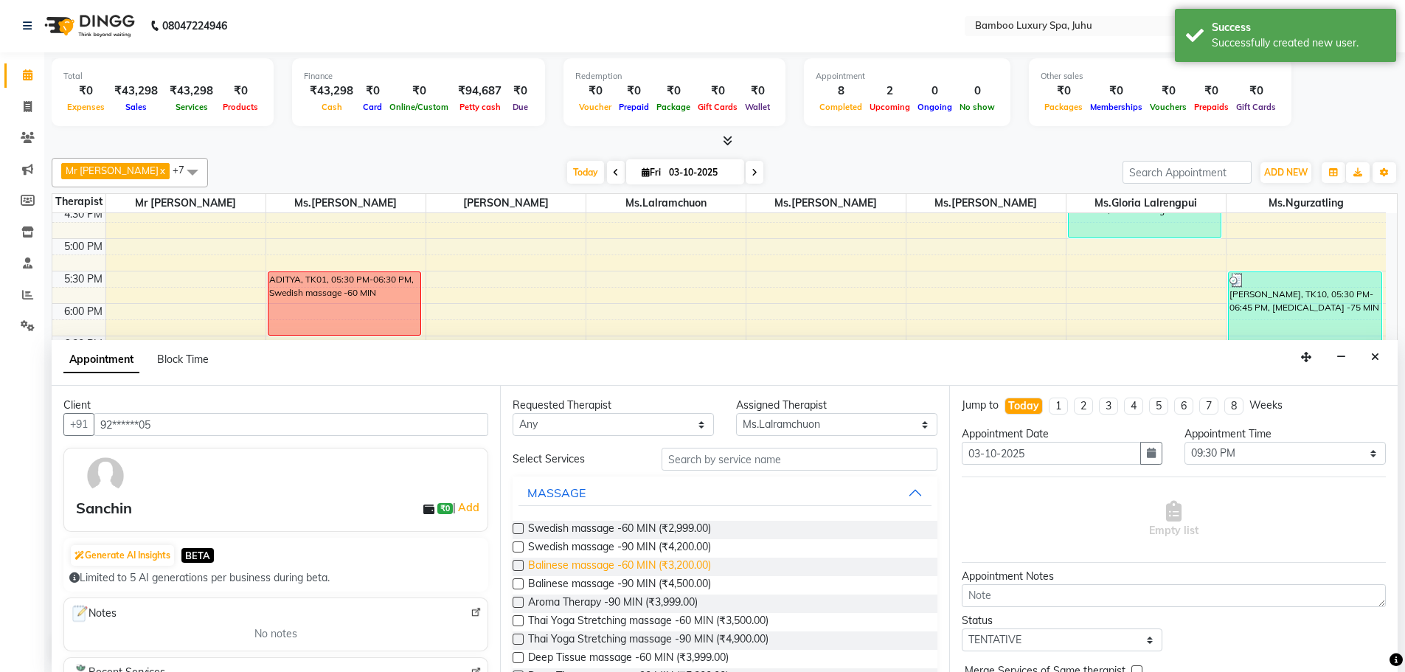
click at [637, 564] on span "Balinese massage -60 MIN (₹3,200.00)" at bounding box center [619, 567] width 183 height 18
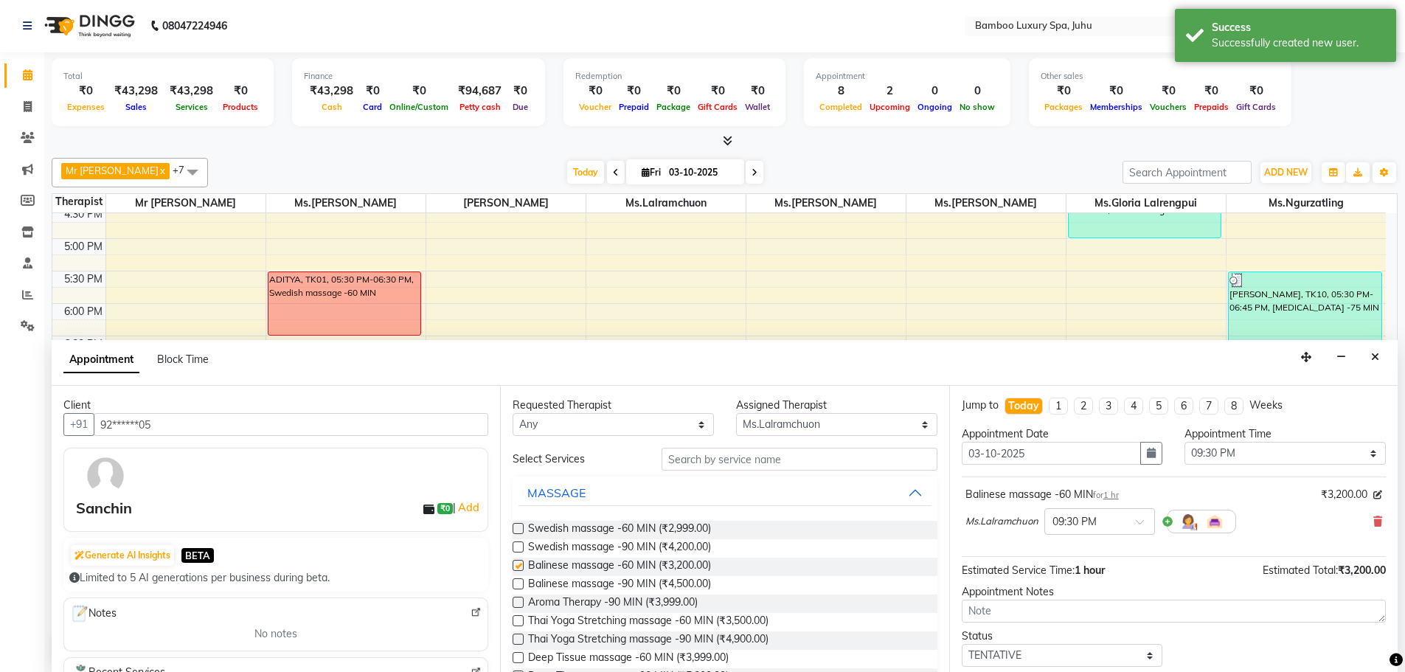
checkbox input "false"
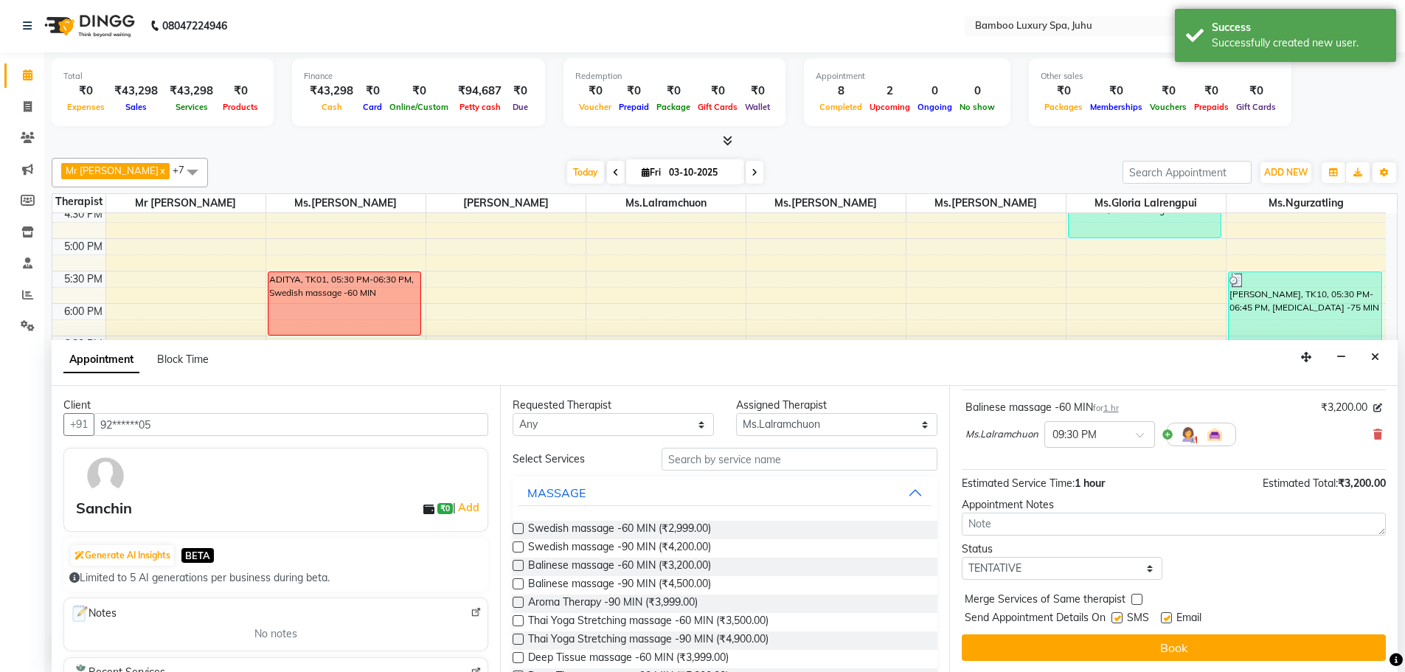
scroll to position [88, 0]
click at [1166, 616] on label at bounding box center [1166, 617] width 11 height 11
click at [1166, 616] on input "checkbox" at bounding box center [1166, 619] width 10 height 10
checkbox input "false"
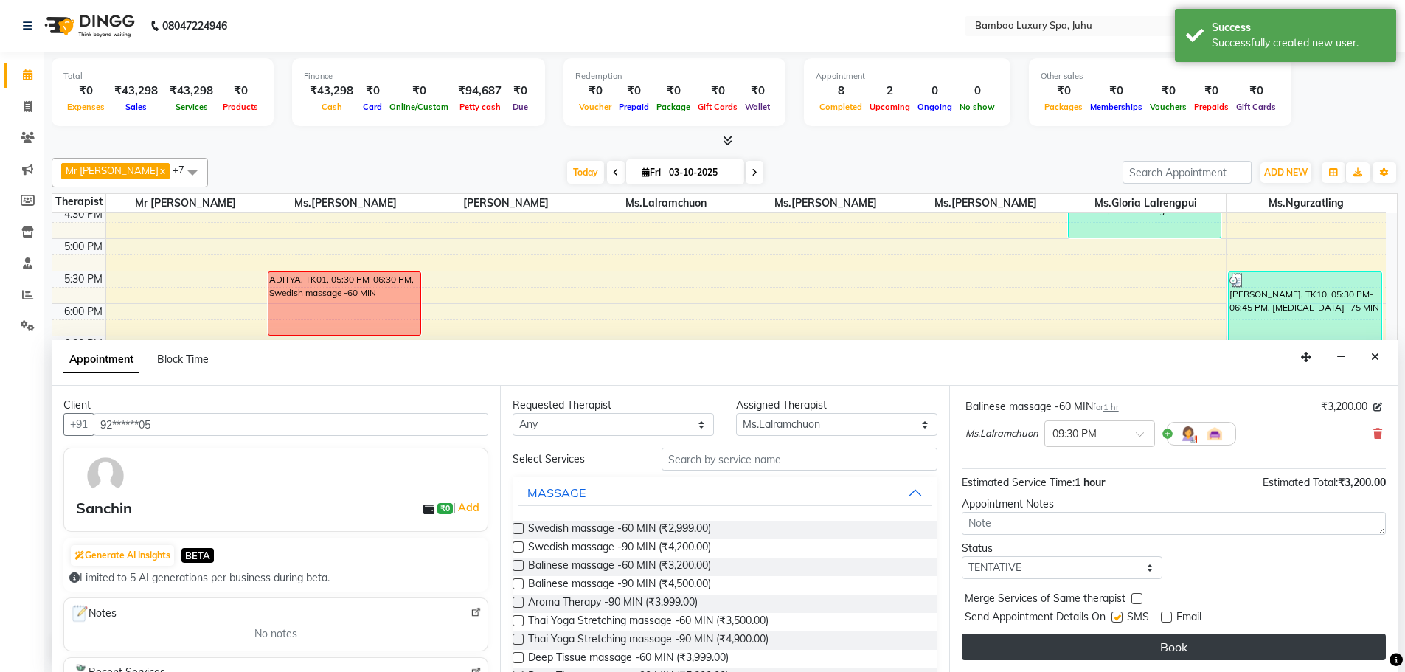
drag, startPoint x: 1119, startPoint y: 619, endPoint x: 1118, endPoint y: 634, distance: 15.5
click at [1118, 619] on label at bounding box center [1117, 617] width 11 height 11
click at [1118, 619] on input "checkbox" at bounding box center [1117, 619] width 10 height 10
checkbox input "false"
click at [1118, 648] on button "Book" at bounding box center [1174, 647] width 424 height 27
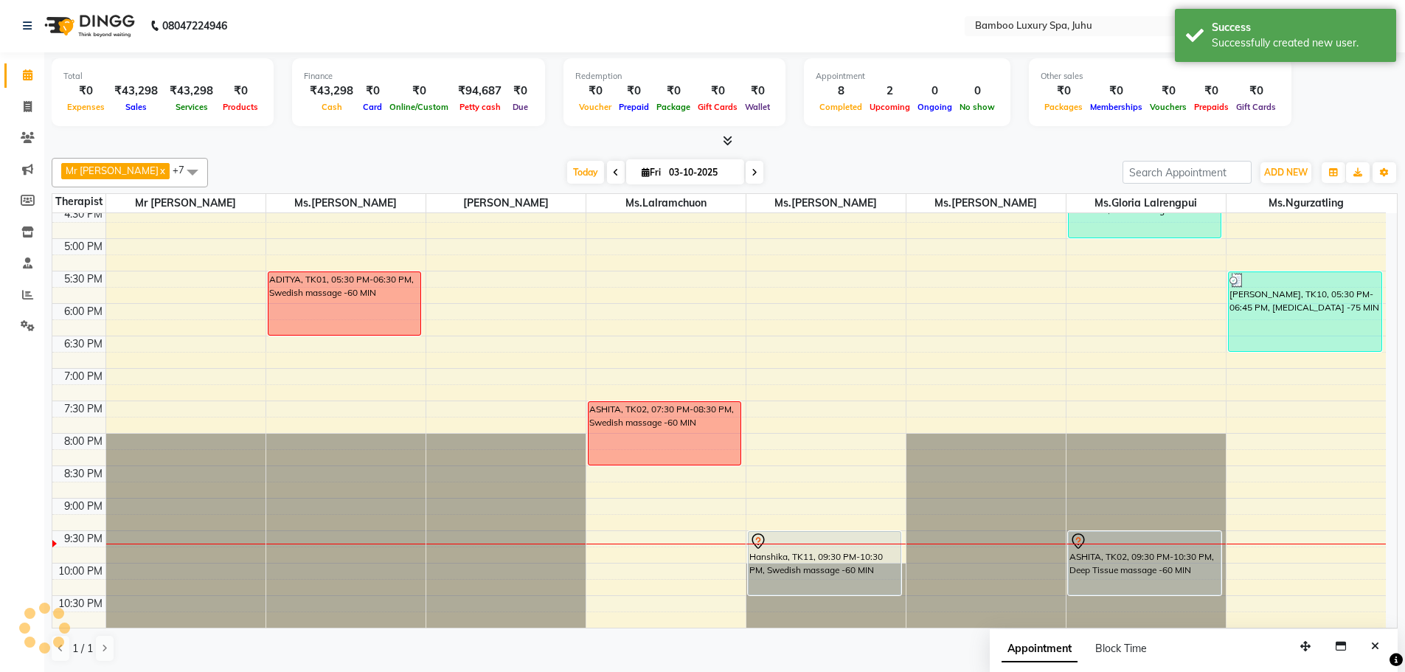
scroll to position [0, 0]
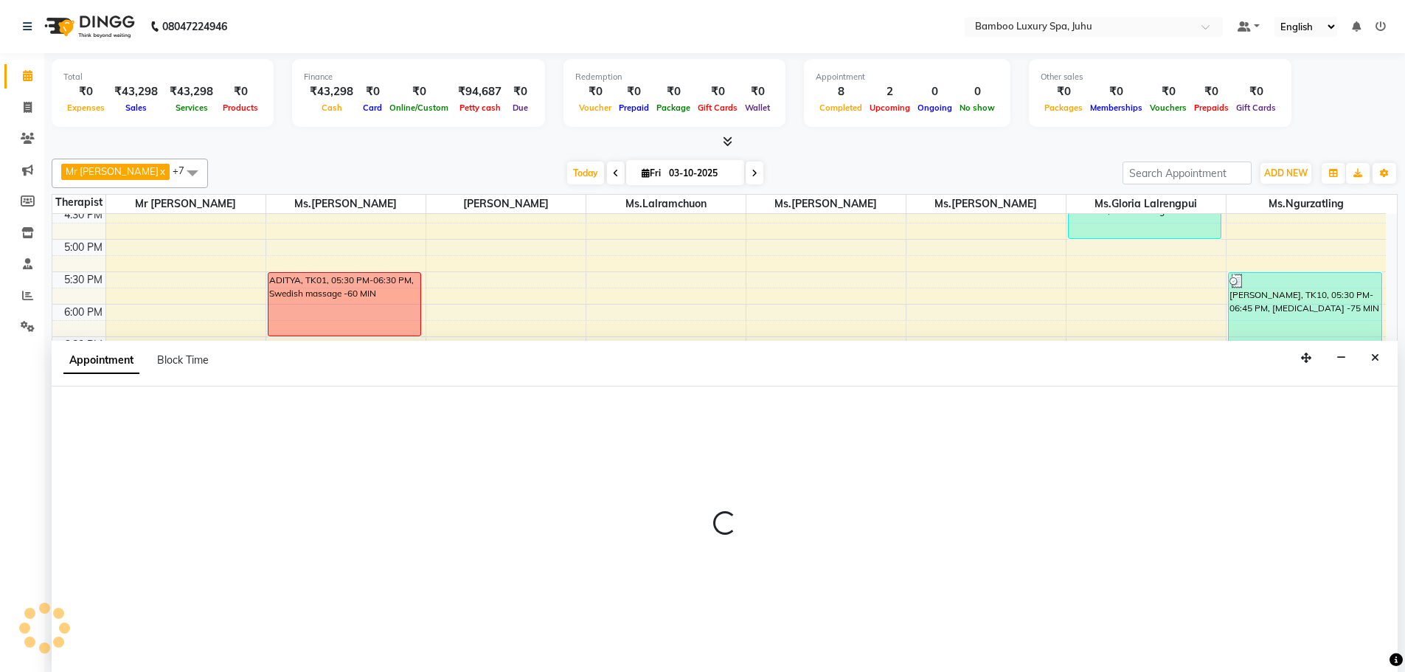
scroll to position [1, 0]
select select "75917"
select select "1290"
select select "tentative"
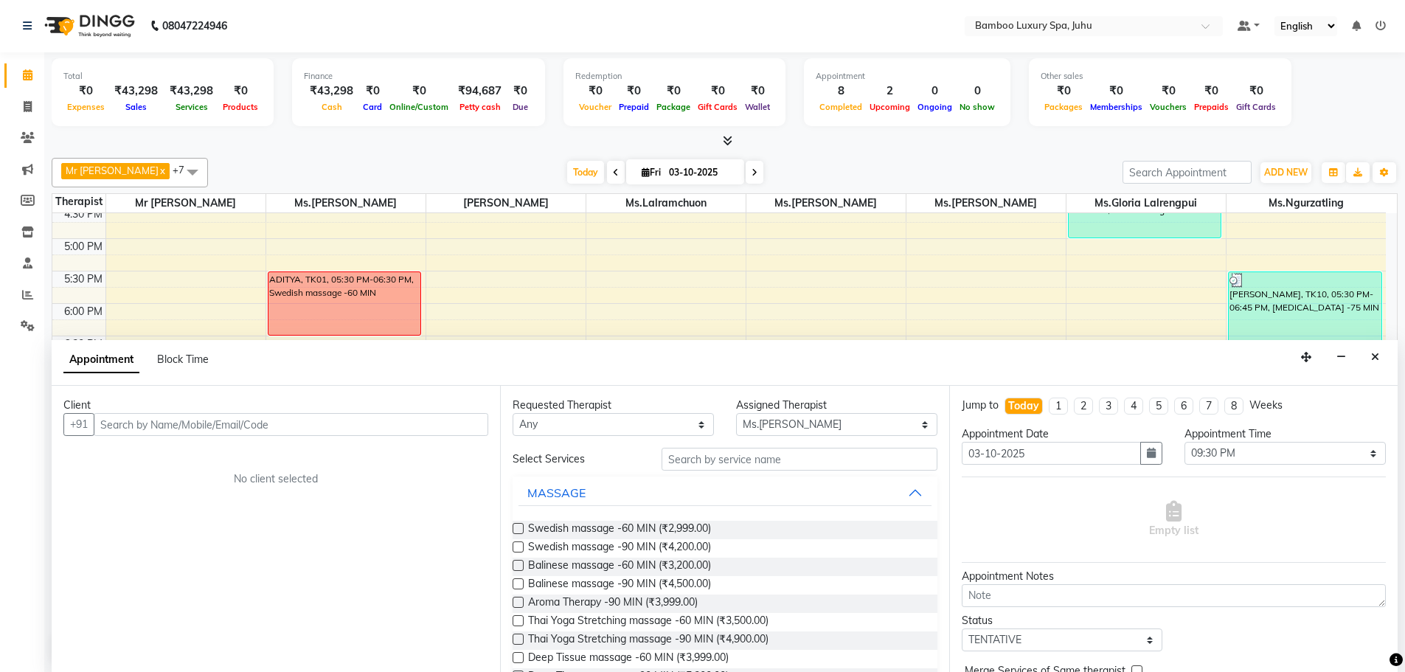
click at [414, 426] on input "text" at bounding box center [291, 424] width 395 height 23
type input "Omni"
click at [454, 418] on span "Add Client" at bounding box center [457, 424] width 49 height 13
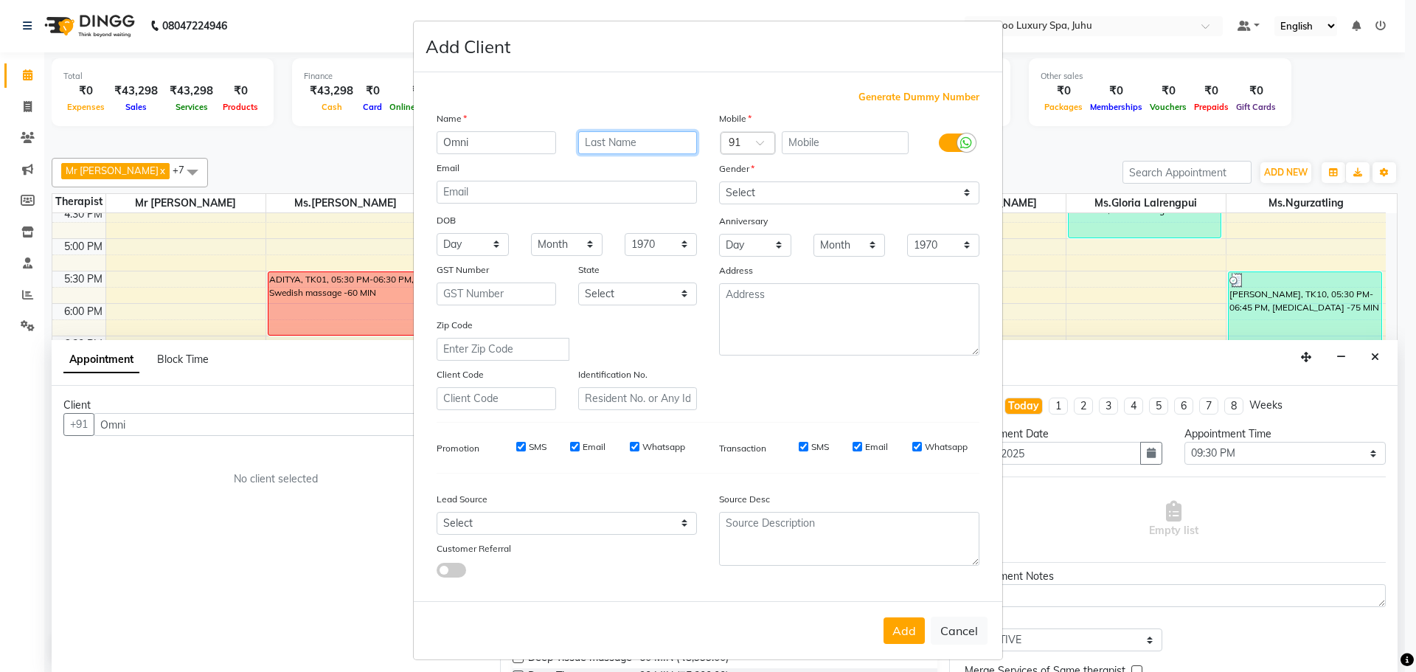
click at [622, 143] on input "text" at bounding box center [638, 142] width 120 height 23
type input "kapoor"
click at [885, 95] on span "Generate Dummy Number" at bounding box center [919, 97] width 121 height 15
type input "1356100000405"
checkbox input "false"
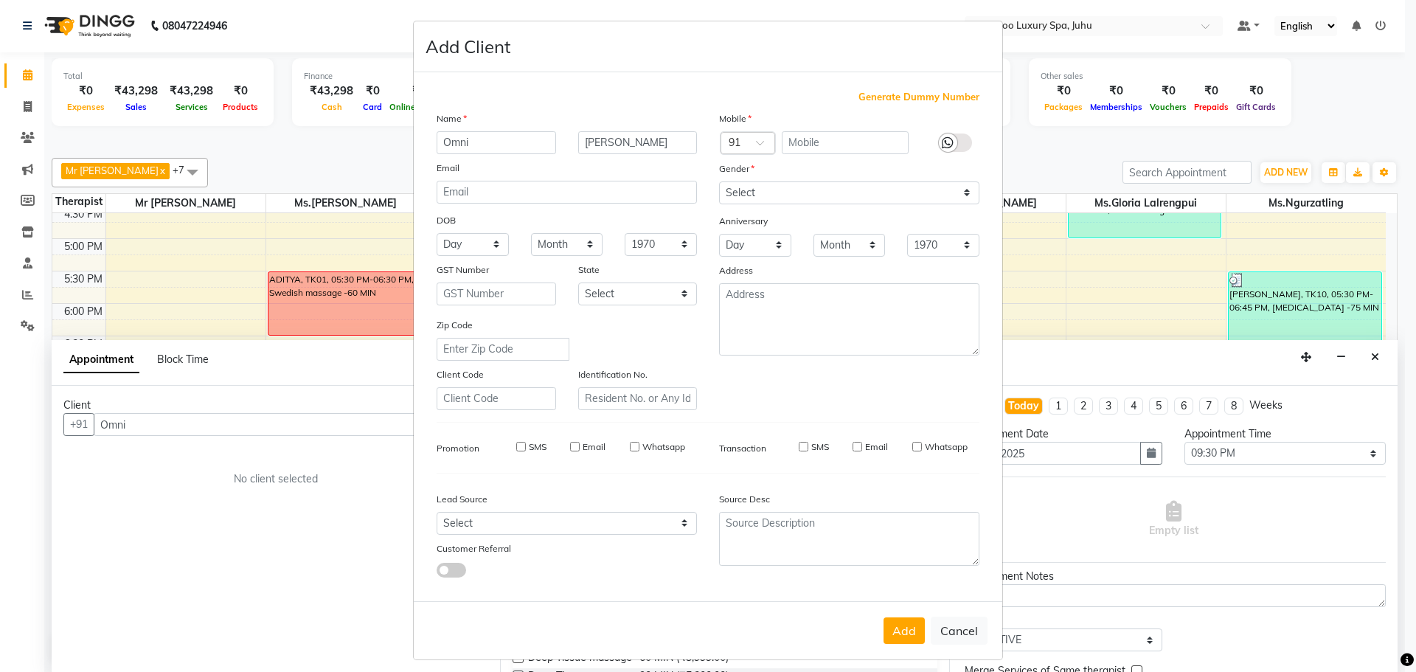
checkbox input "false"
click at [963, 192] on select "Select Male Female Other Prefer Not To Say" at bounding box center [849, 192] width 260 height 23
select select "male"
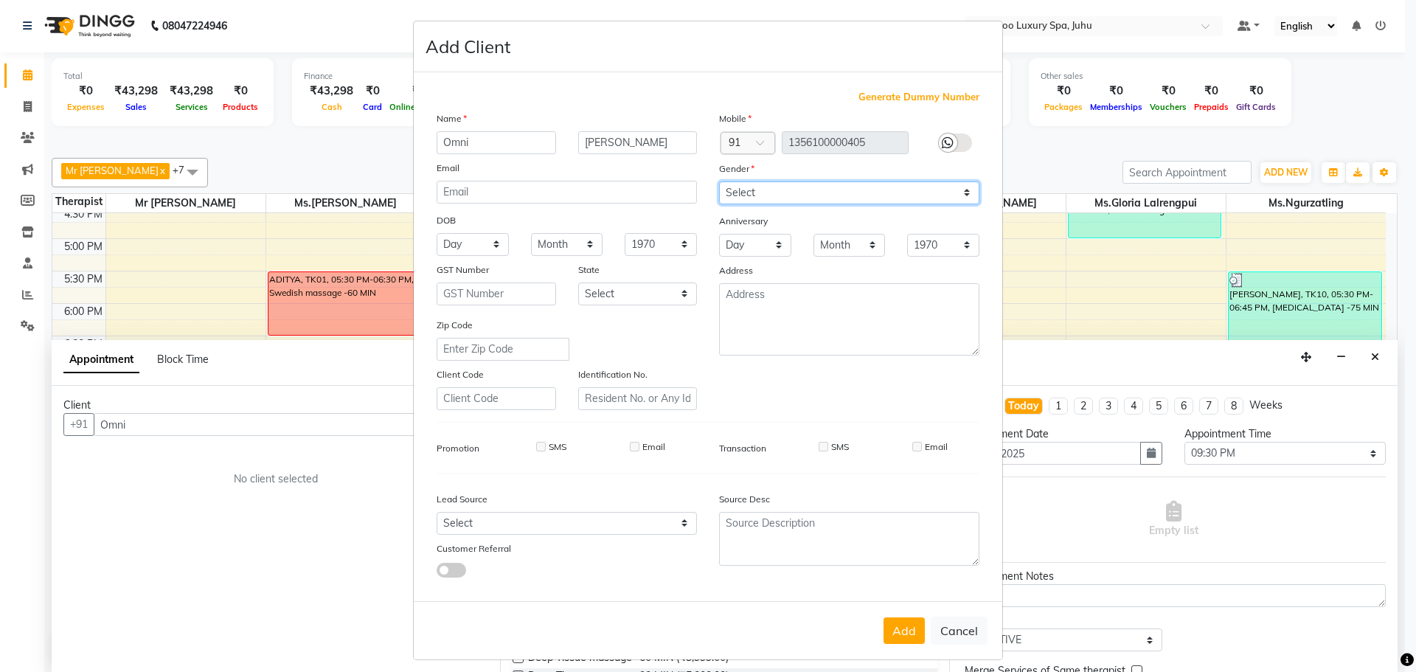
click at [719, 181] on select "Select Male Female Other Prefer Not To Say" at bounding box center [849, 192] width 260 height 23
click at [894, 626] on button "Add" at bounding box center [904, 630] width 41 height 27
type input "13*********05"
select select
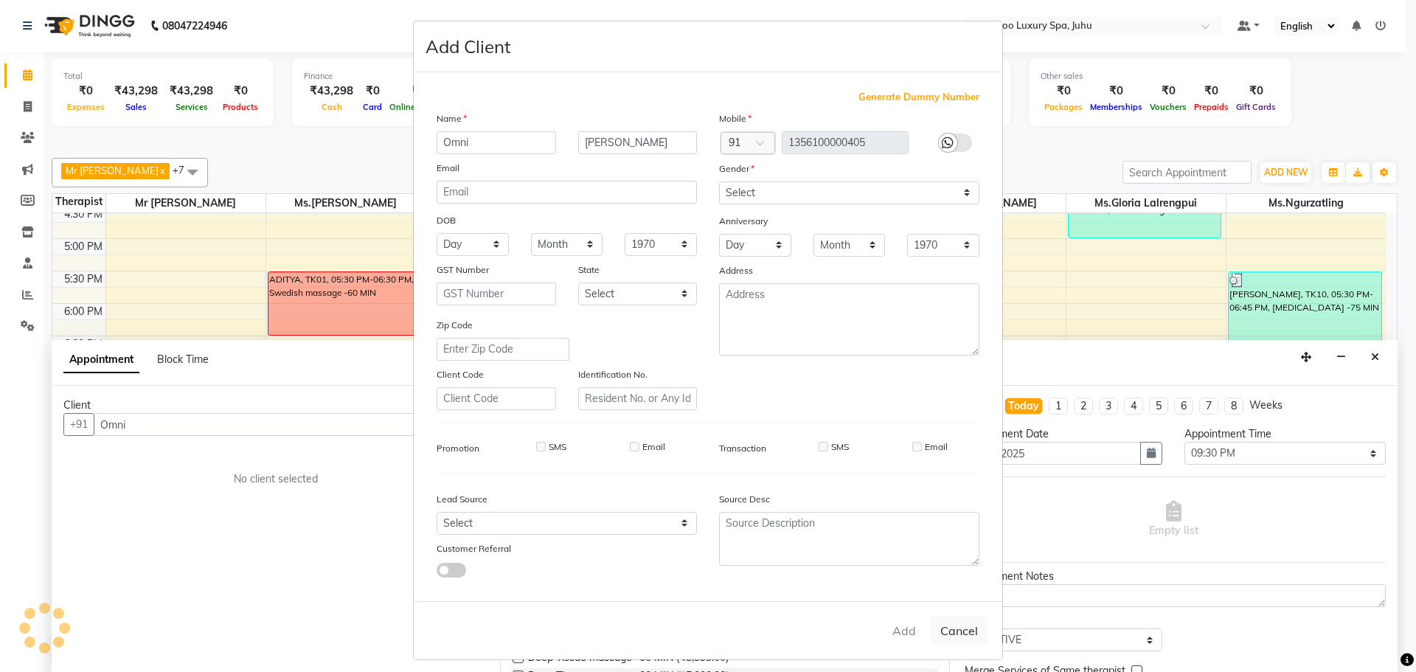
select select
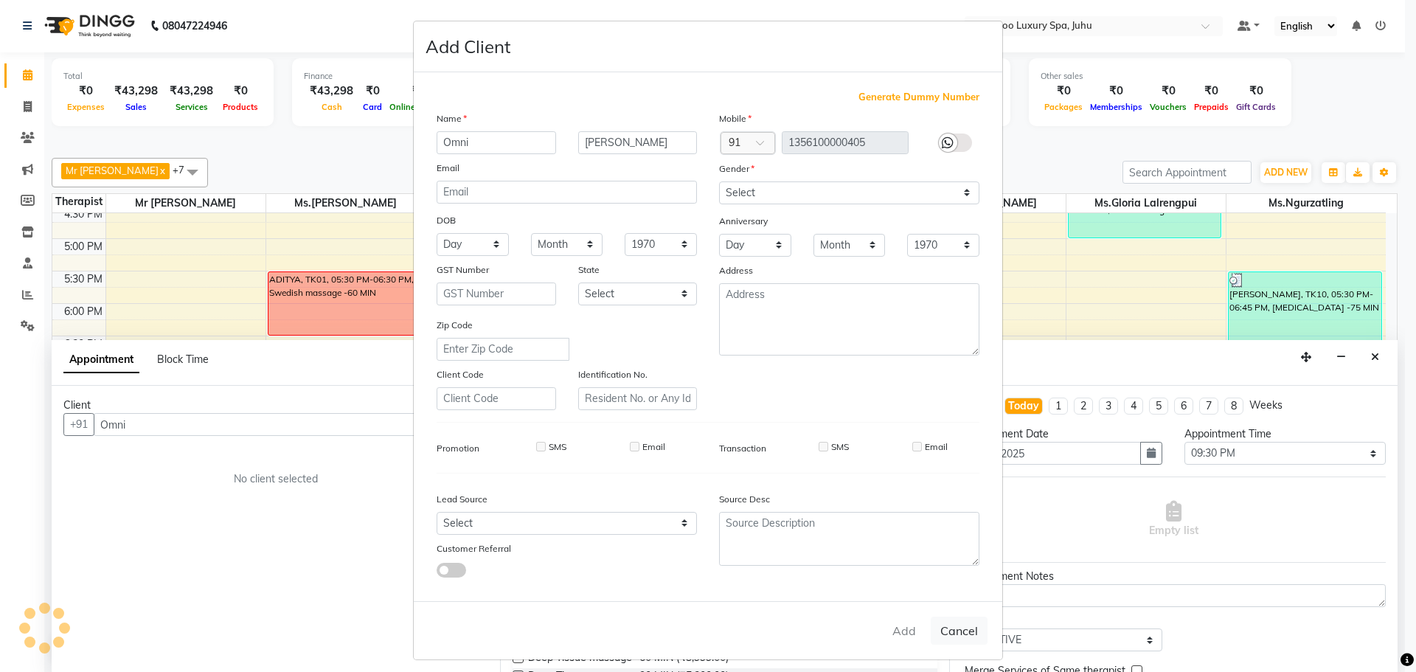
checkbox input "false"
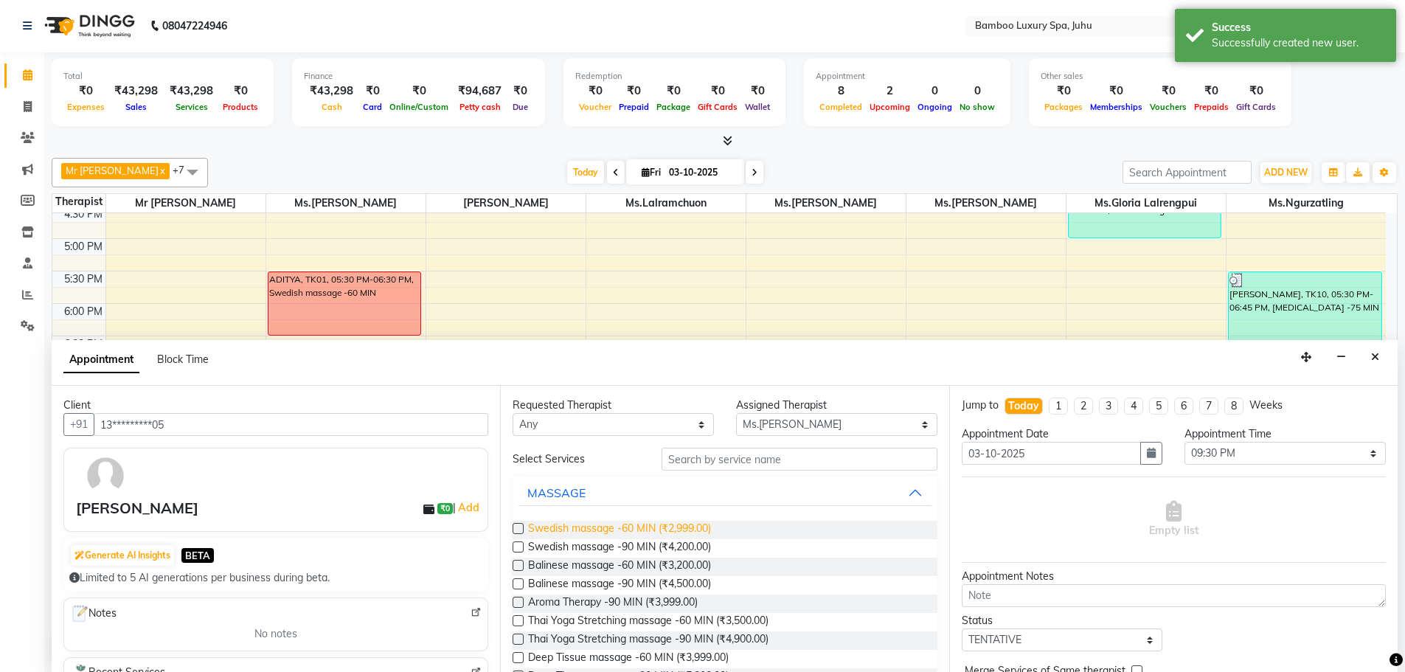
click at [651, 526] on span "Swedish massage -60 MIN (₹2,999.00)" at bounding box center [619, 530] width 183 height 18
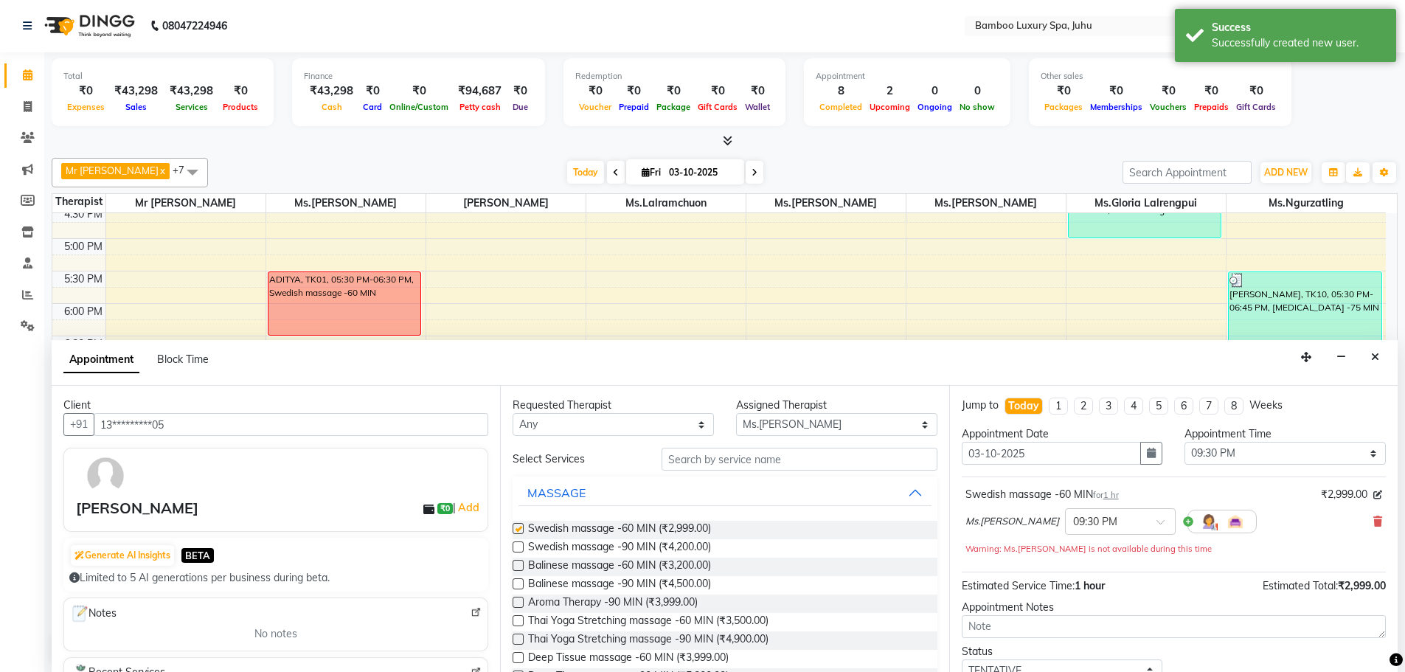
checkbox input "false"
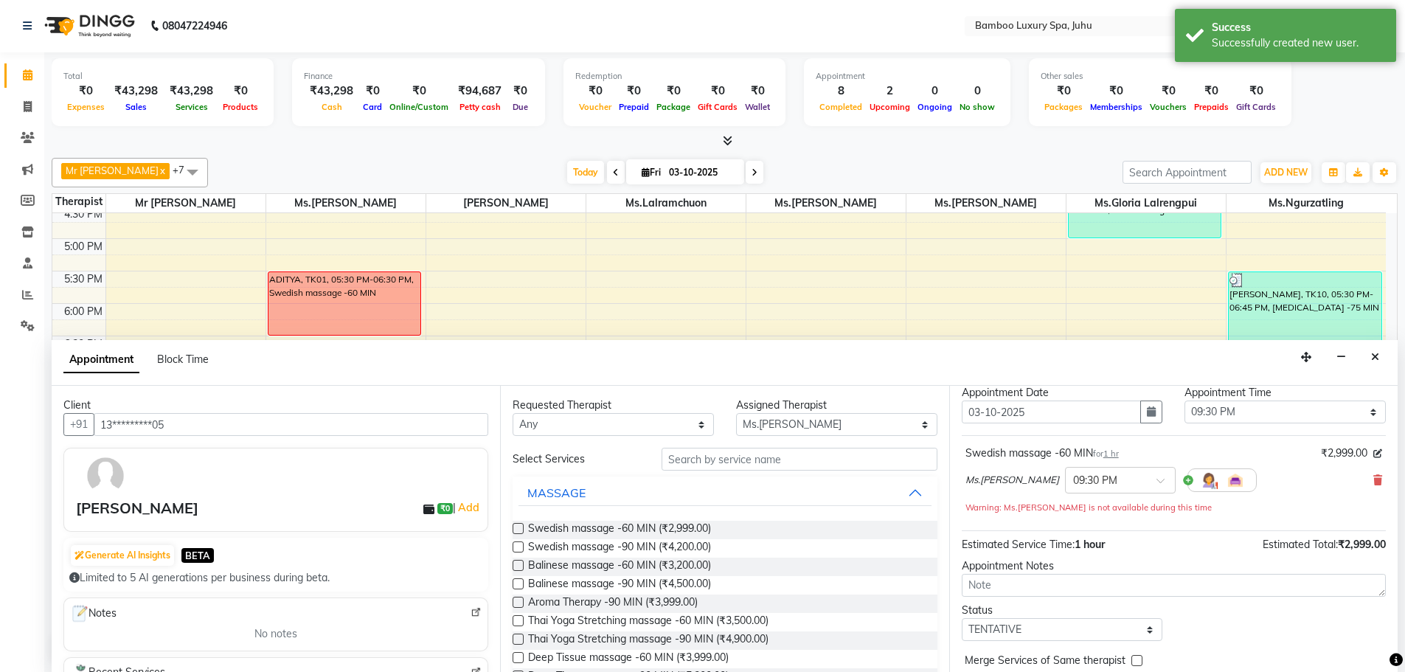
scroll to position [103, 0]
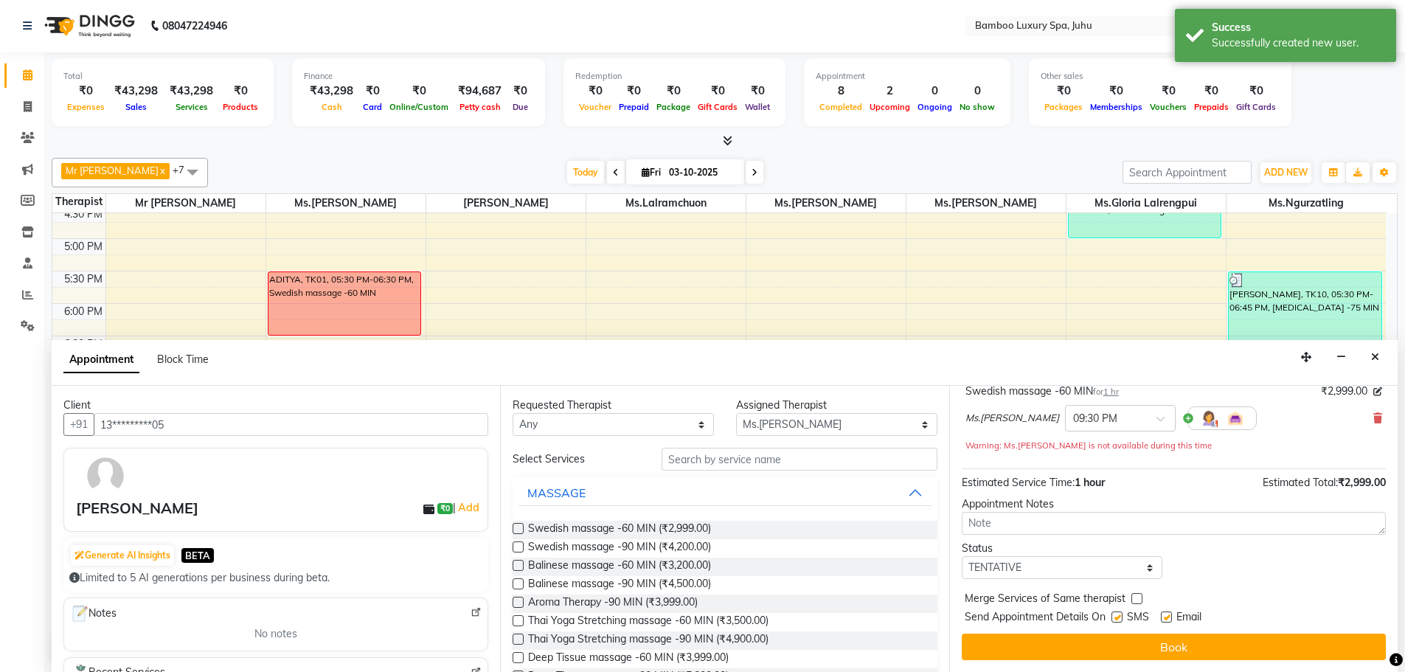
click at [1164, 616] on label at bounding box center [1166, 617] width 11 height 11
click at [1164, 616] on input "checkbox" at bounding box center [1166, 619] width 10 height 10
checkbox input "false"
click at [1115, 616] on label at bounding box center [1117, 617] width 11 height 11
click at [1115, 616] on input "checkbox" at bounding box center [1117, 619] width 10 height 10
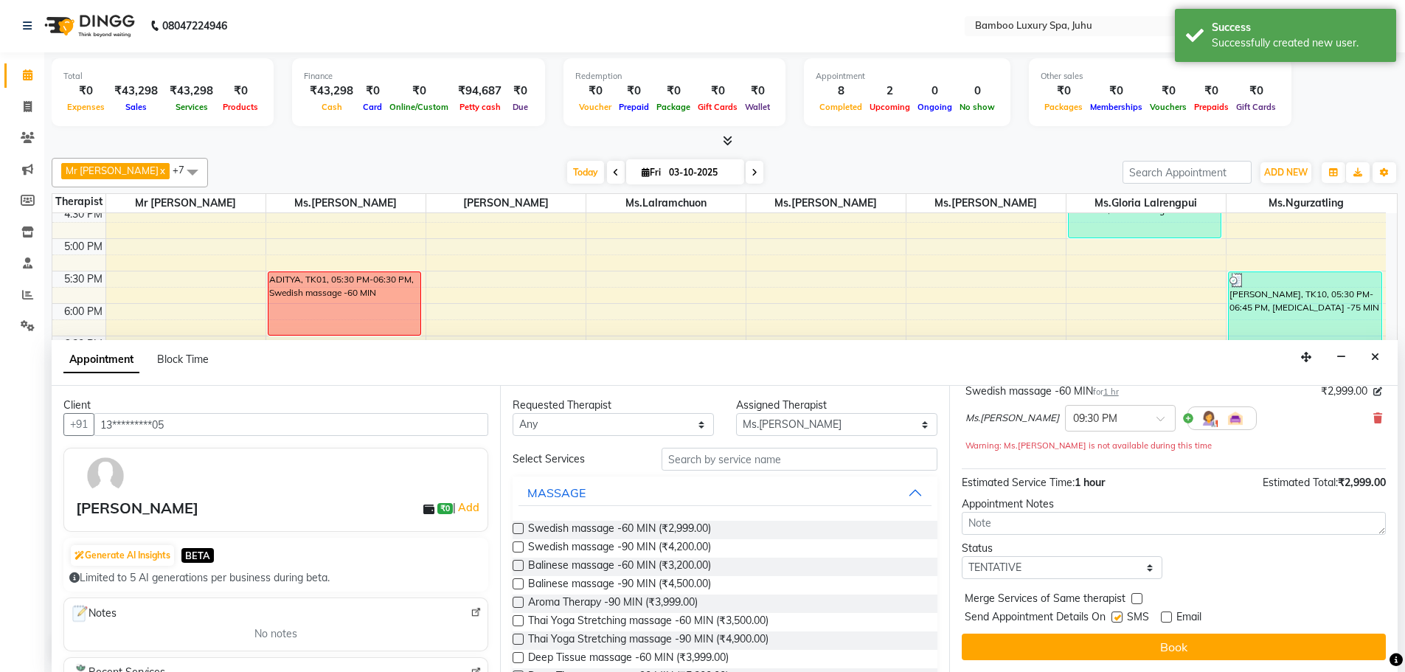
checkbox input "false"
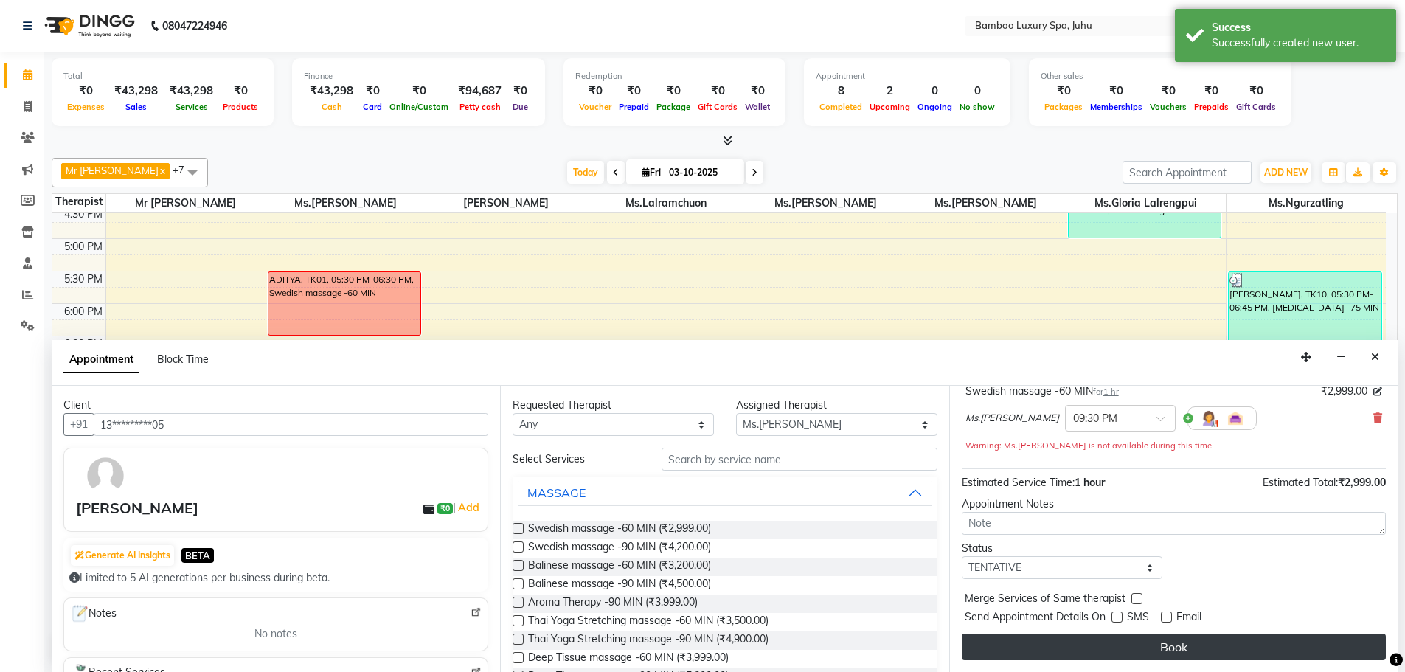
click at [1119, 643] on button "Book" at bounding box center [1174, 647] width 424 height 27
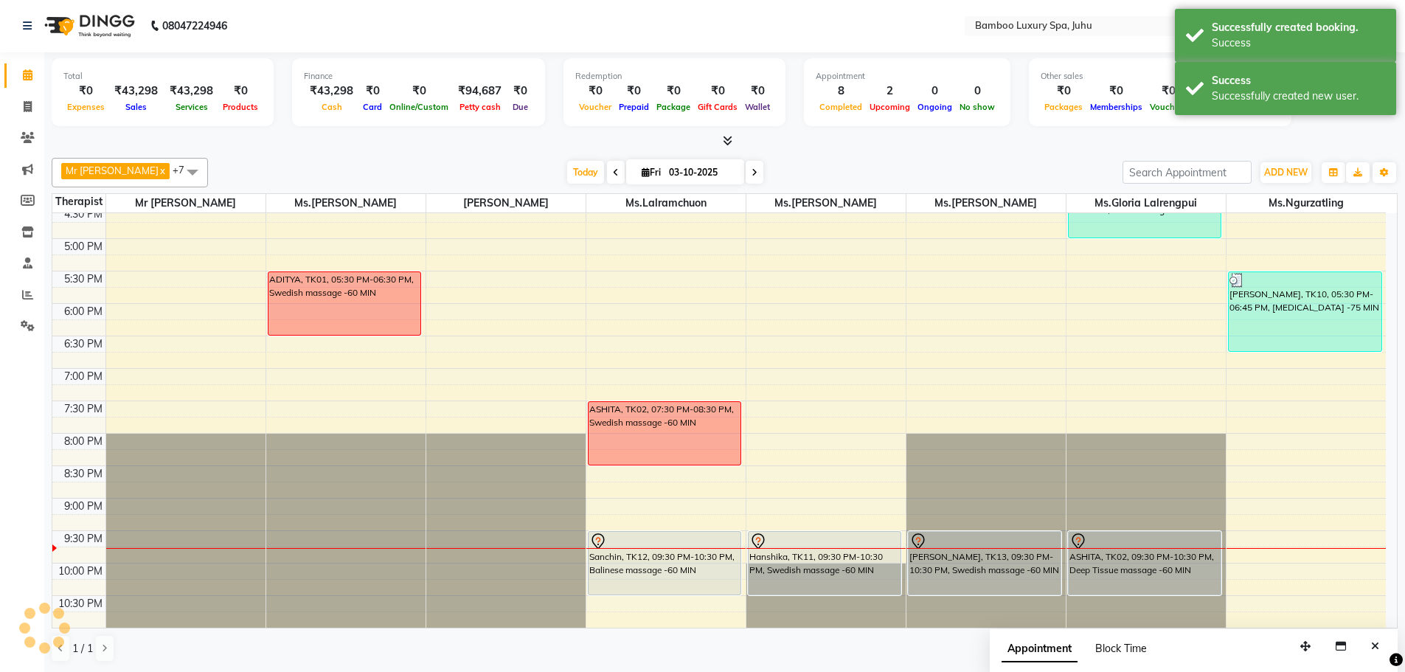
scroll to position [0, 0]
